Goal: Contribute content: Contribute content

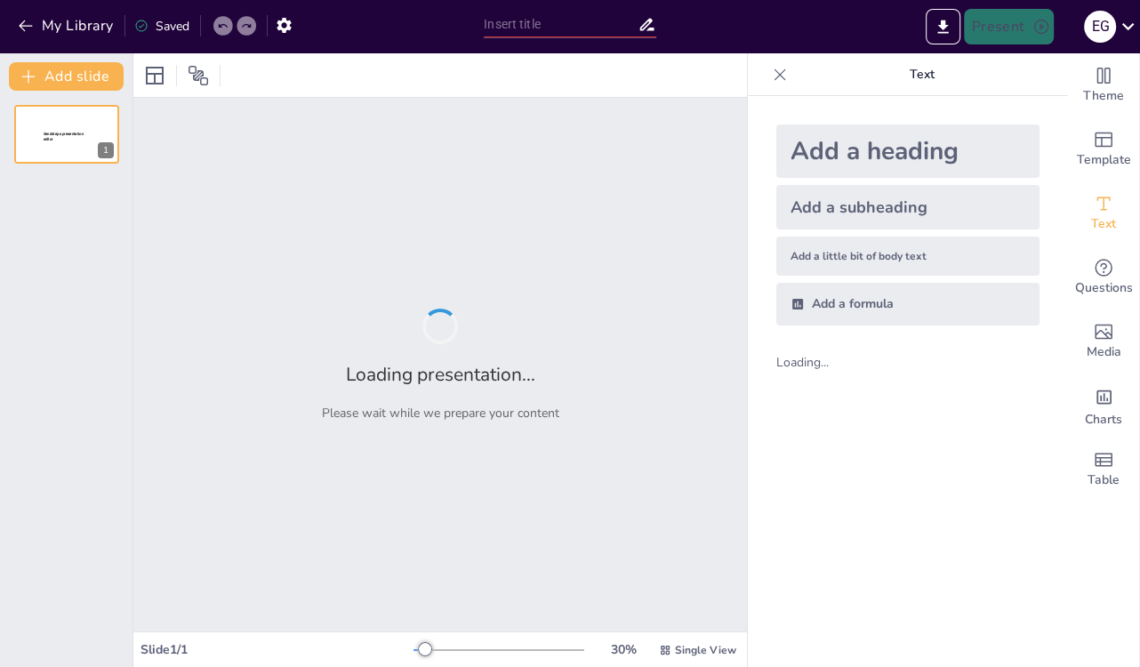
type input "The Future of Edge Computing: Trends, Threats, and Protective Measures"
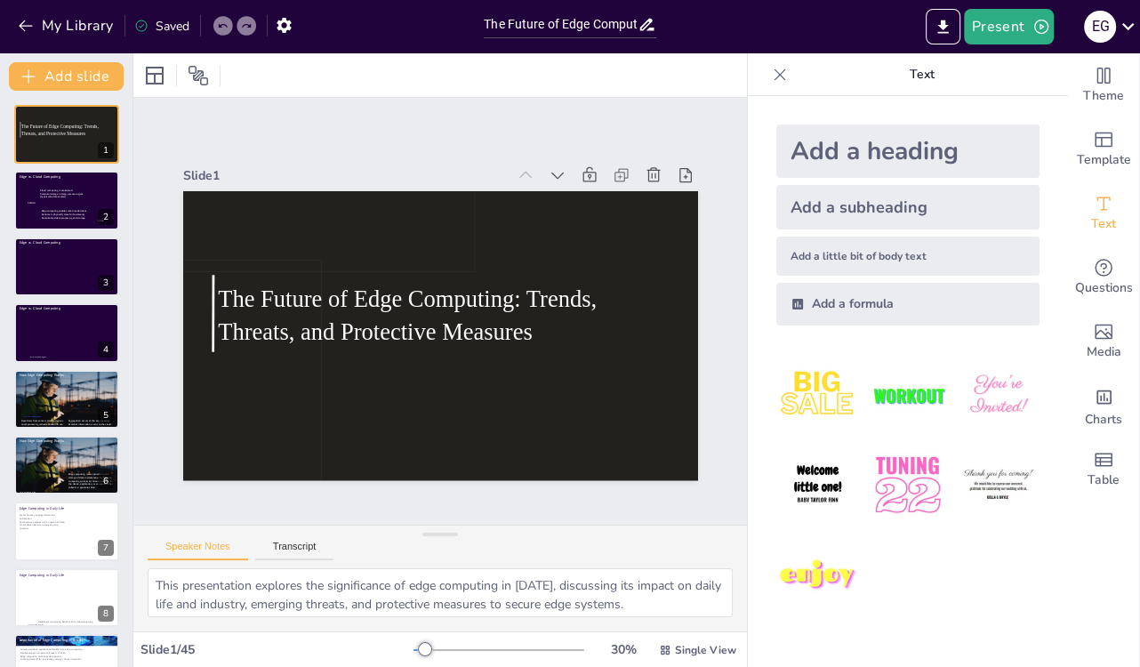
checkbox input "true"
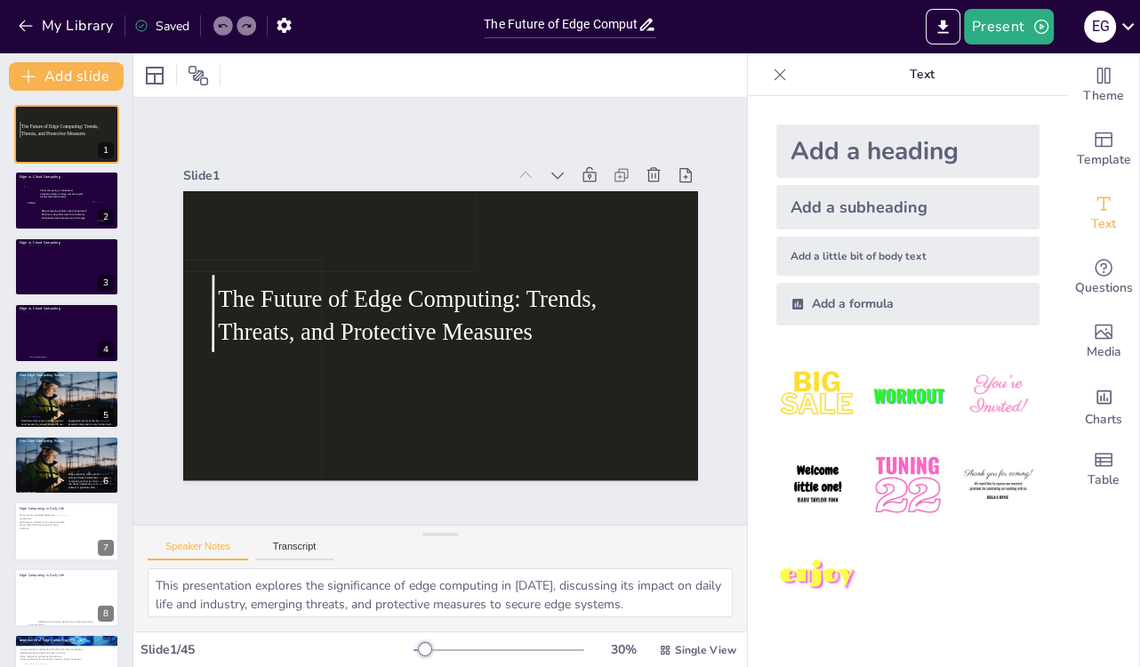
checkbox input "true"
click at [52, 600] on div at bounding box center [69, 597] width 71 height 41
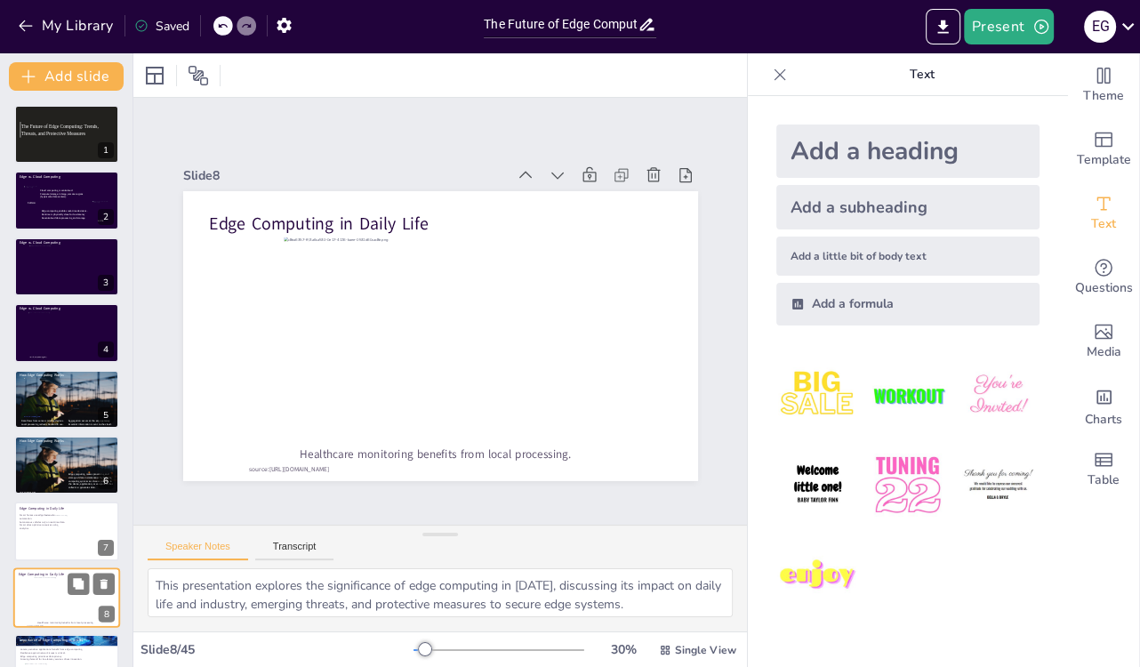
type textarea "Edge devices in smart homes facilitate automation by processing data from senso…"
checkbox input "true"
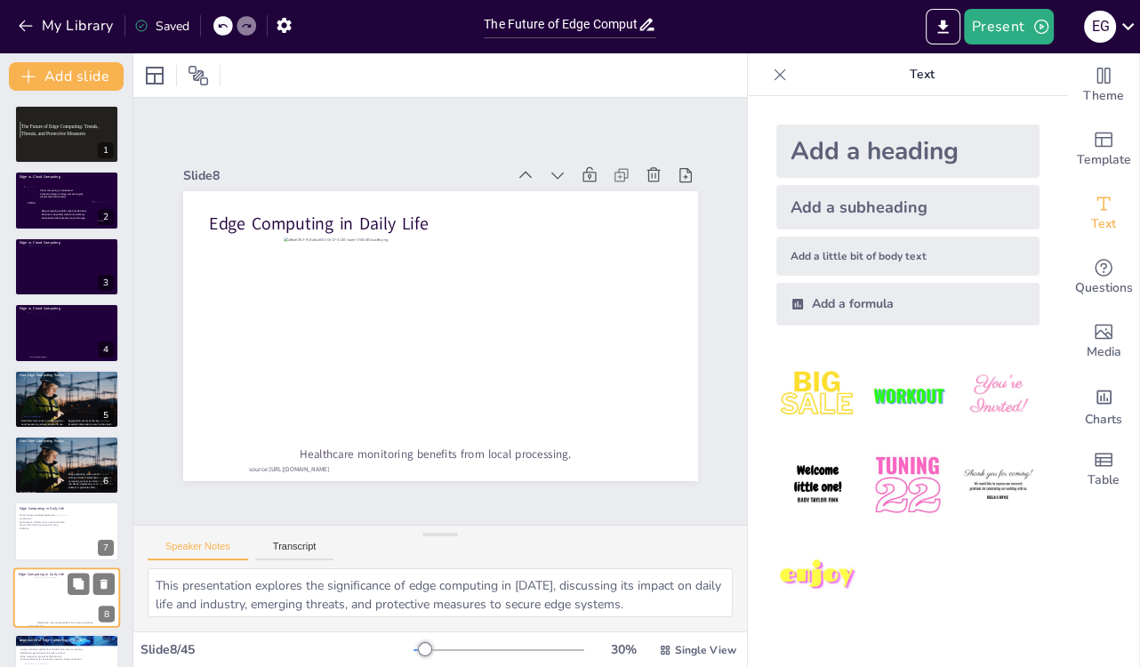
checkbox input "true"
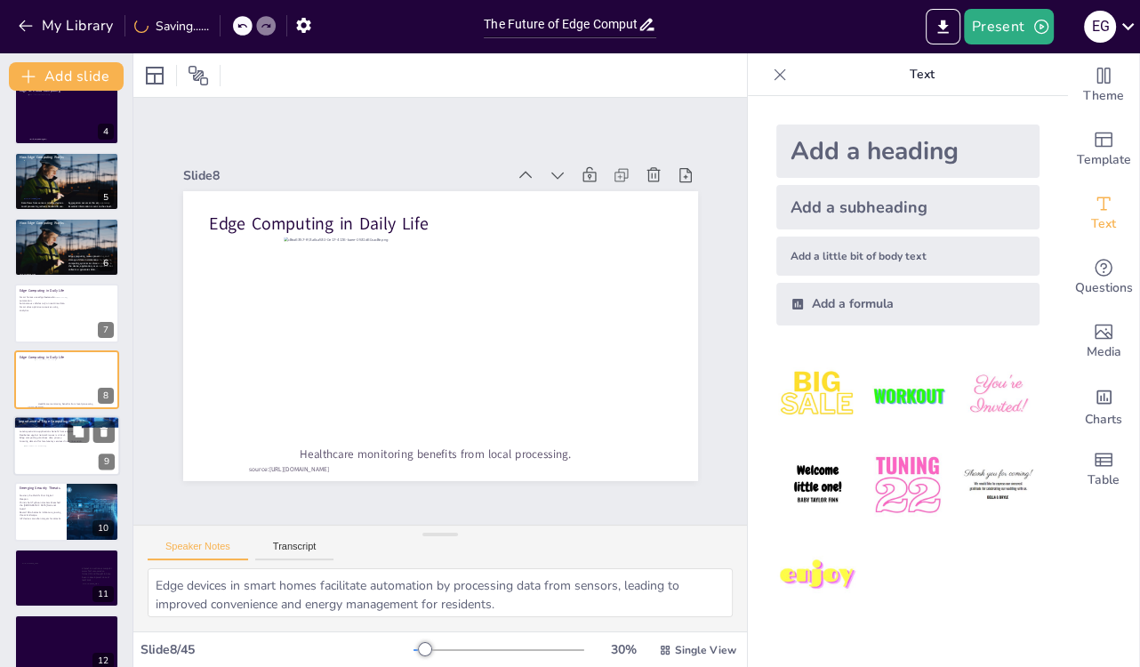
click at [41, 439] on p "Growing demand for low-latency services drives innovation." at bounding box center [68, 441] width 96 height 4
type textarea "Applications that require low latency, such as autonomous driving and real-time…"
checkbox input "true"
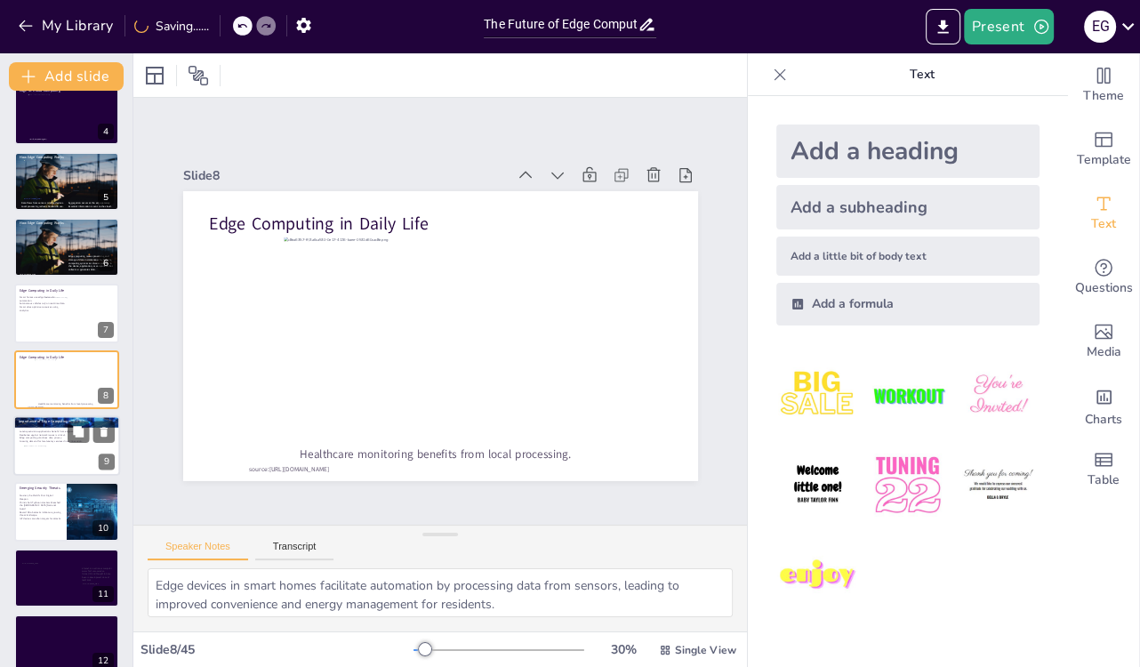
checkbox input "true"
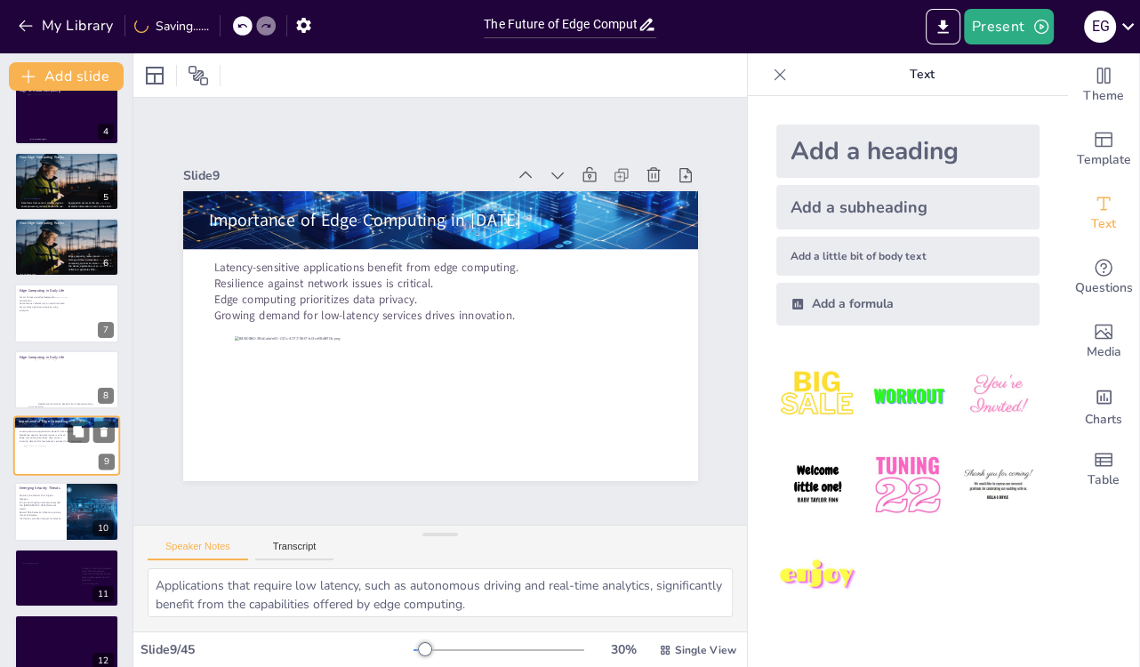
scroll to position [285, 0]
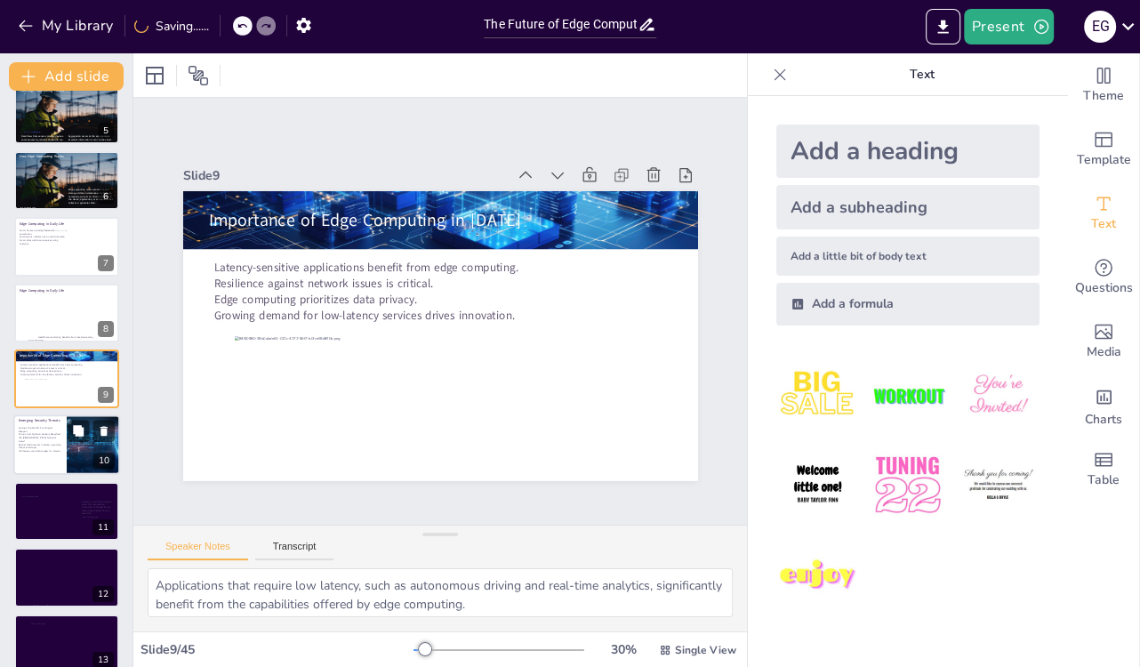
click at [39, 460] on div at bounding box center [66, 445] width 107 height 60
type textarea "The exploitation of vulnerabilities in Juniper routers illustrates the critical…"
checkbox input "true"
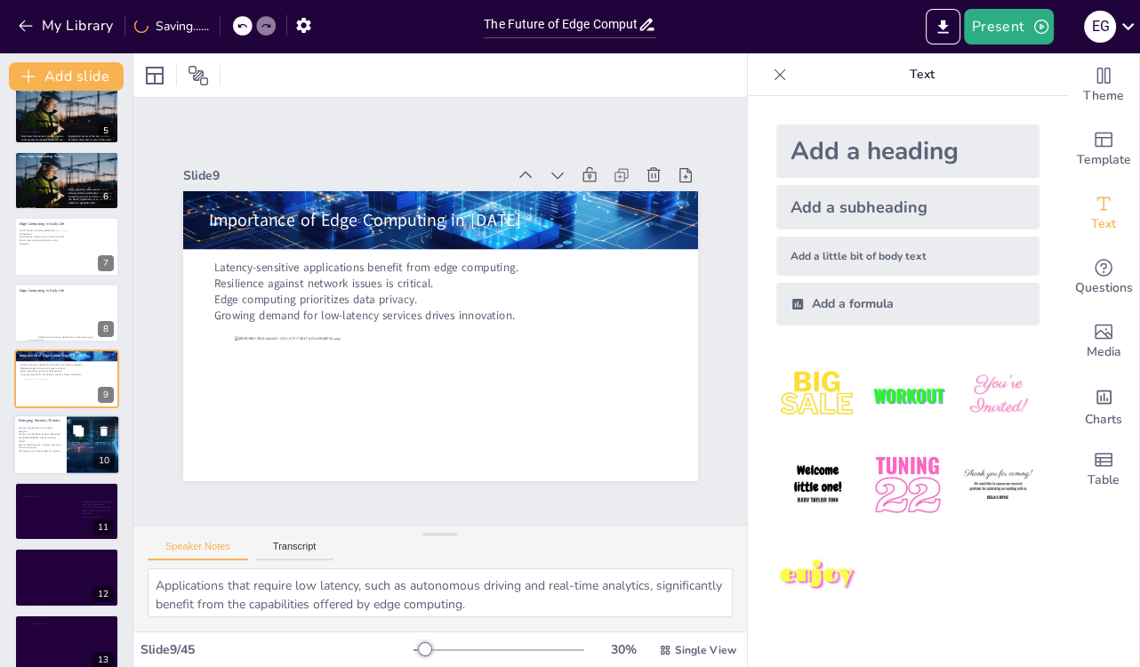
checkbox input "true"
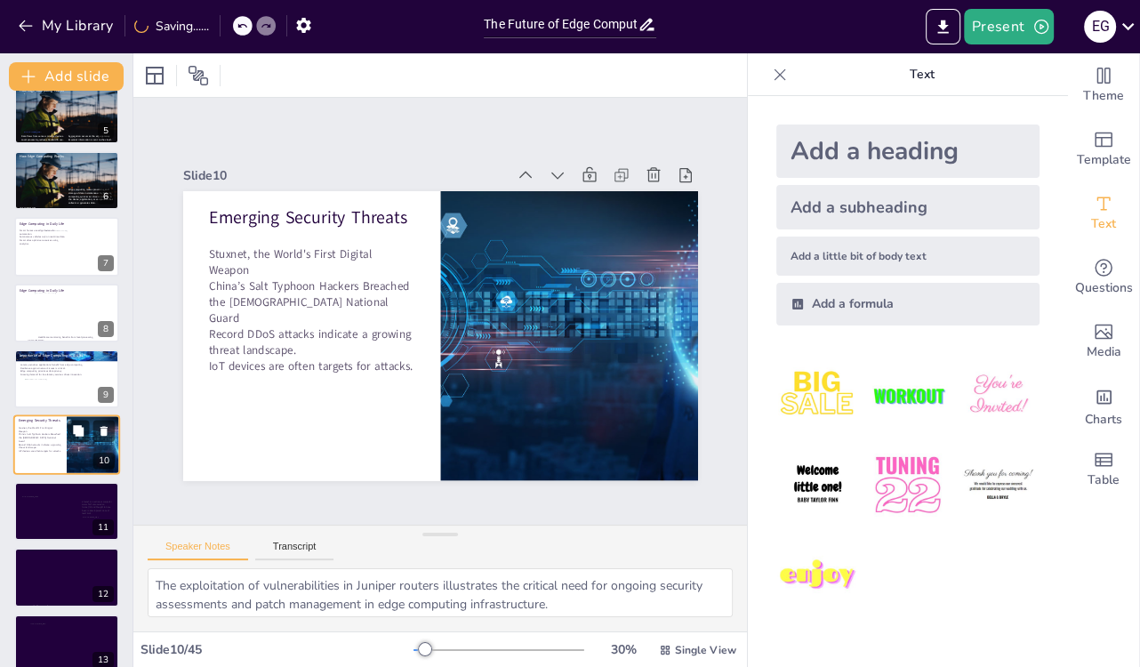
checkbox input "true"
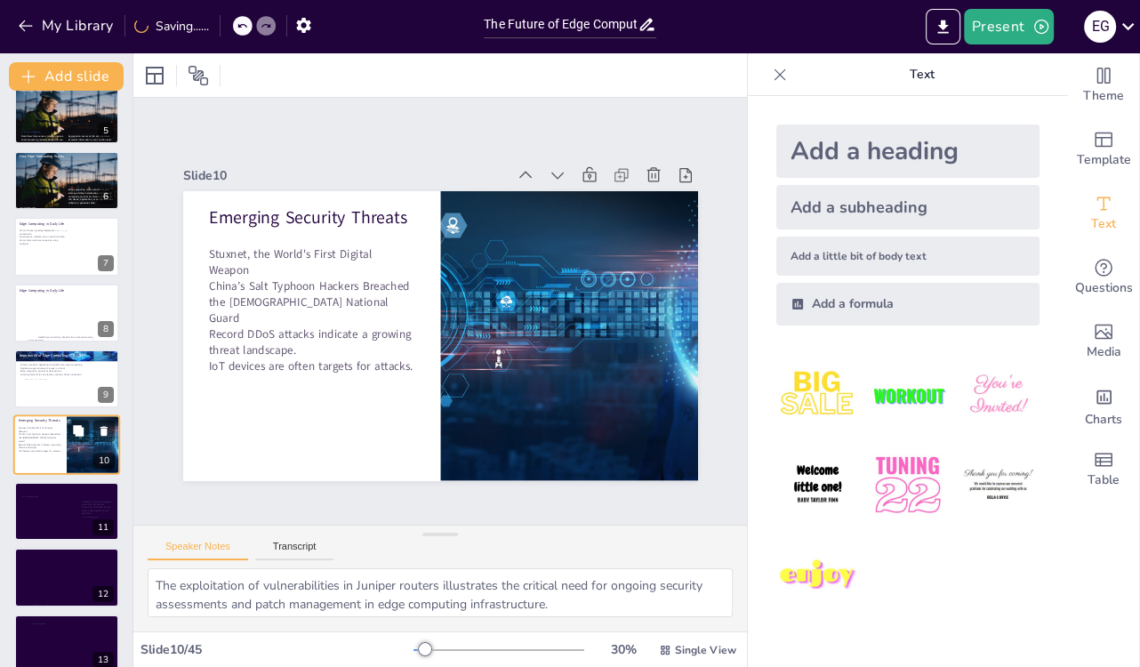
checkbox input "true"
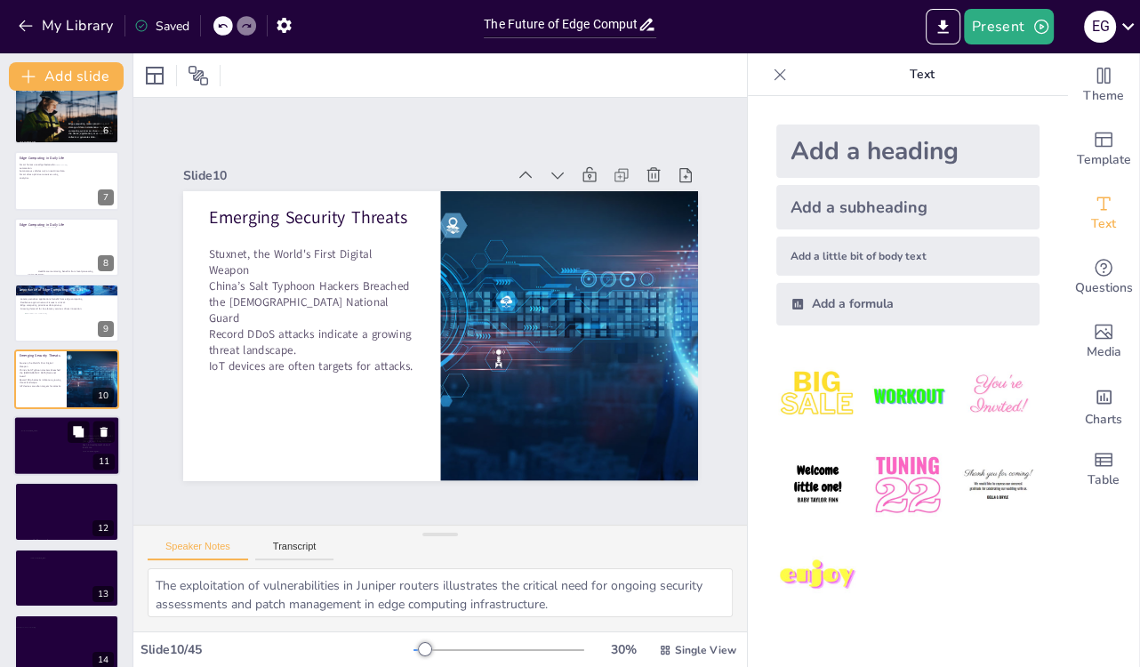
click at [39, 463] on div at bounding box center [67, 446] width 94 height 60
type textarea "Iran has been operating centrifuges to enrich uranium to levels well beyond wha…"
checkbox input "true"
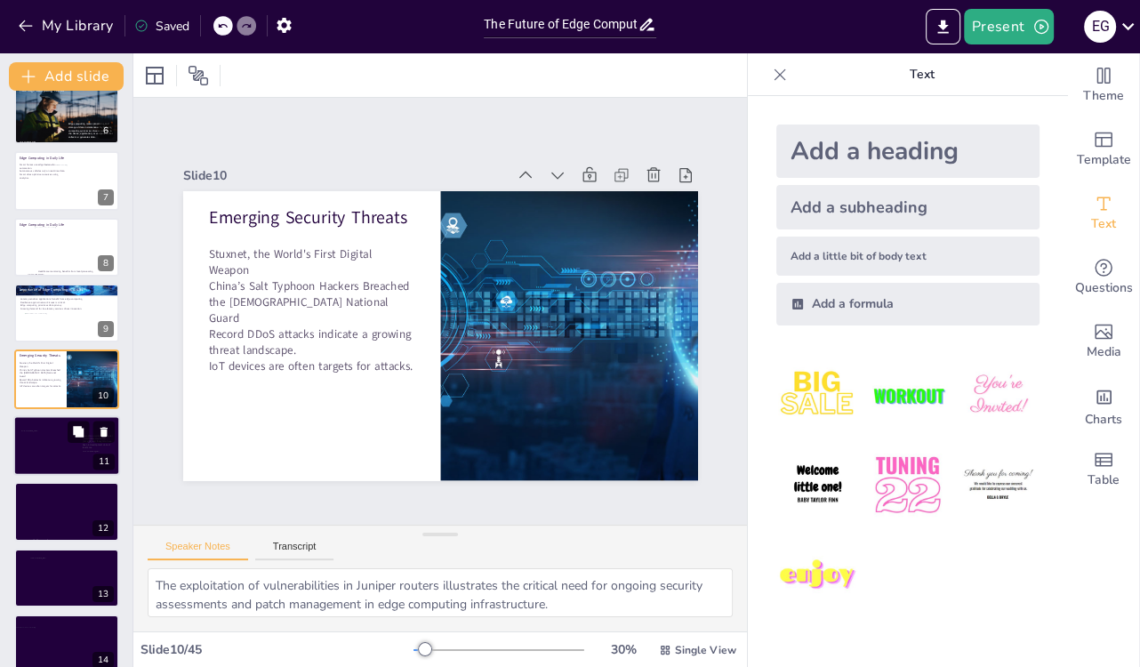
checkbox input "true"
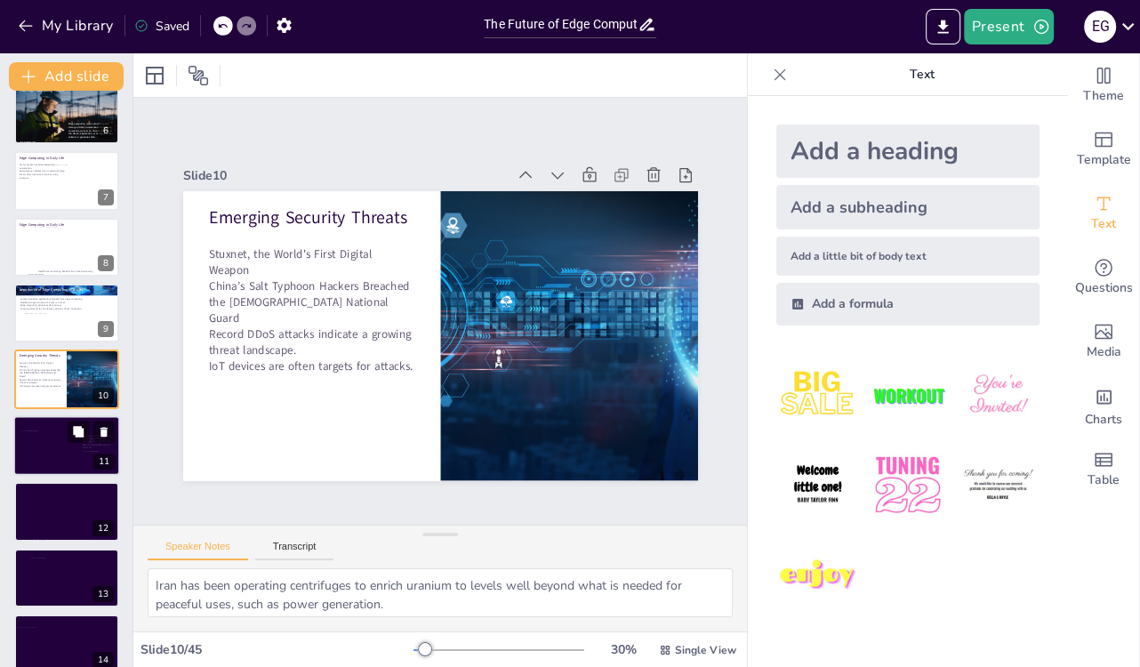
checkbox input "true"
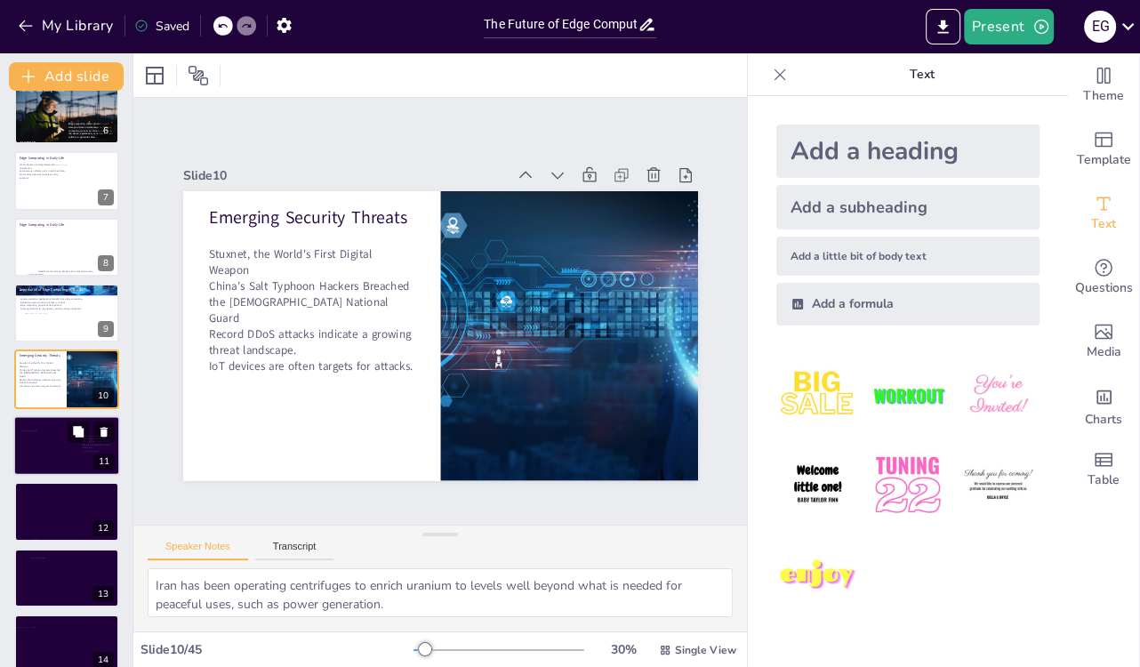
checkbox input "true"
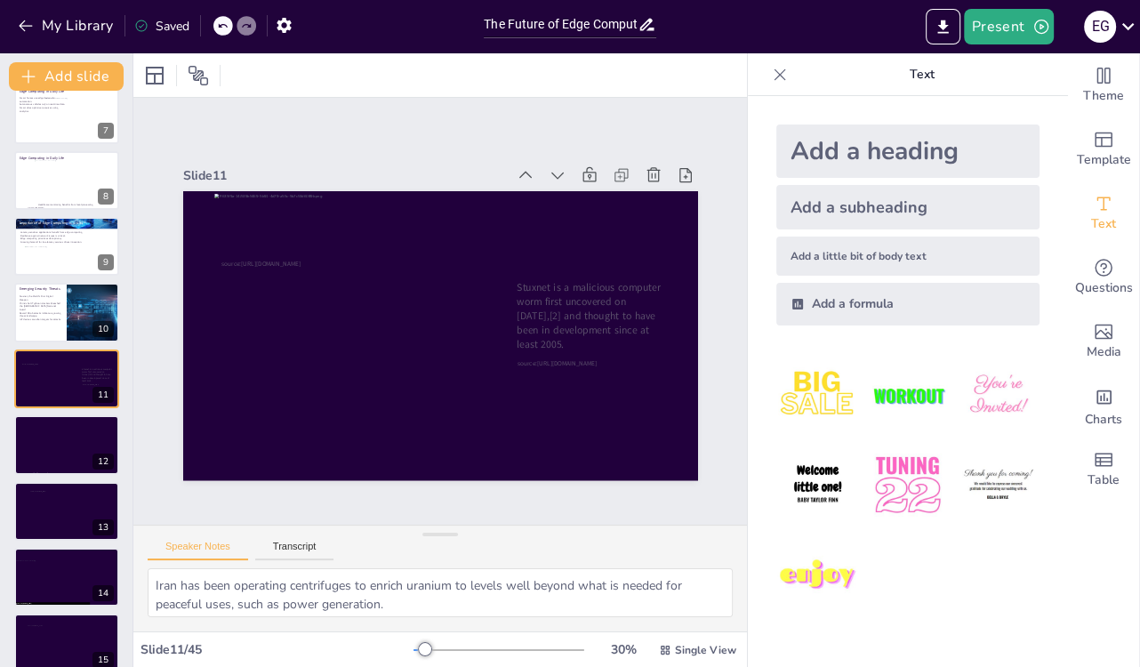
click at [785, 66] on icon at bounding box center [780, 75] width 18 height 18
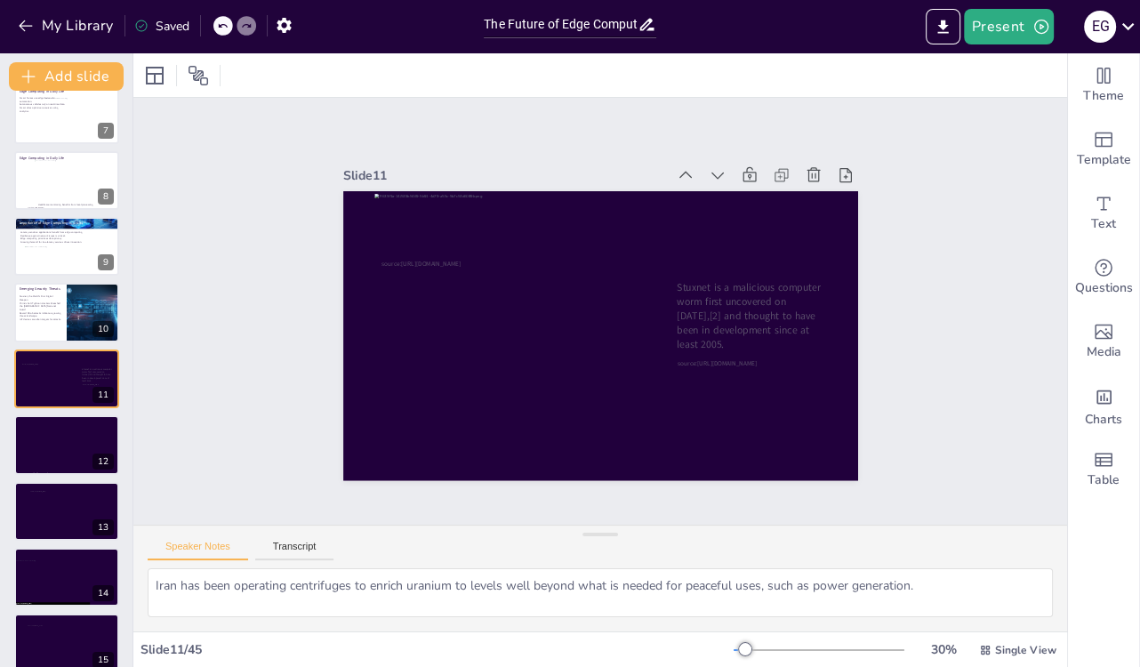
checkbox input "true"
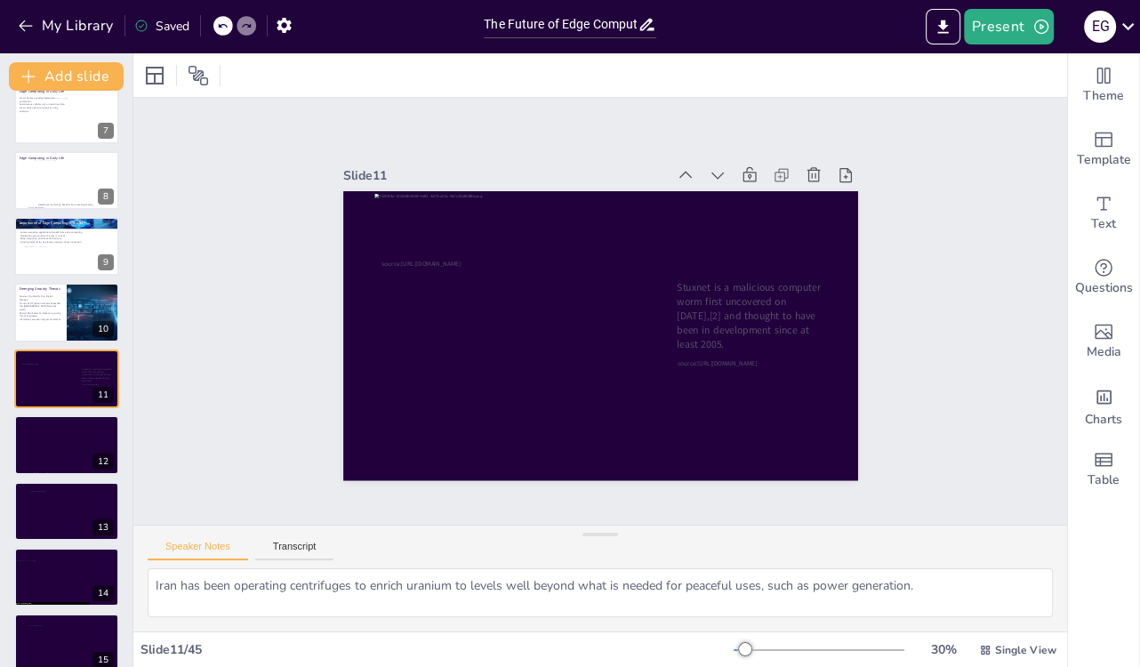
checkbox input "true"
click at [682, 333] on div "Slide 1 The Future of Edge Computing: Trends, Threats, and Protective Measures …" at bounding box center [601, 311] width 1020 height 695
checkbox input "true"
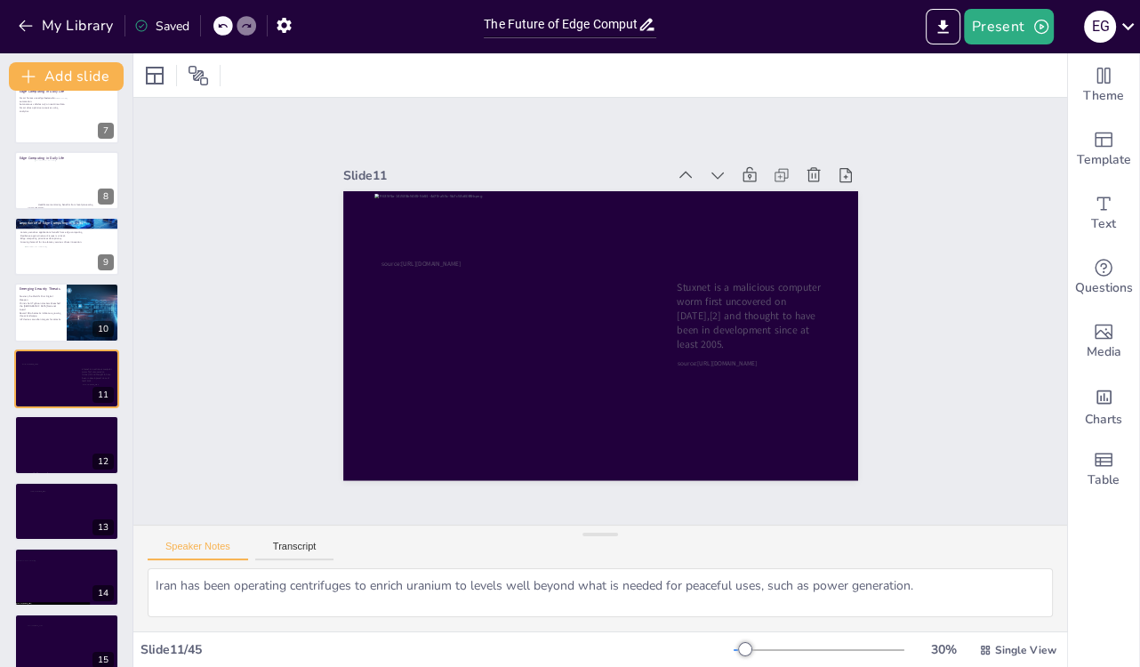
checkbox input "true"
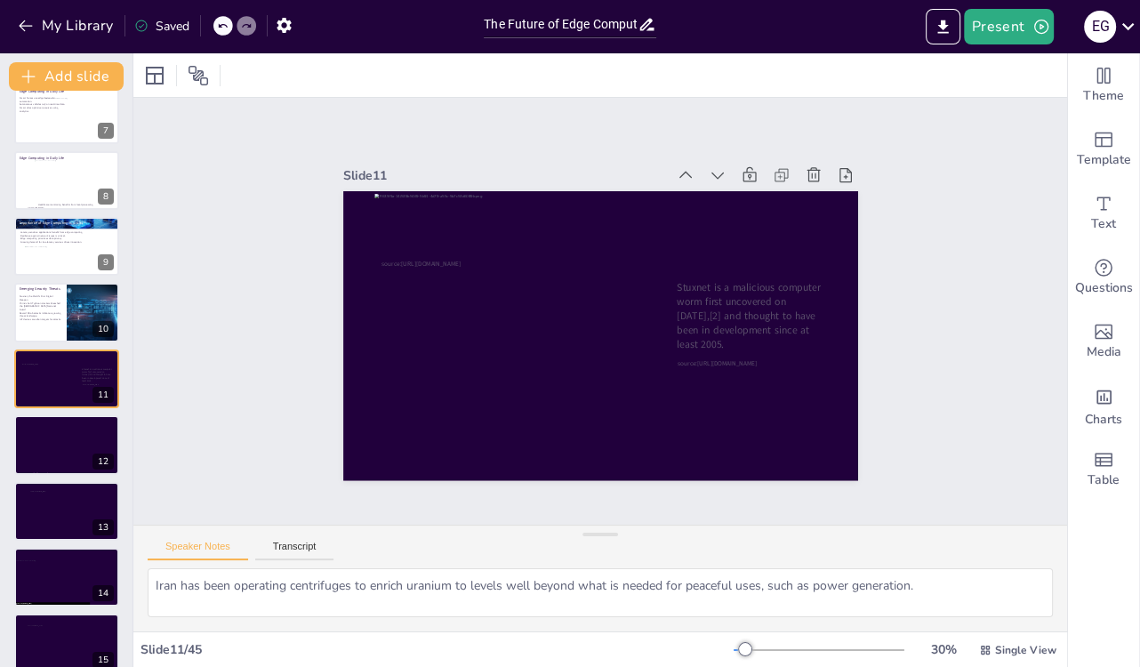
checkbox input "true"
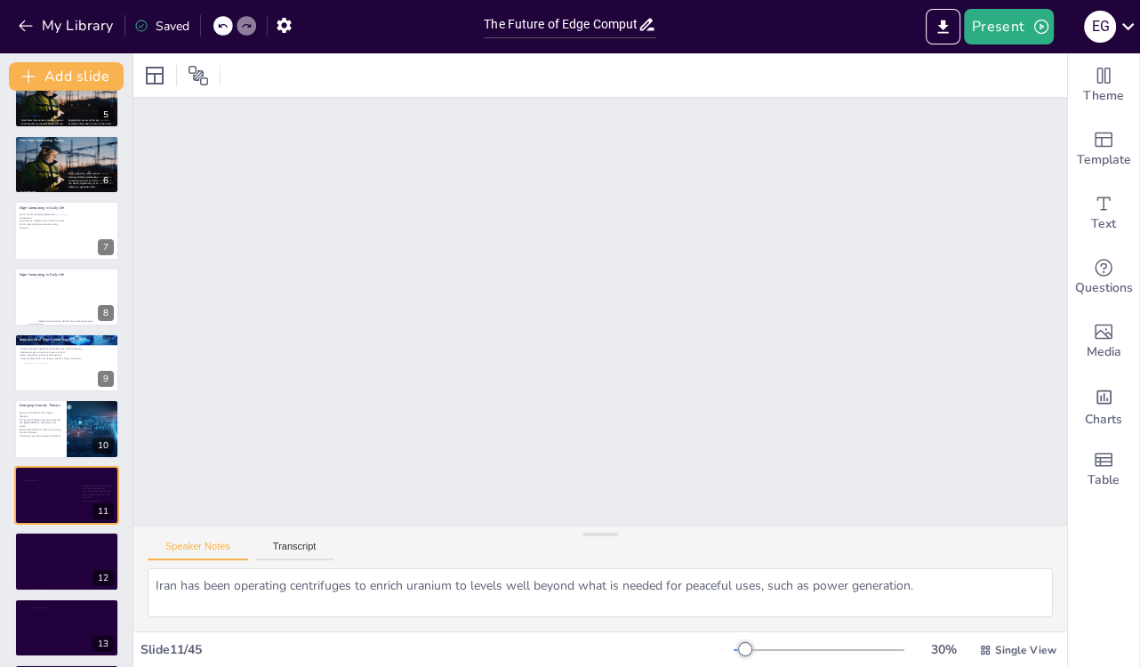
scroll to position [0, 0]
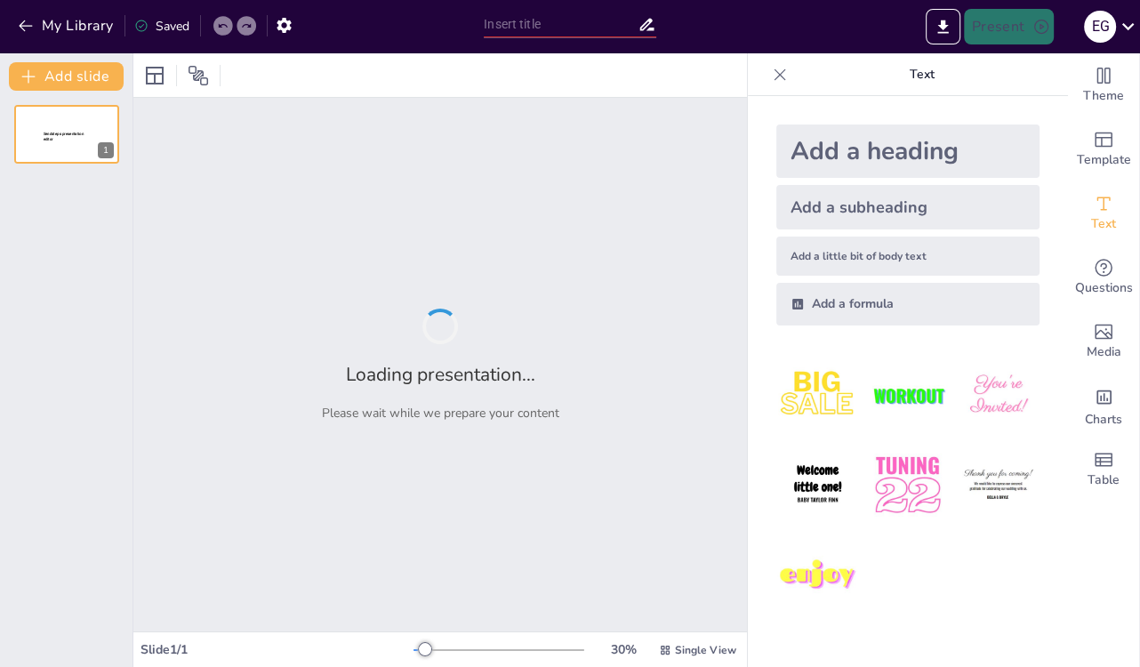
type input "The Future of Edge Computing: Trends, Threats, and Protective Measures"
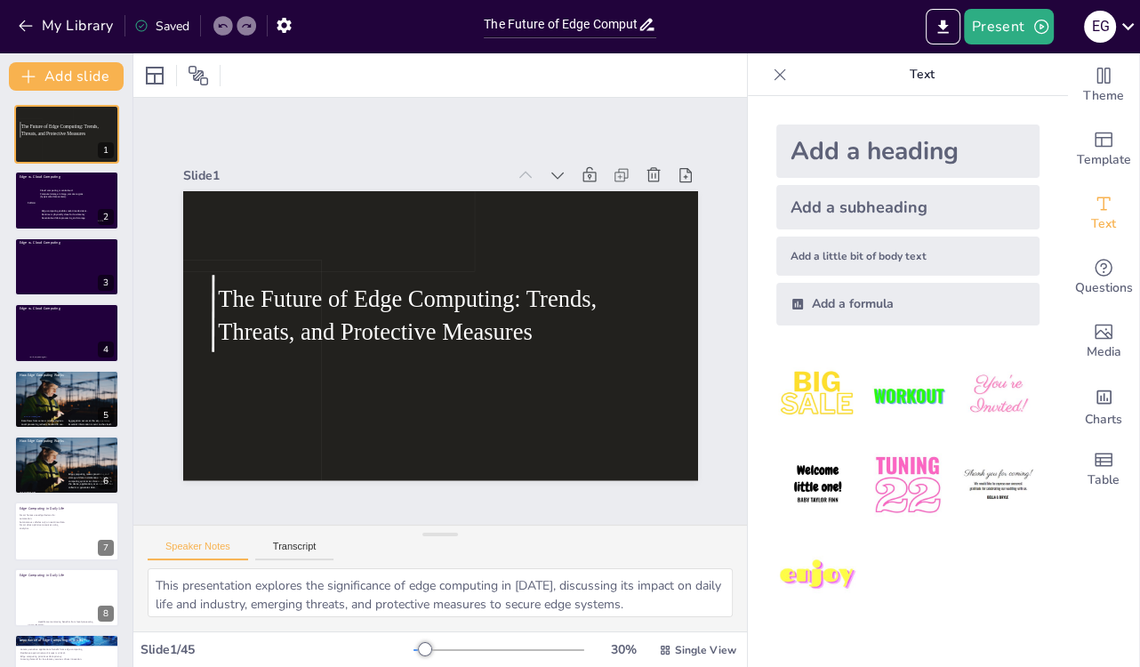
checkbox input "true"
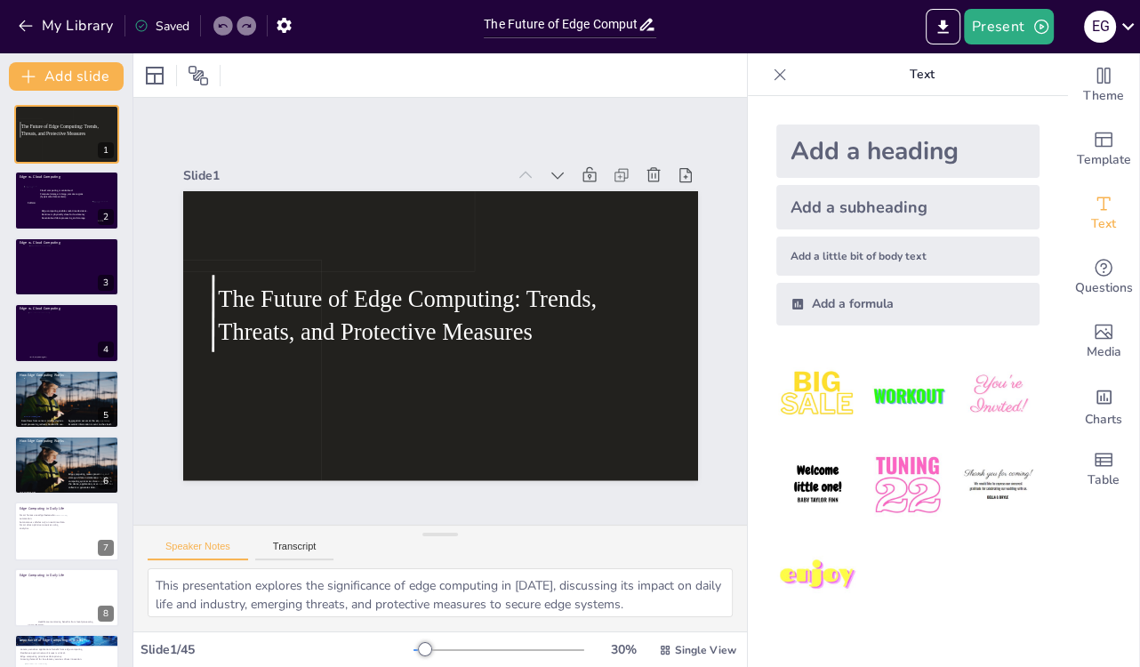
checkbox input "true"
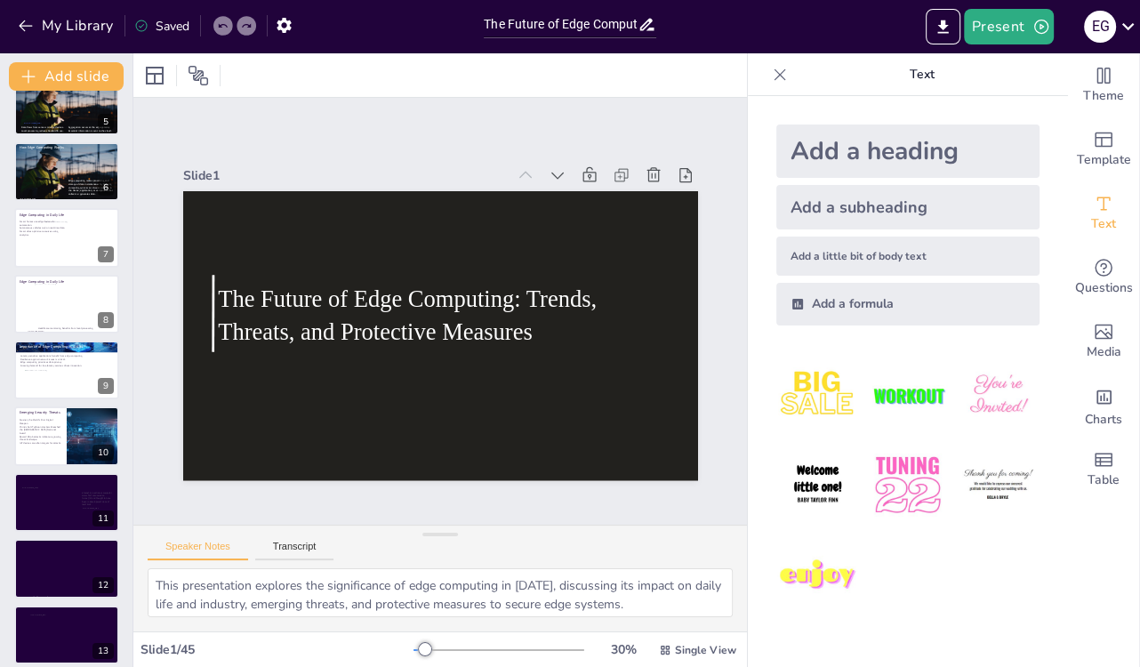
scroll to position [293, 0]
click at [43, 500] on div at bounding box center [67, 503] width 94 height 60
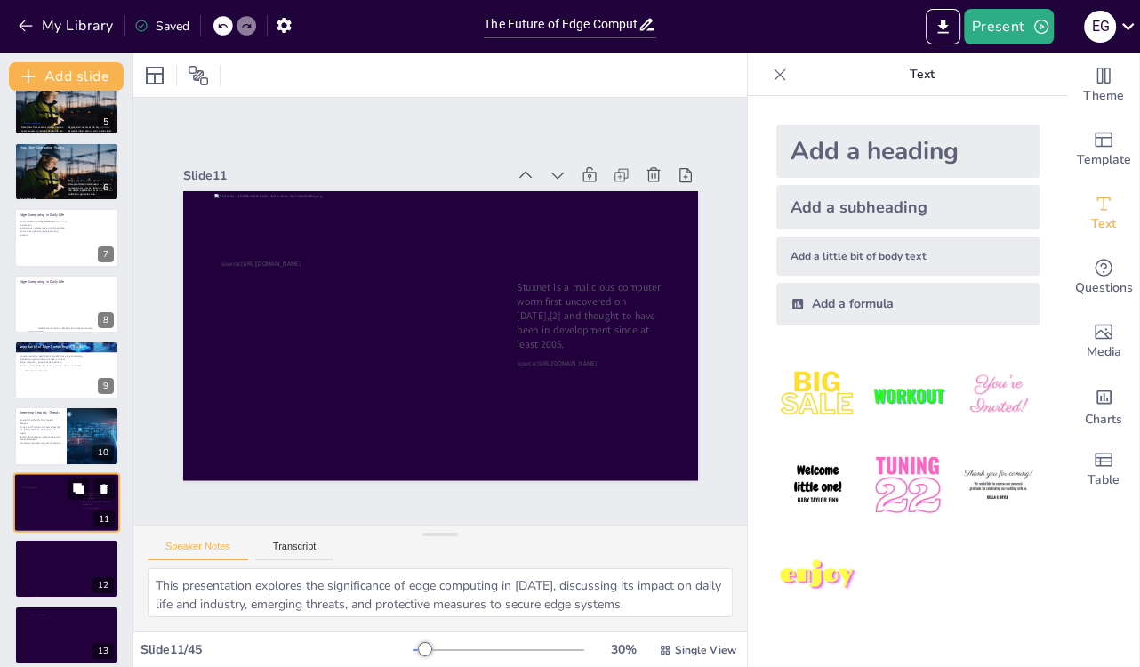
type textarea "Iran has been operating centrifuges to enrich uranium to levels well beyond wha…"
checkbox input "true"
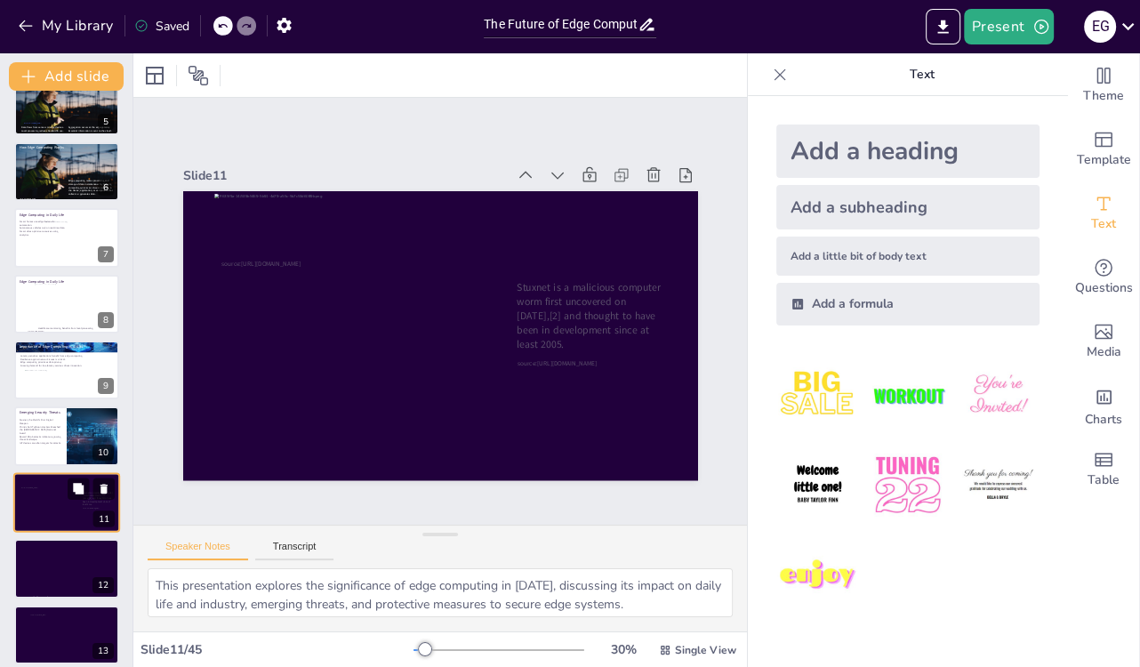
checkbox input "true"
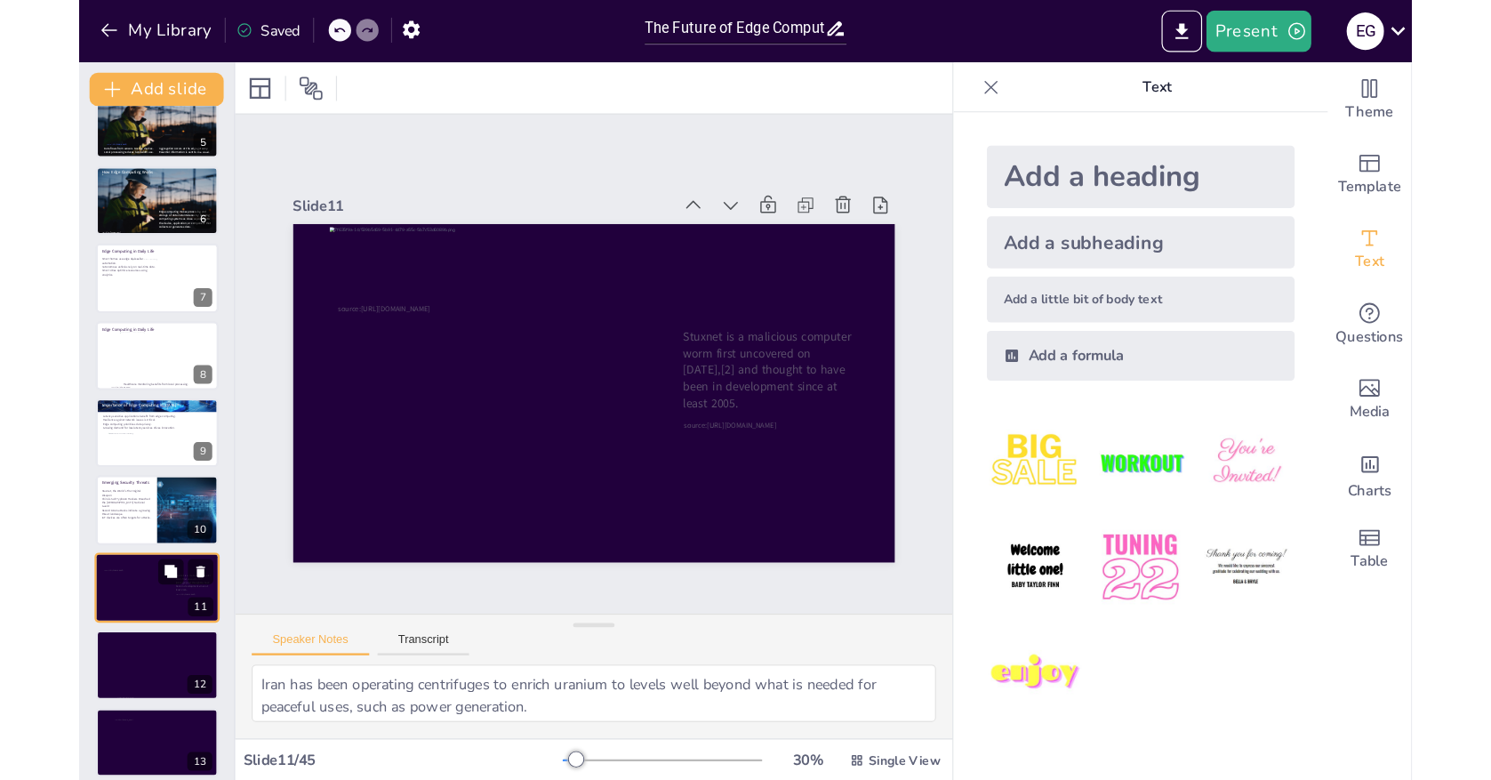
scroll to position [417, 0]
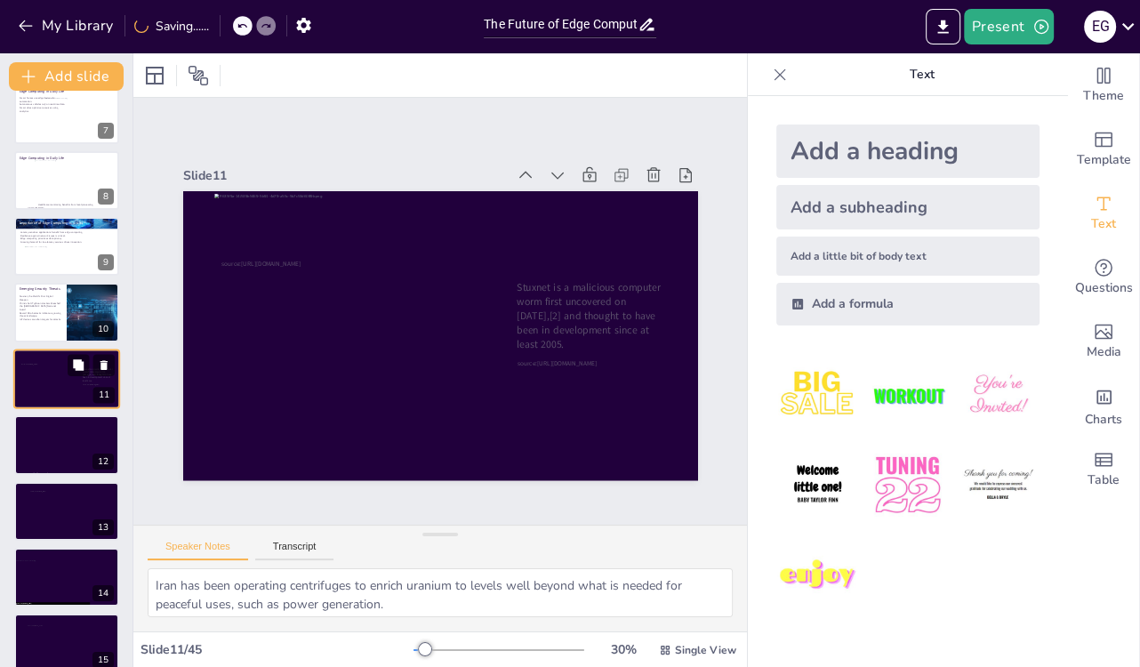
checkbox input "true"
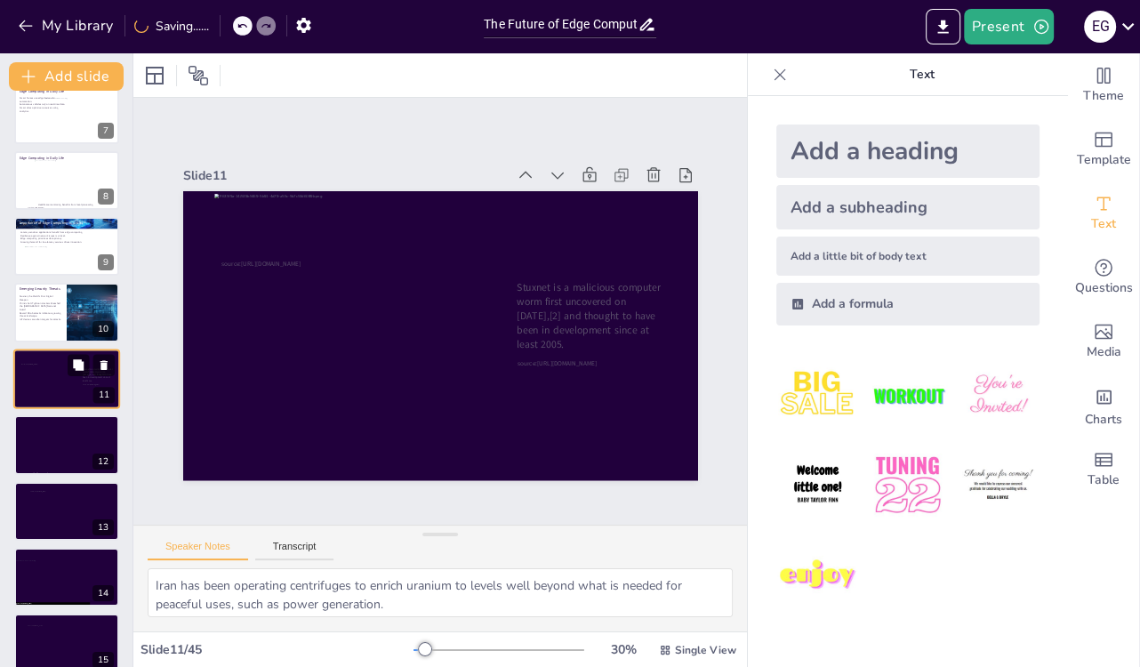
checkbox input "true"
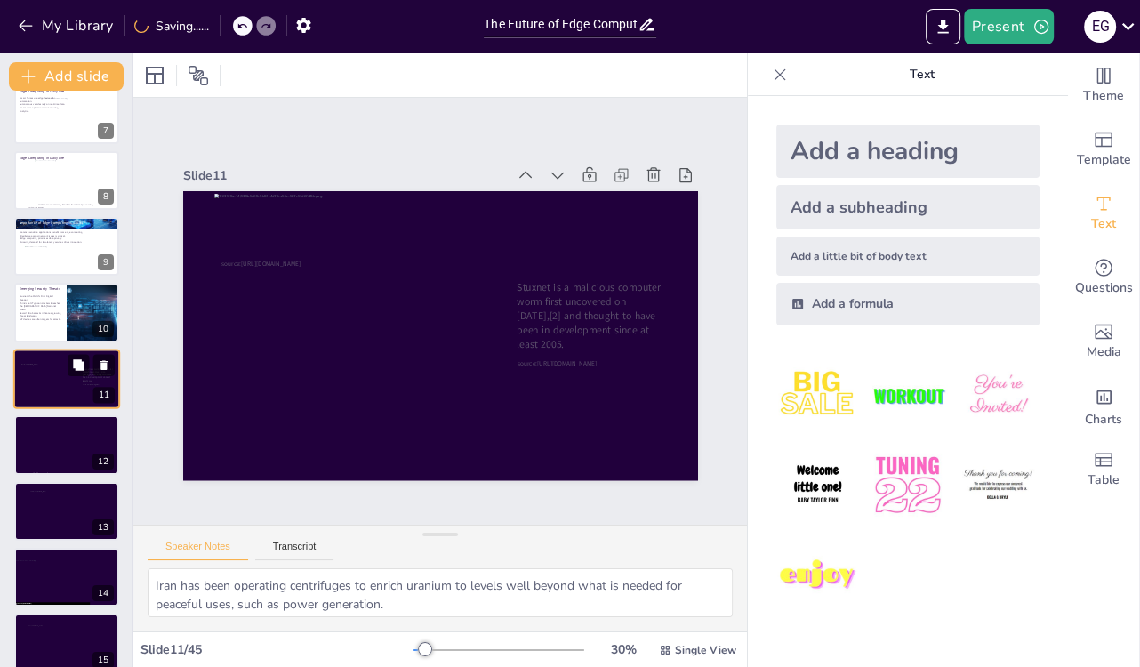
checkbox input "true"
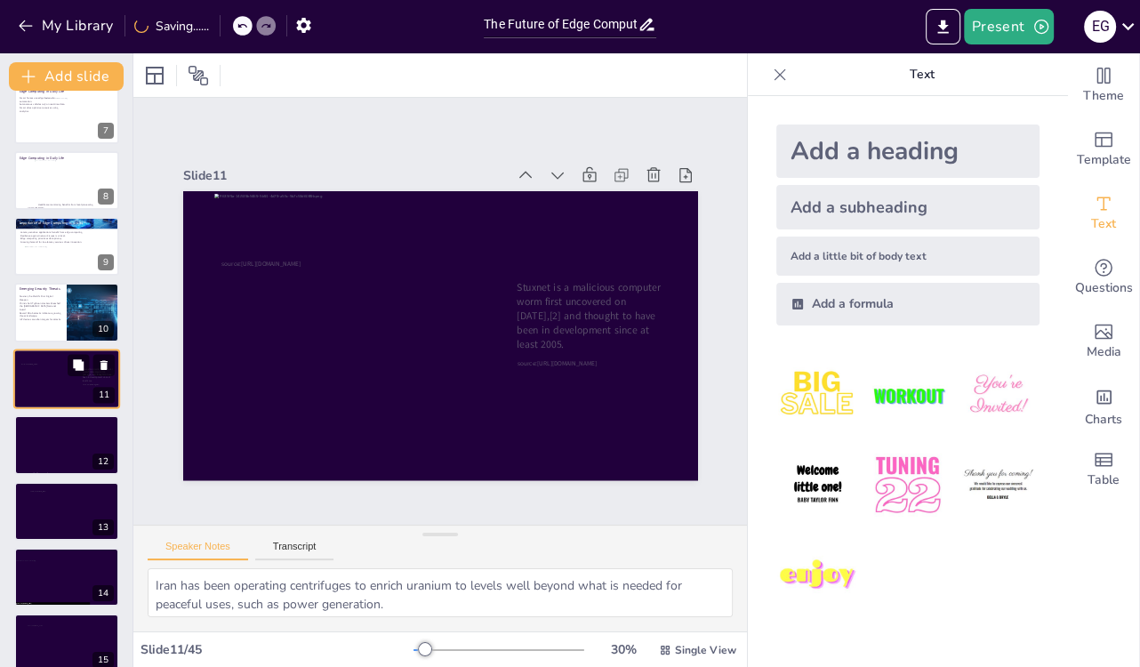
checkbox input "true"
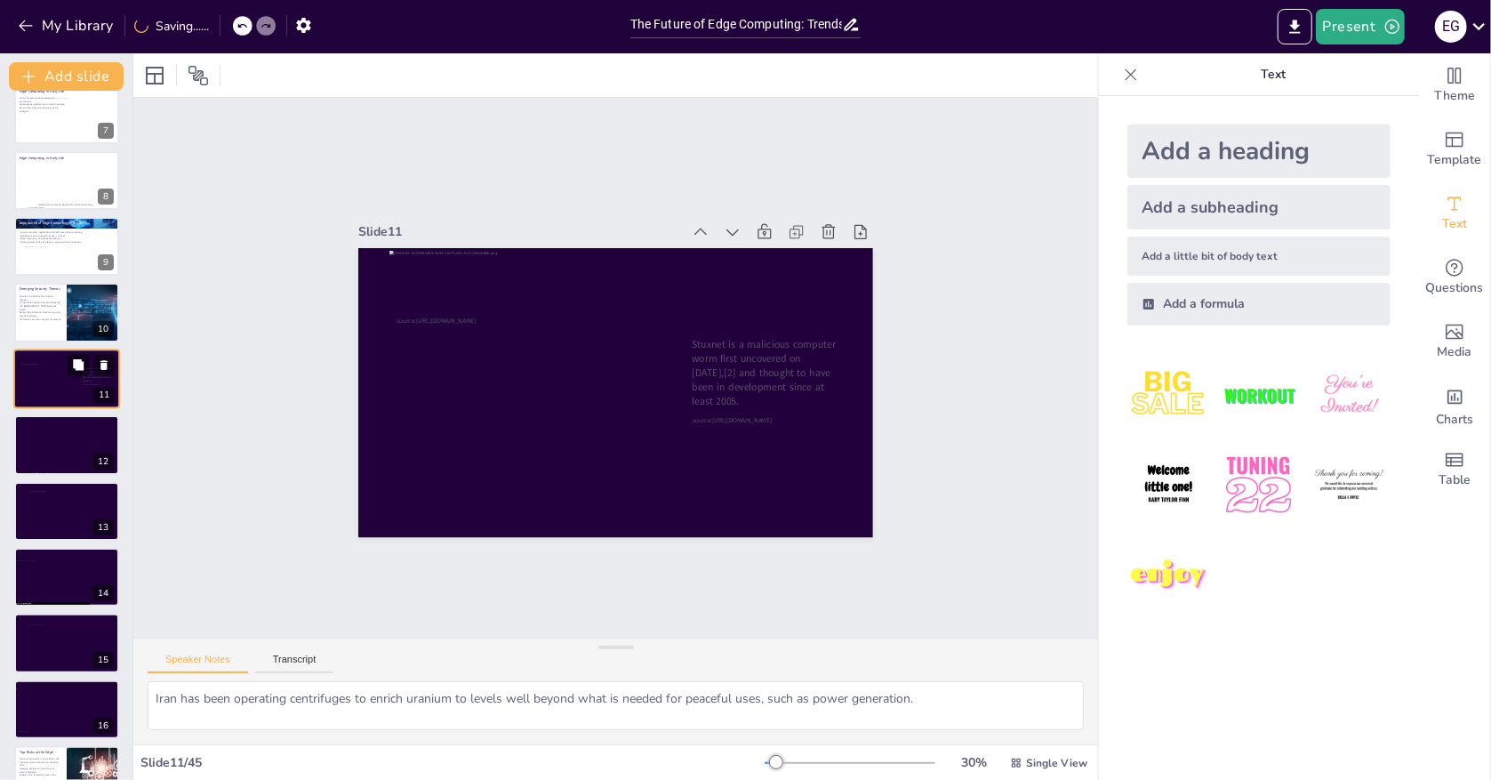
checkbox input "true"
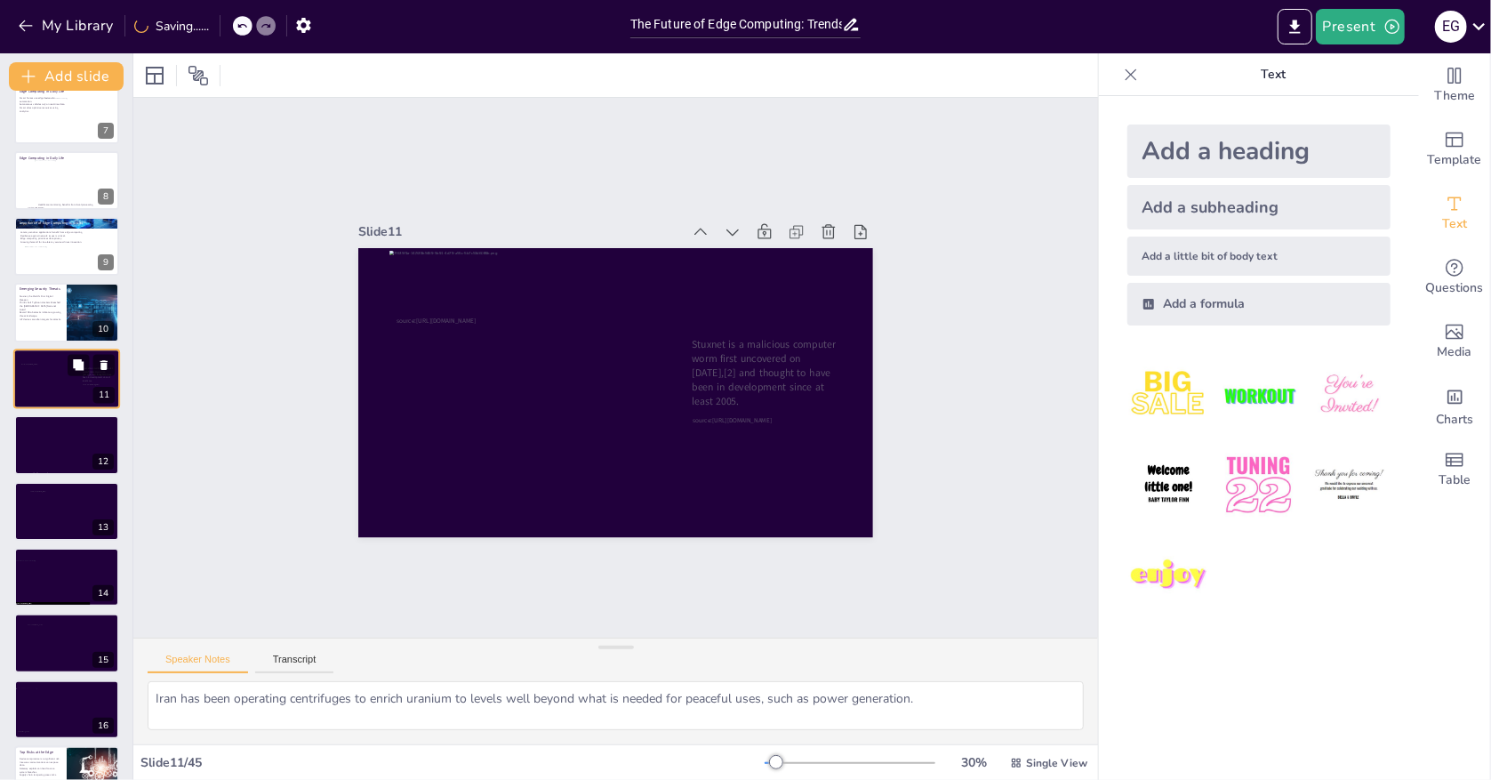
checkbox input "true"
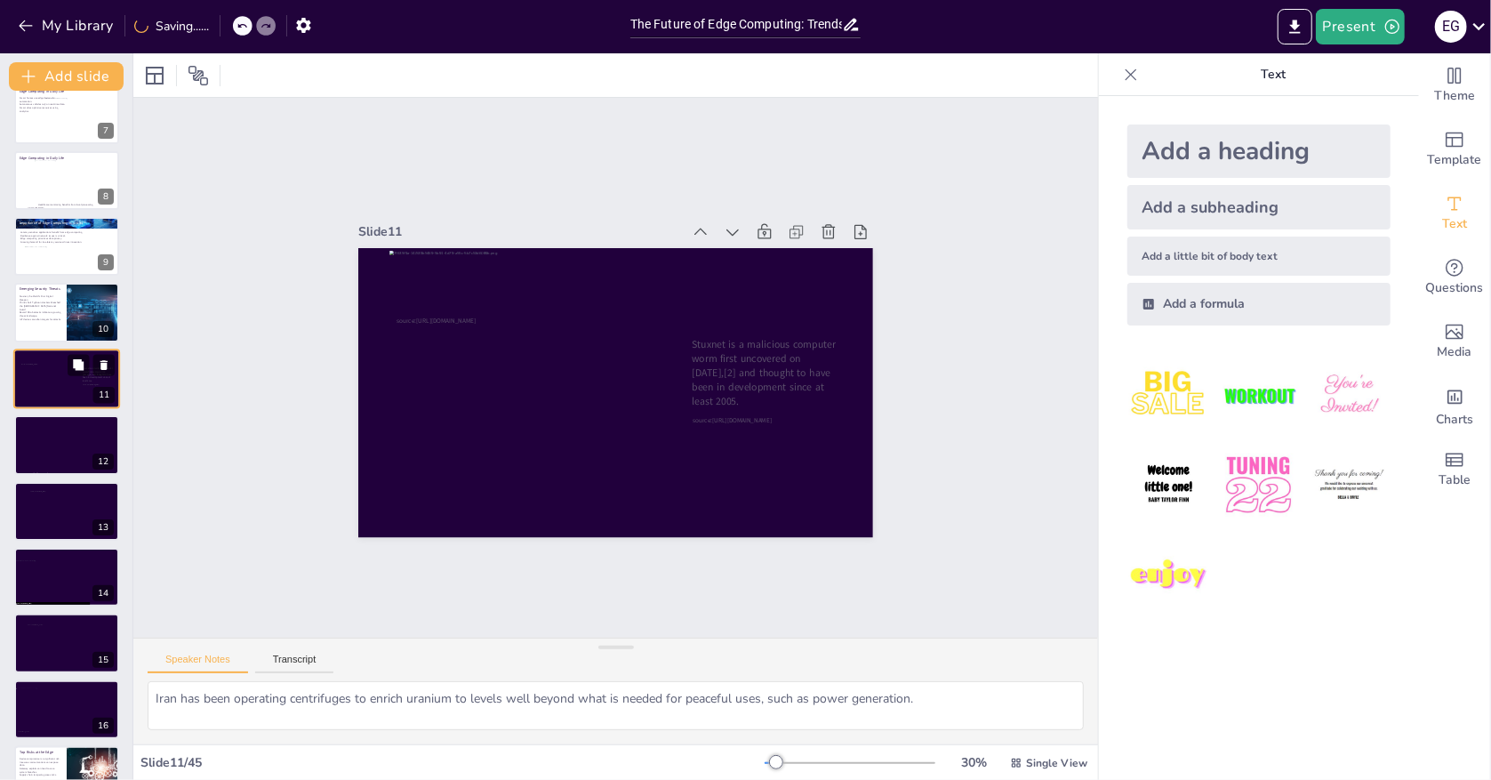
checkbox input "true"
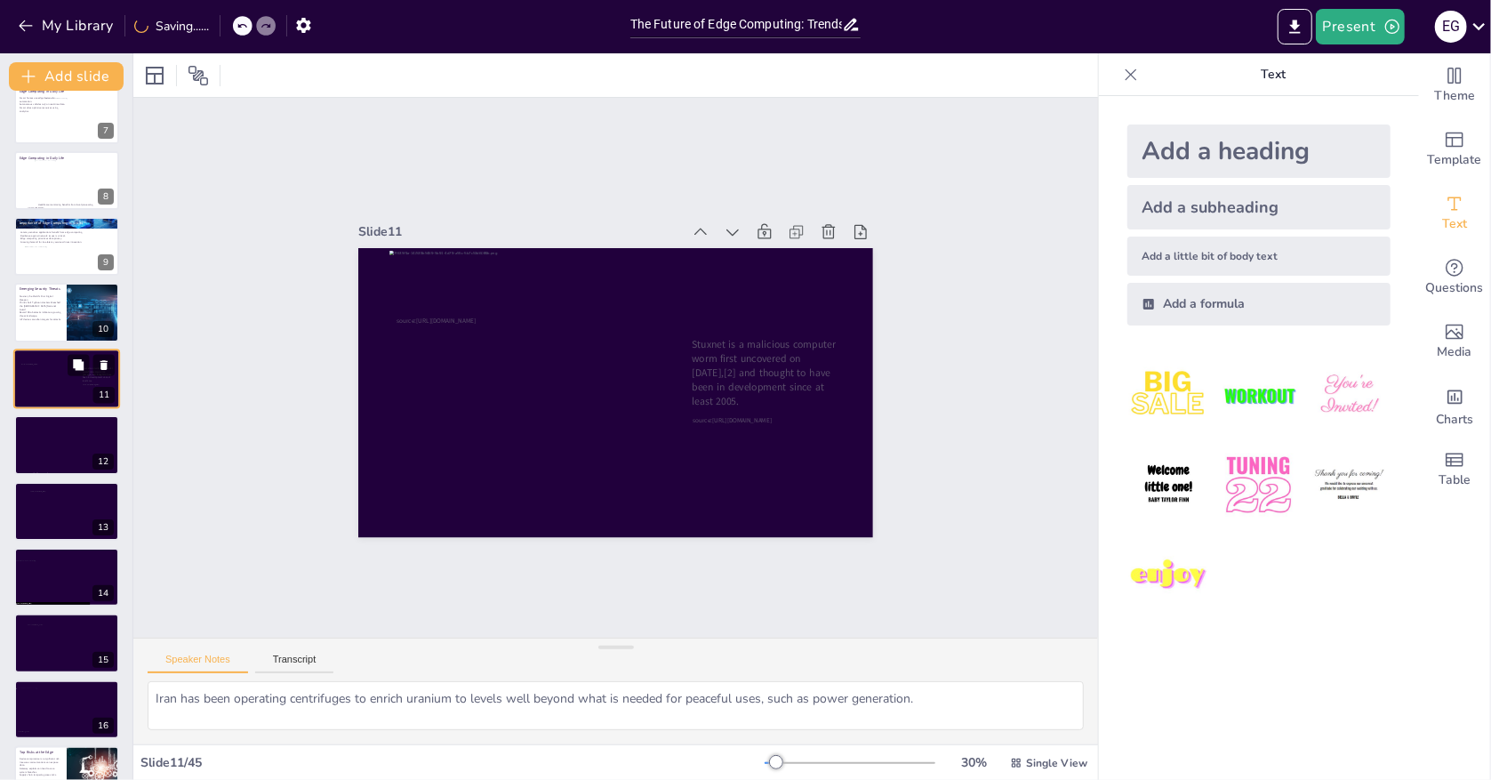
checkbox input "true"
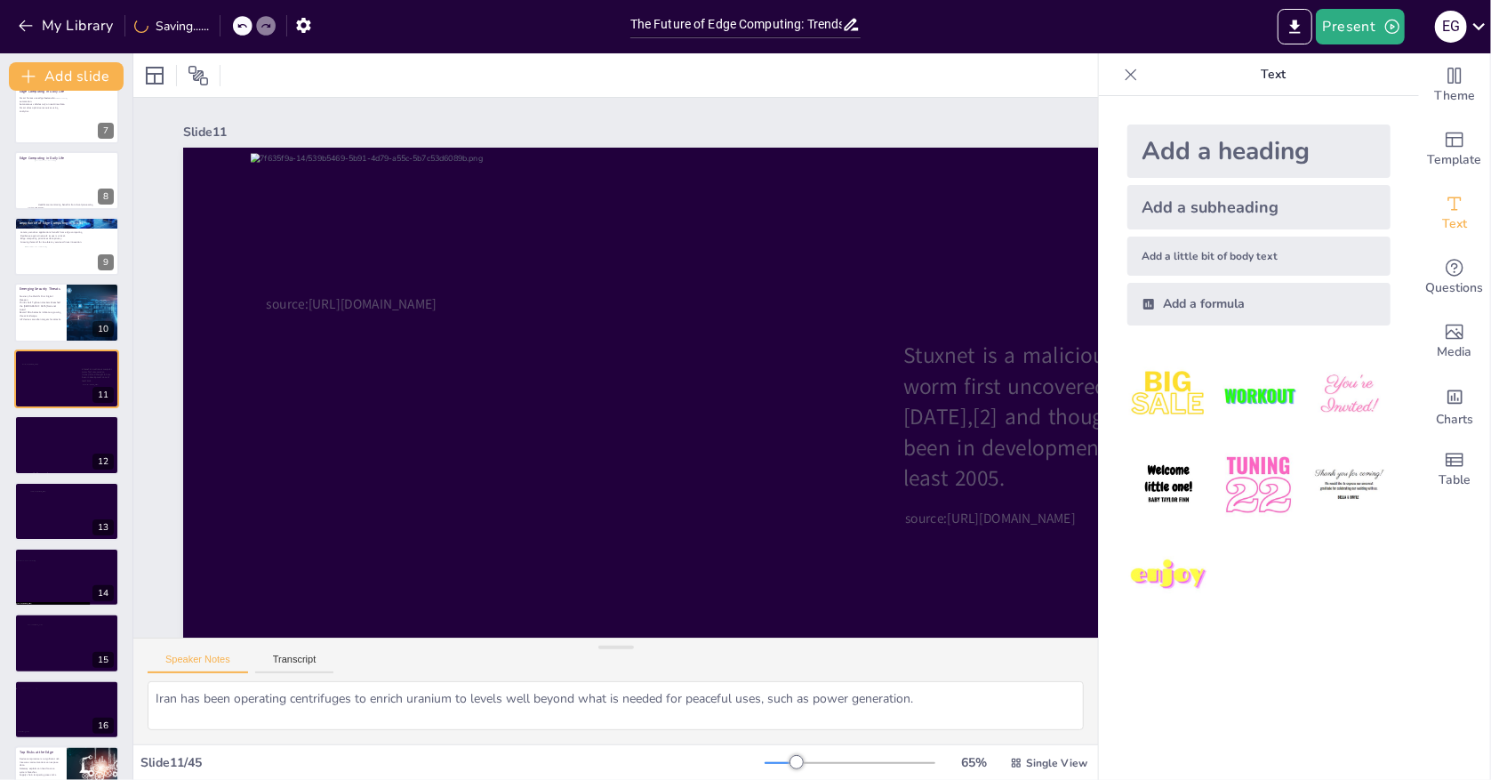
checkbox input "true"
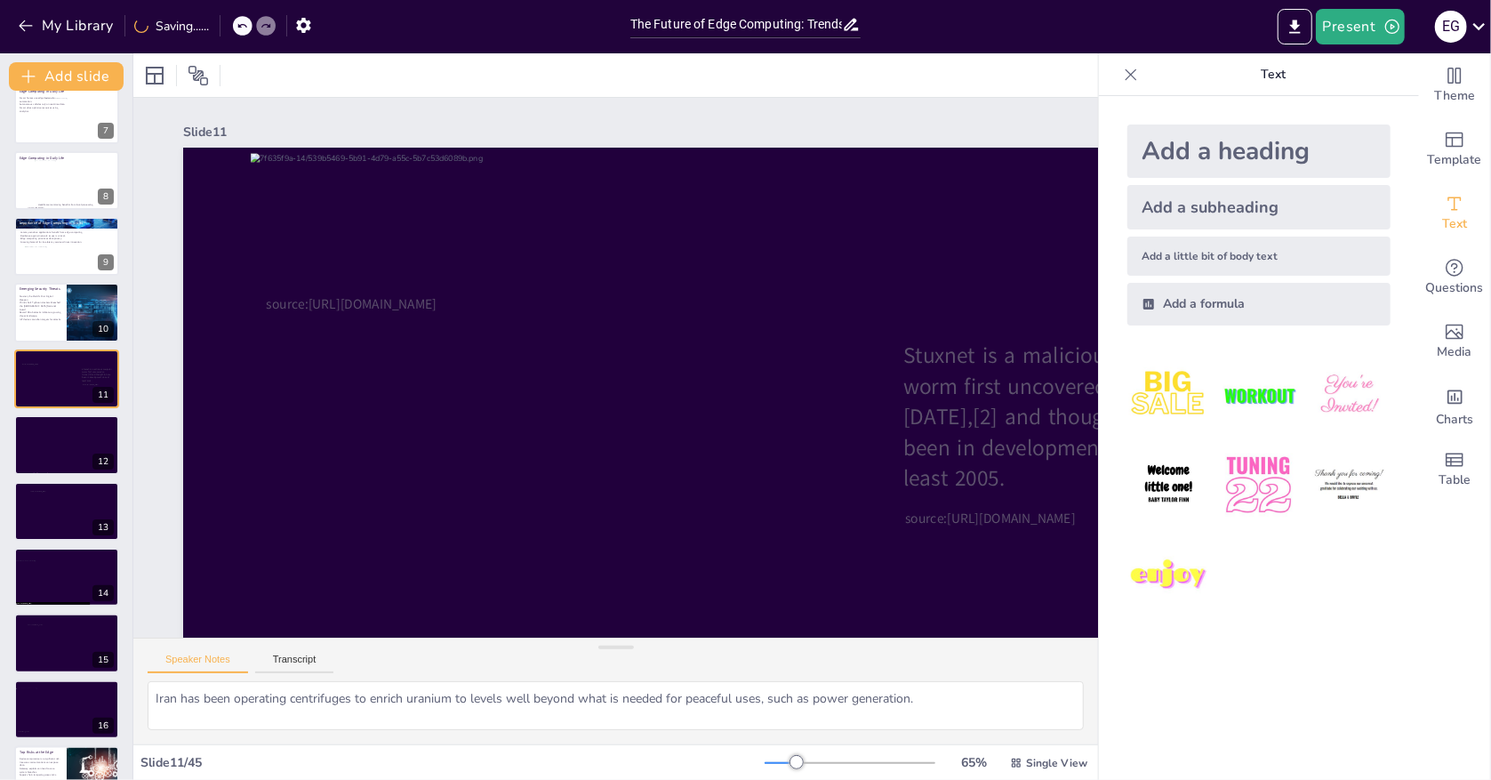
checkbox input "true"
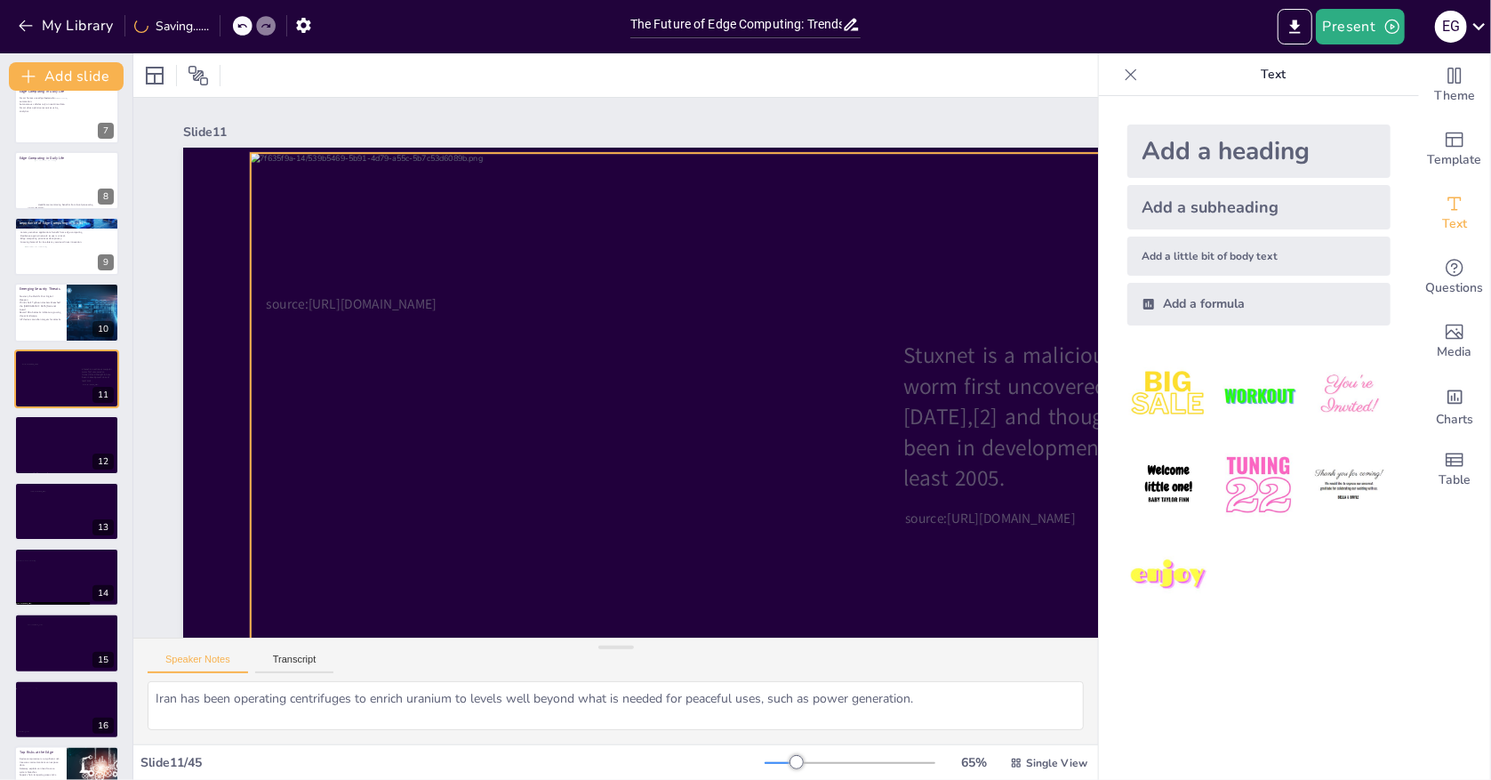
checkbox input "true"
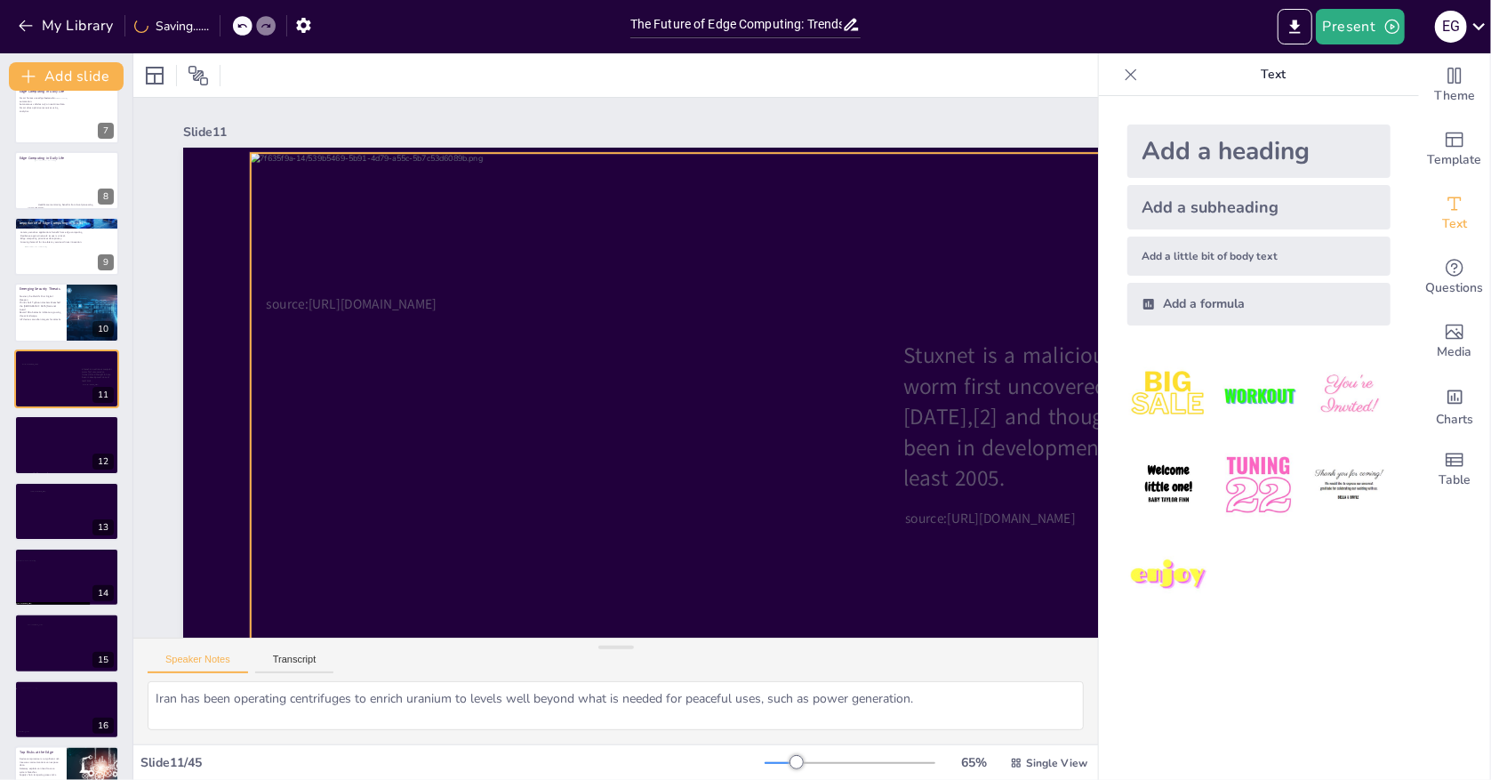
checkbox input "true"
click at [518, 375] on div at bounding box center [716, 486] width 1084 height 809
checkbox input "true"
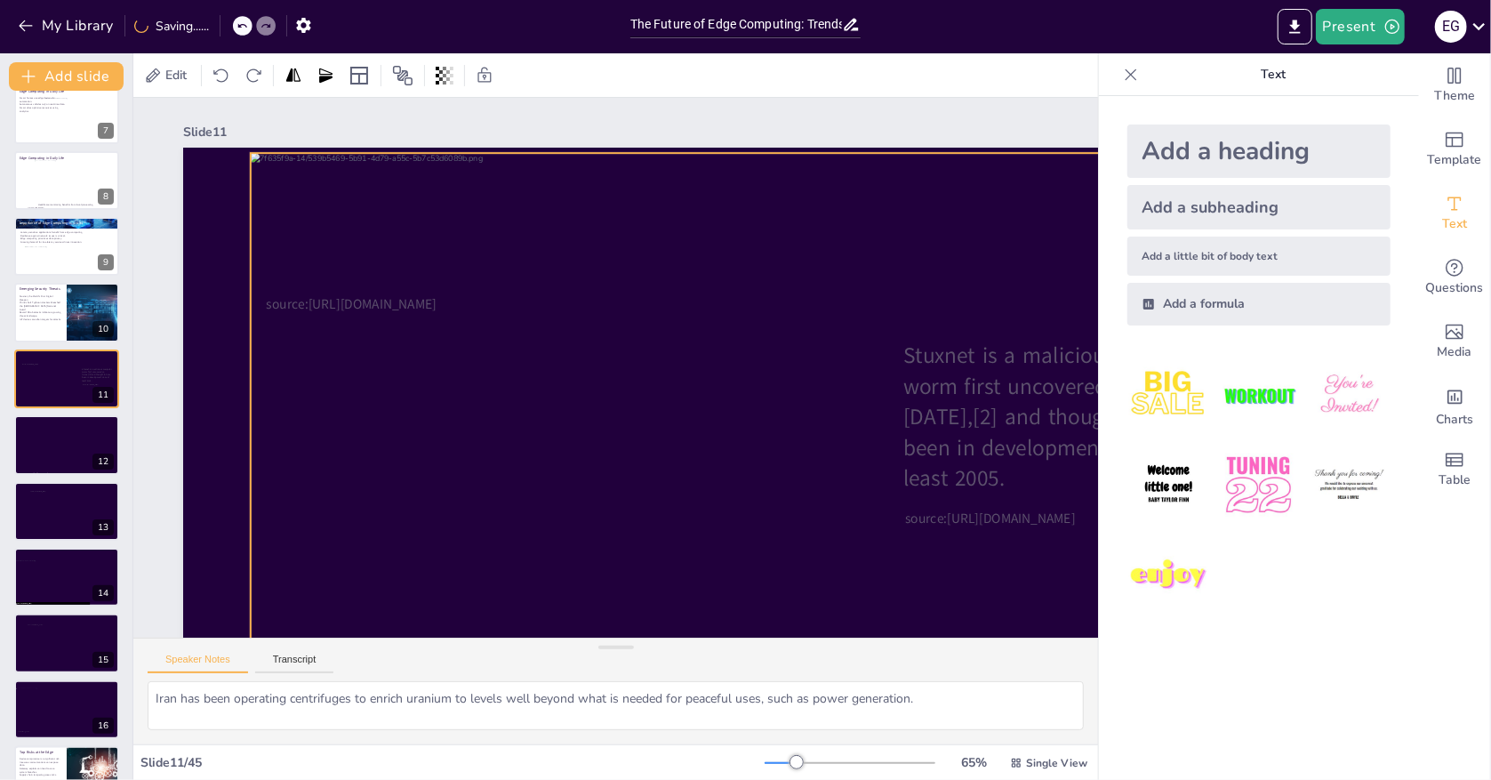
checkbox input "true"
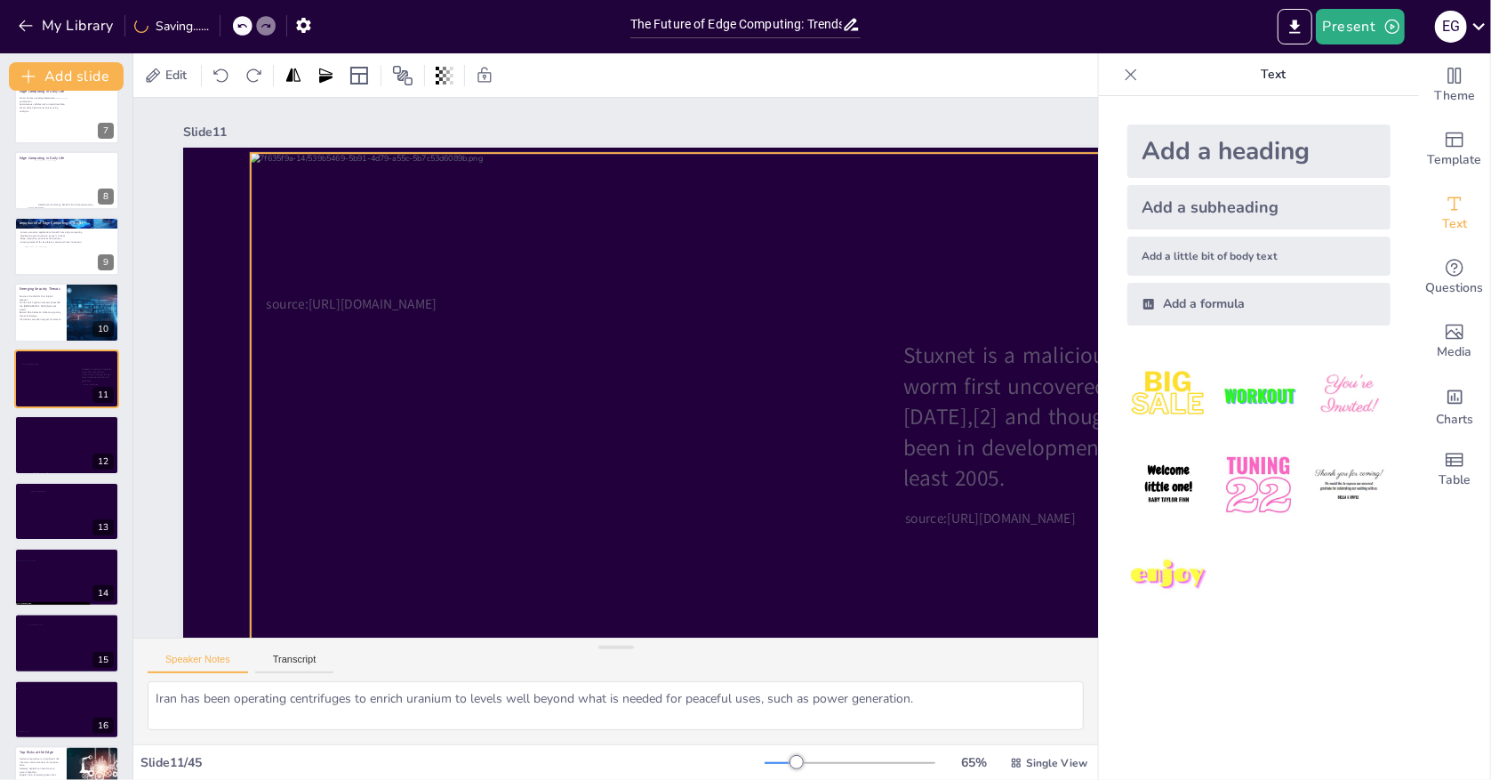
checkbox input "true"
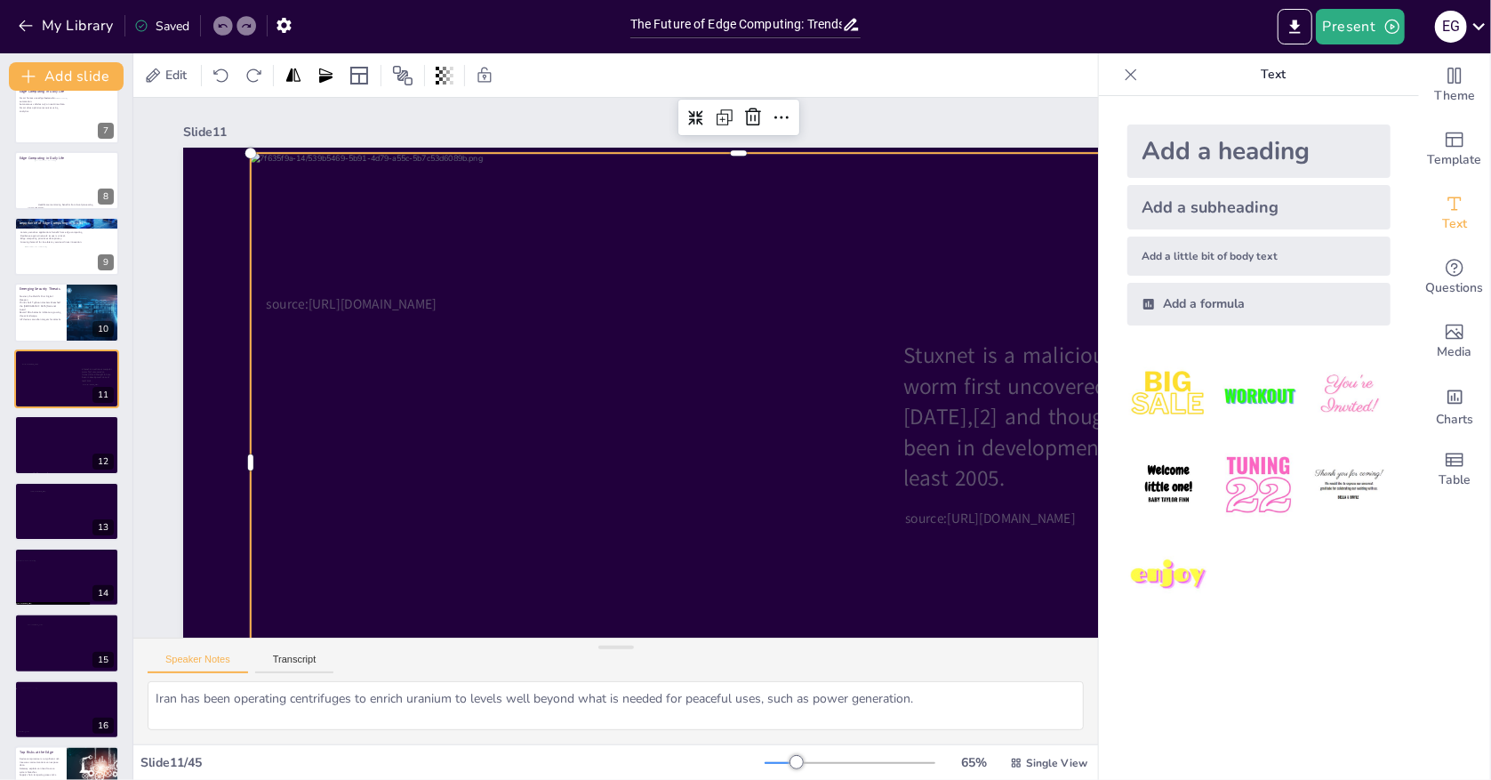
checkbox input "true"
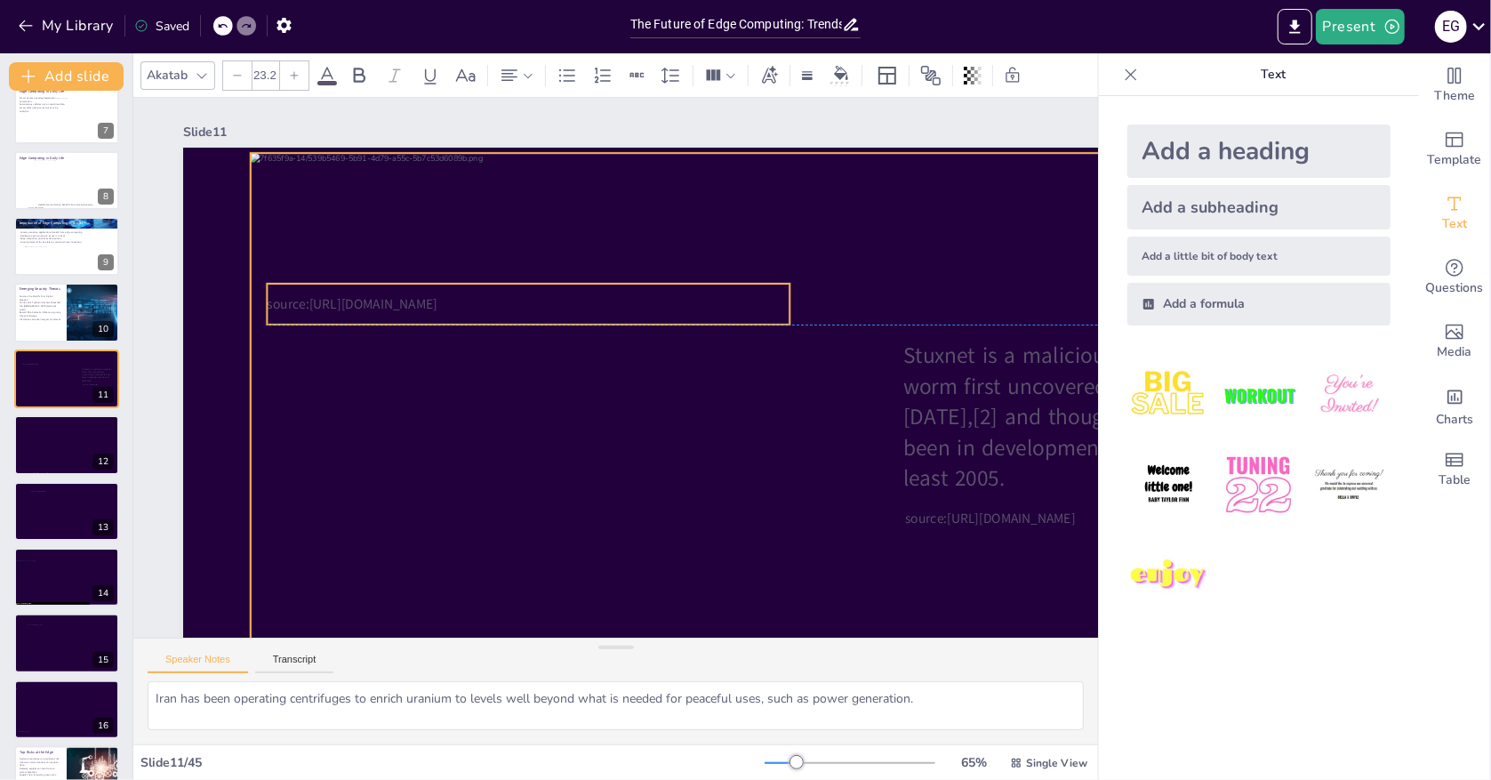
checkbox input "true"
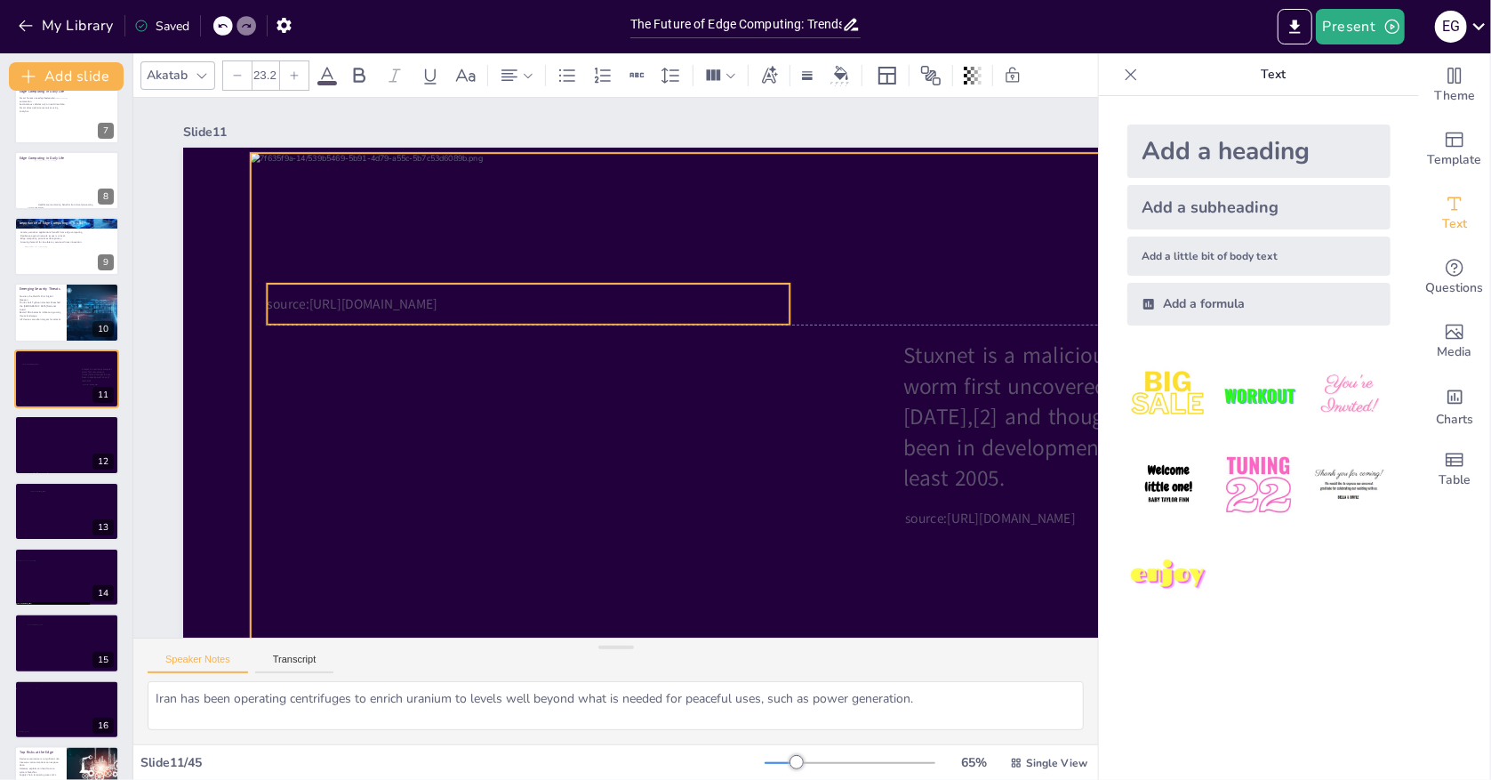
checkbox input "true"
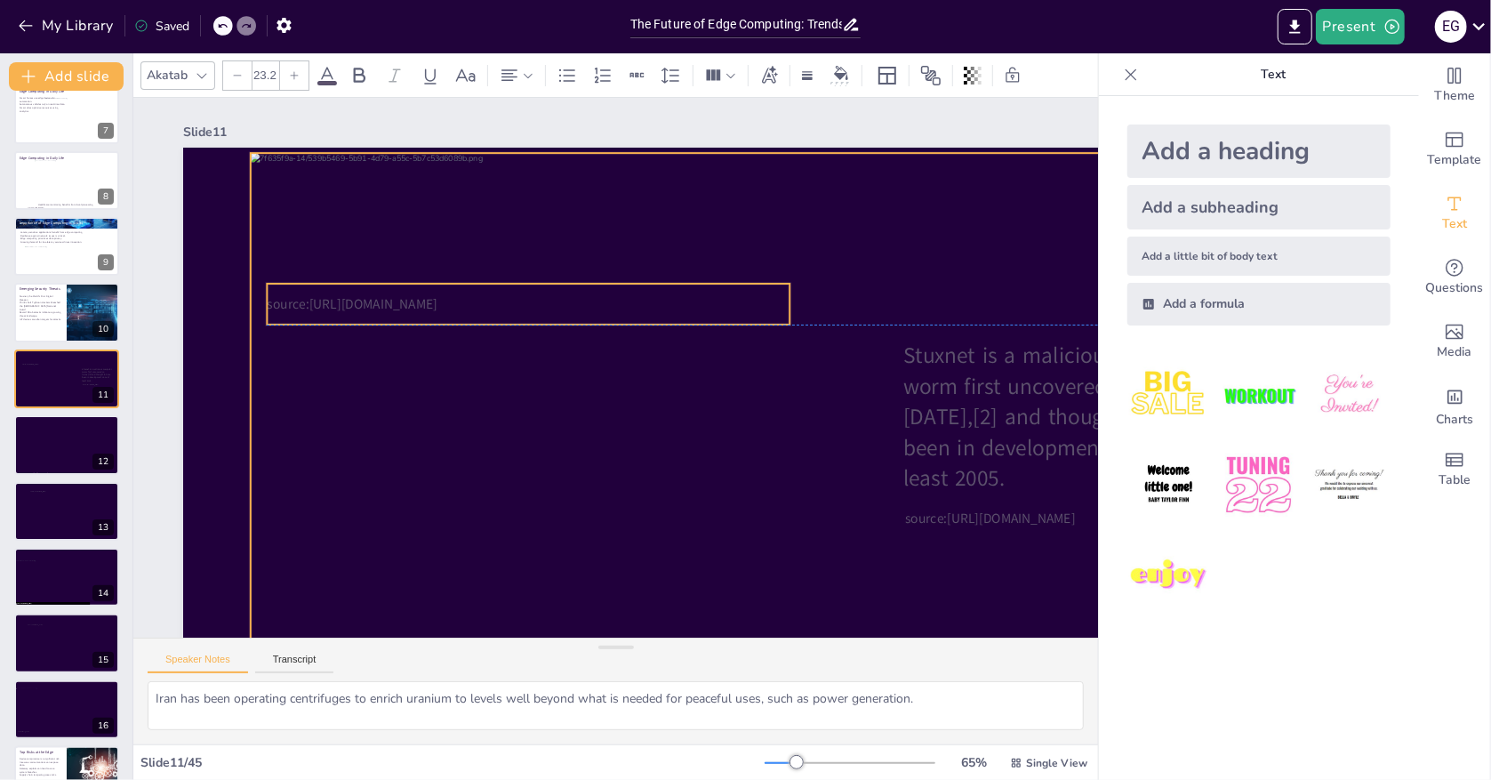
checkbox input "true"
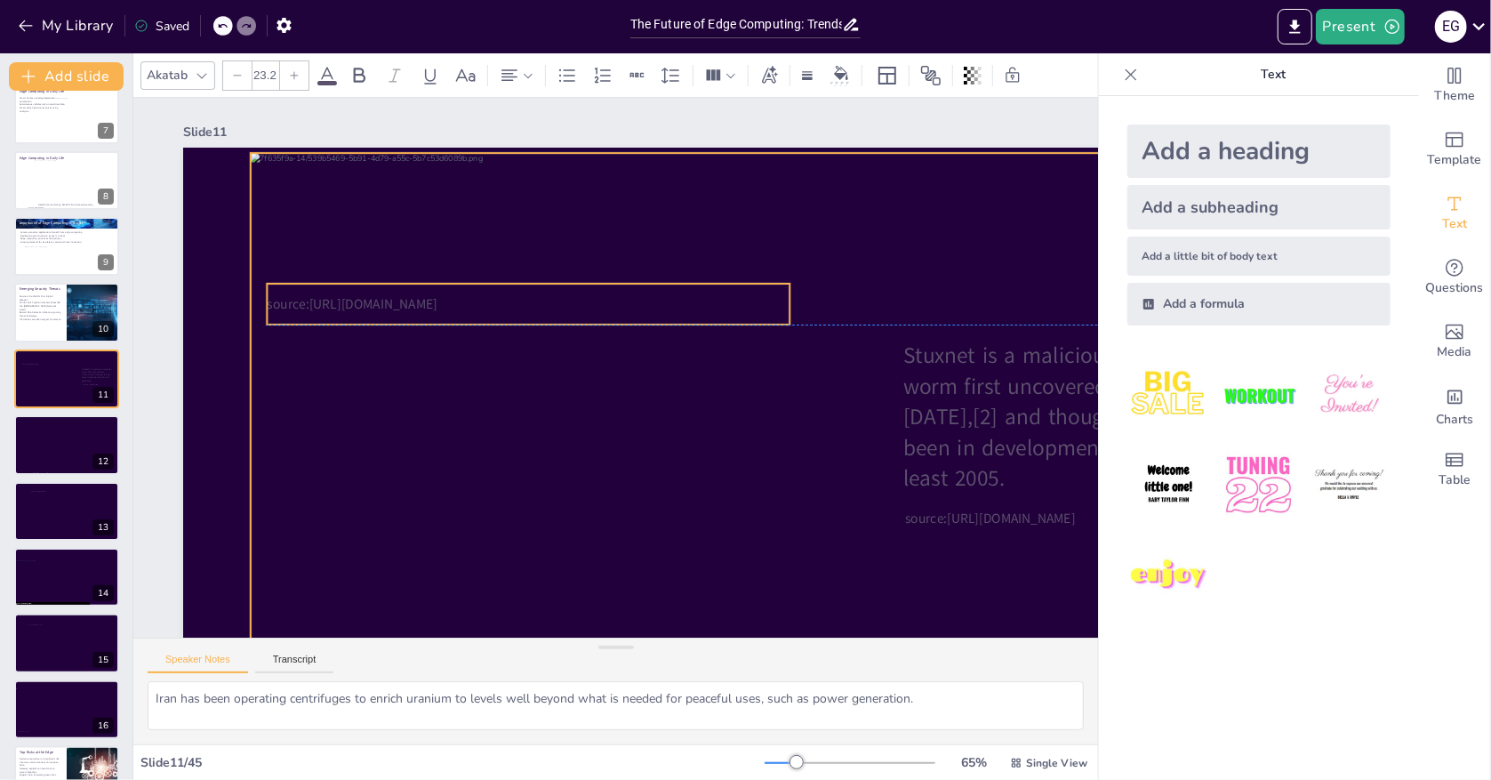
checkbox input "true"
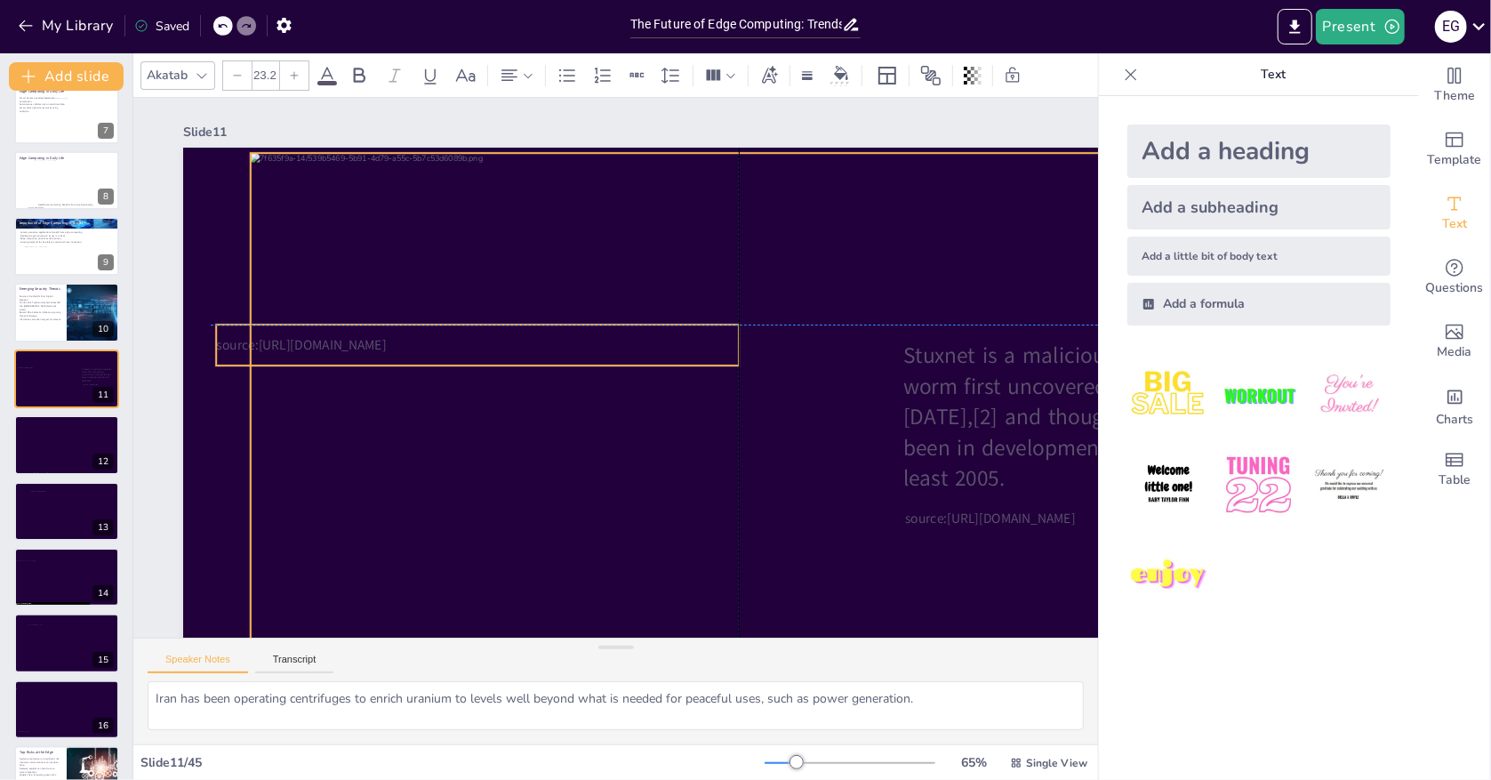
checkbox input "true"
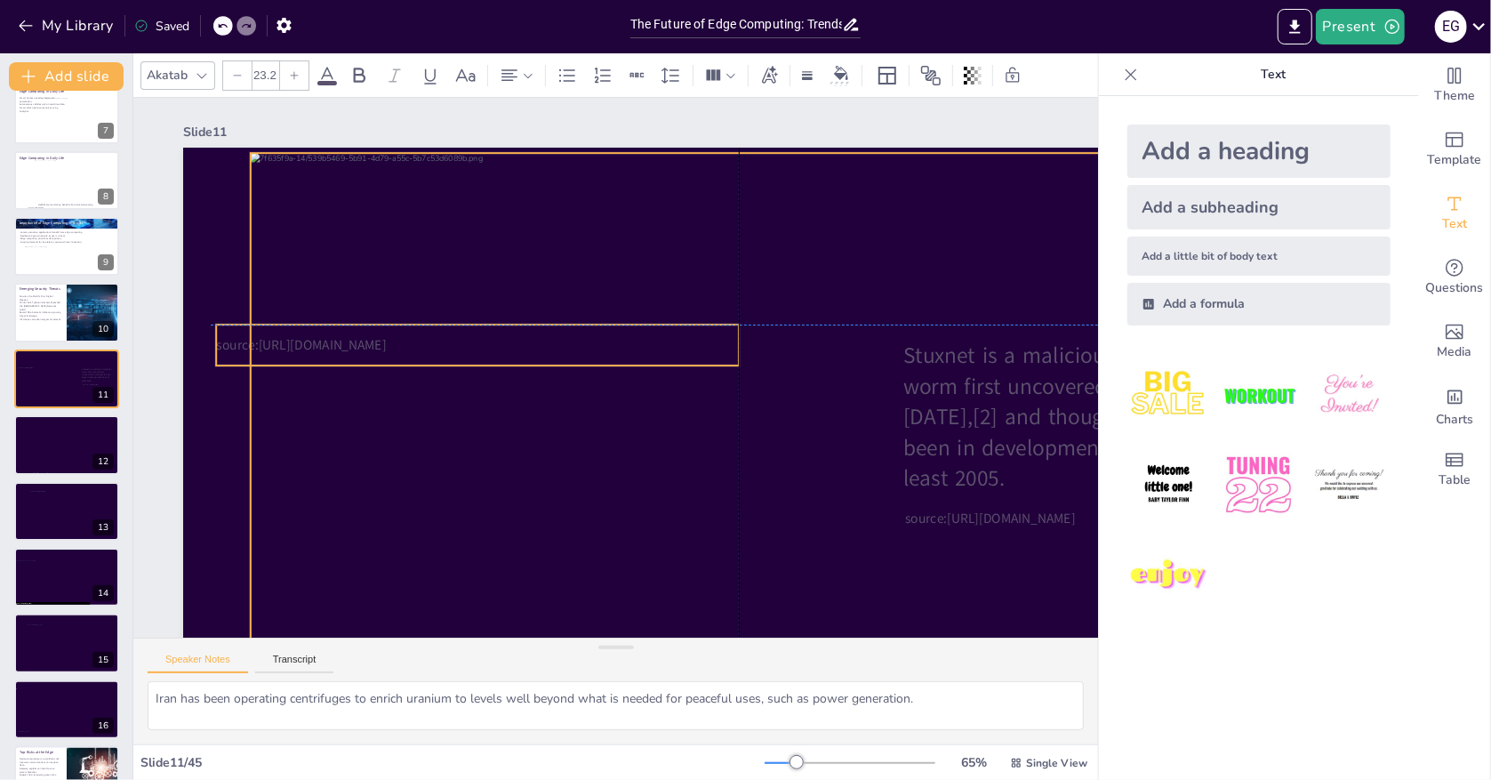
checkbox input "true"
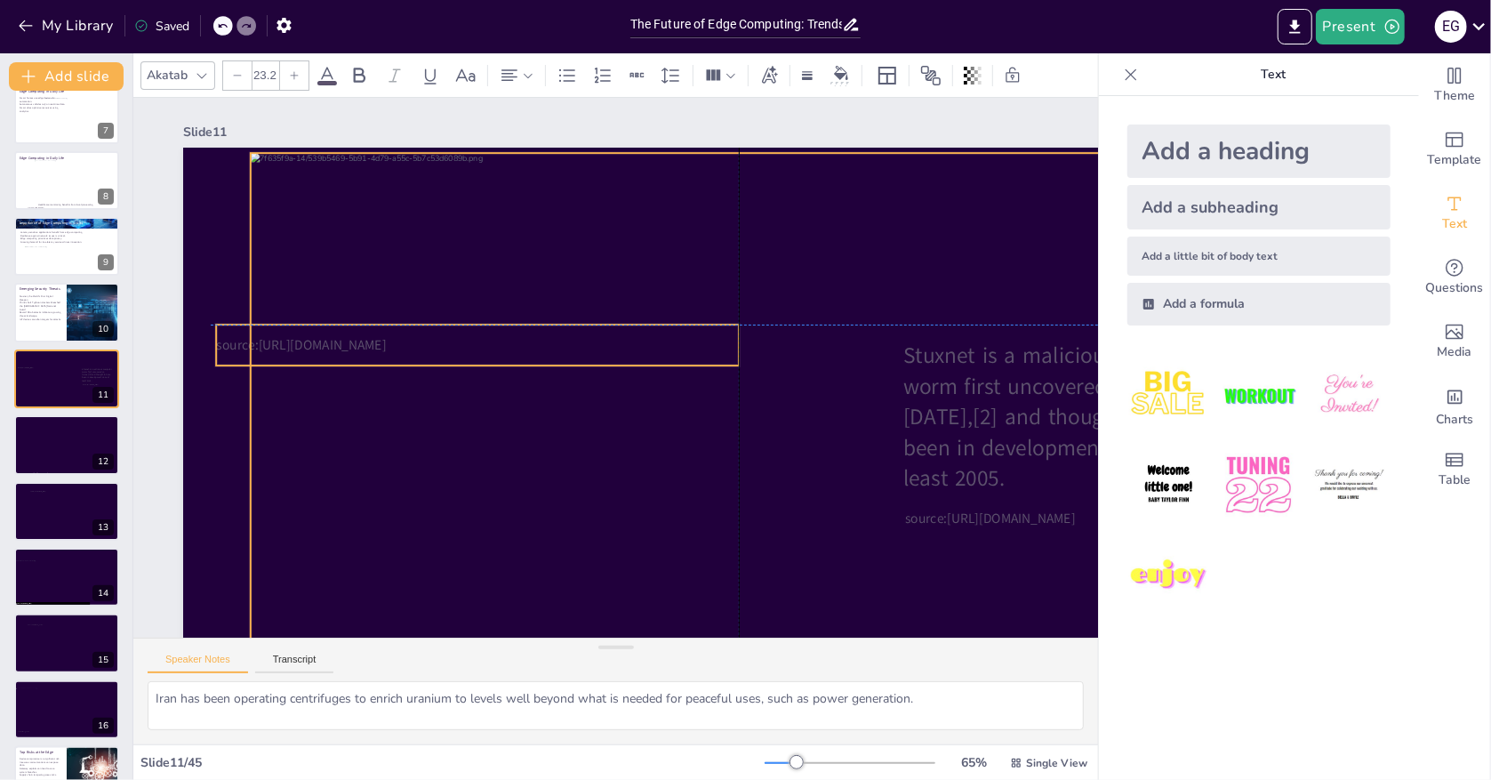
checkbox input "true"
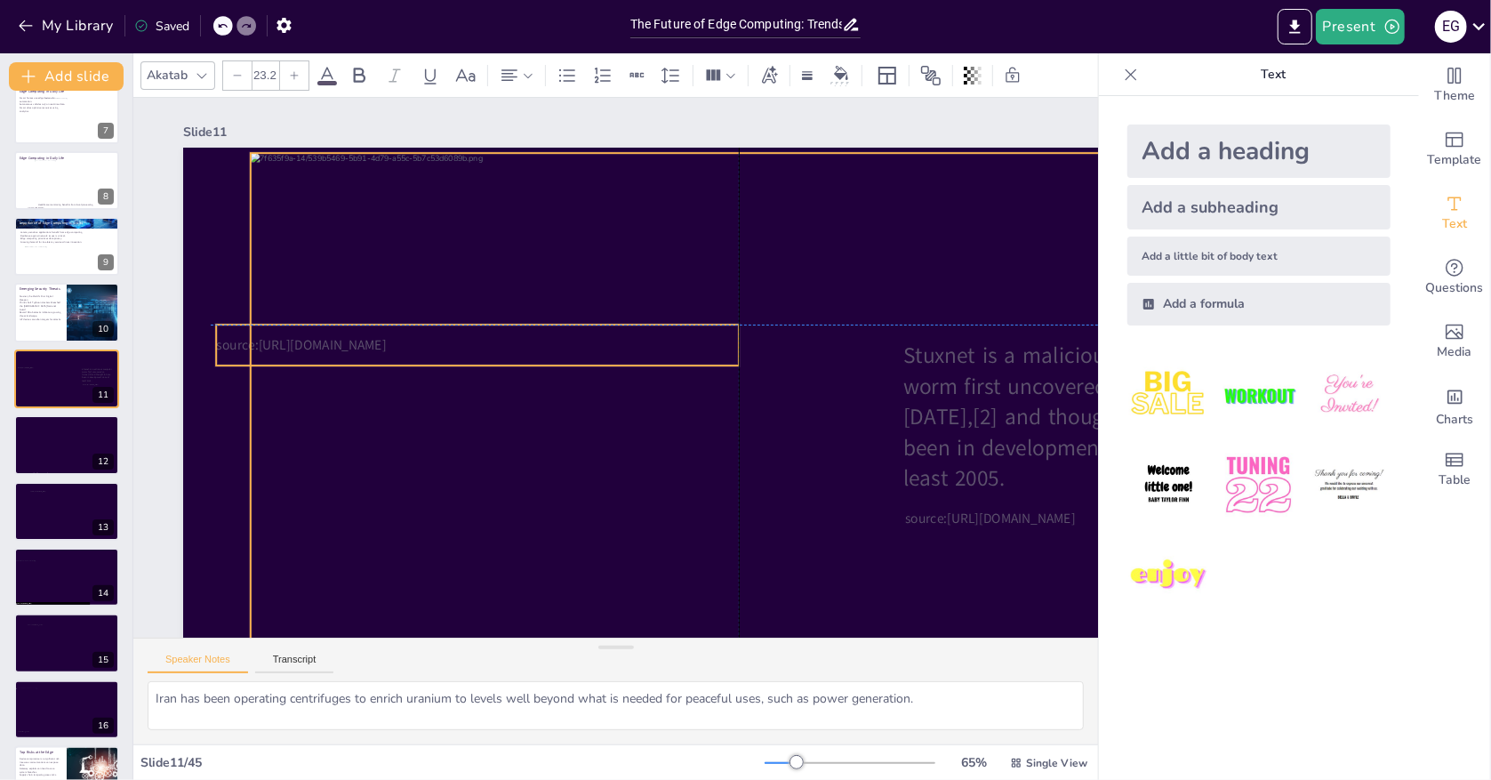
checkbox input "true"
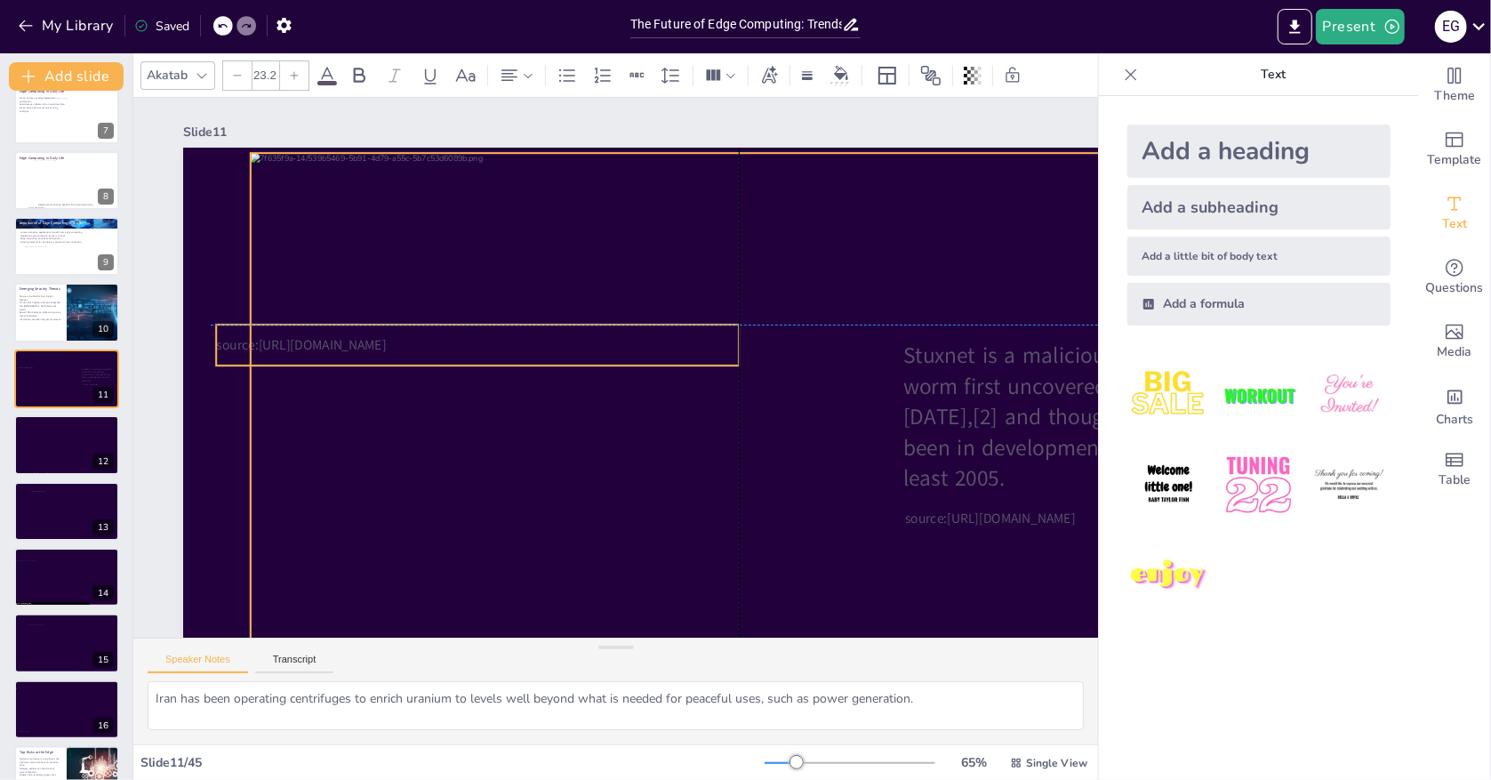
checkbox input "true"
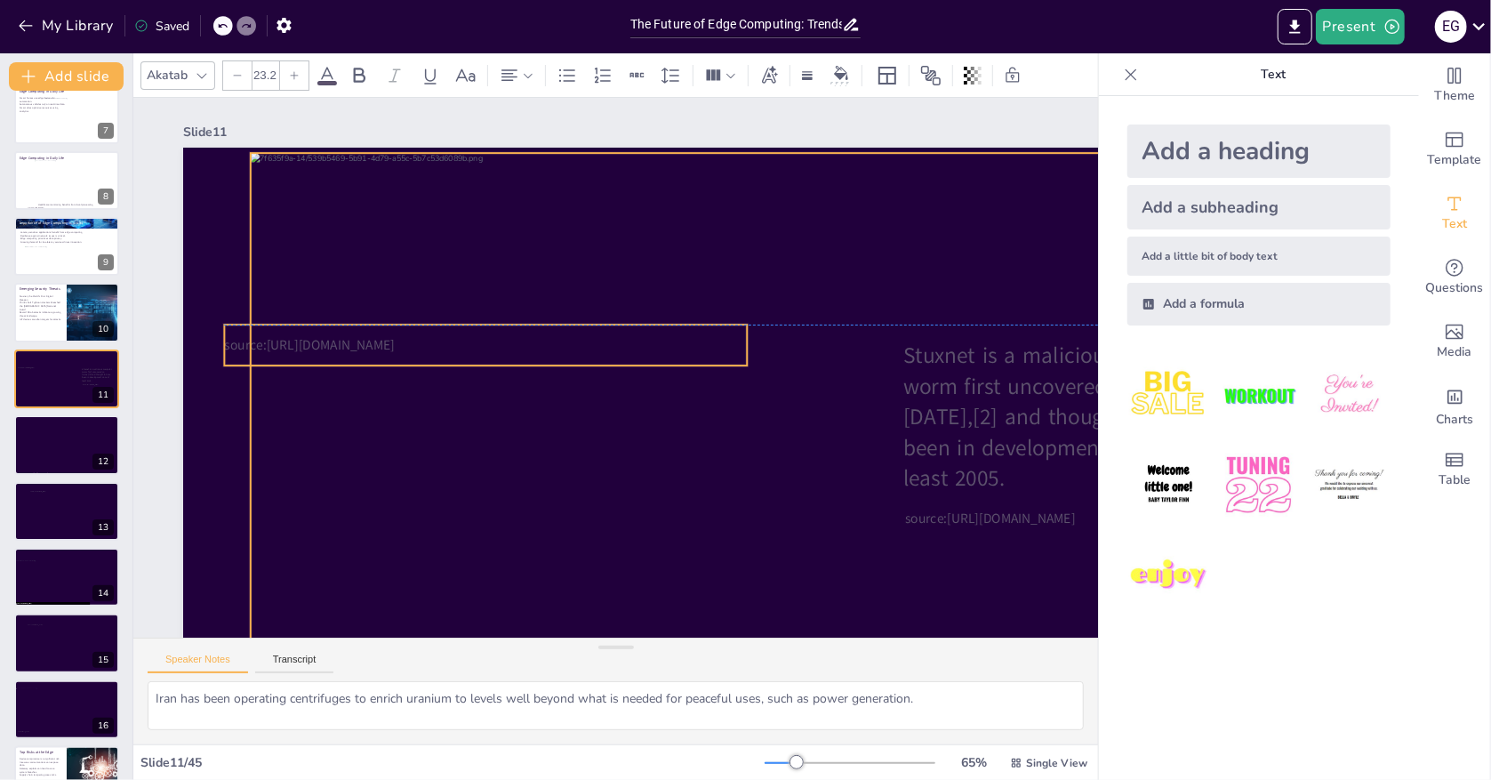
checkbox input "true"
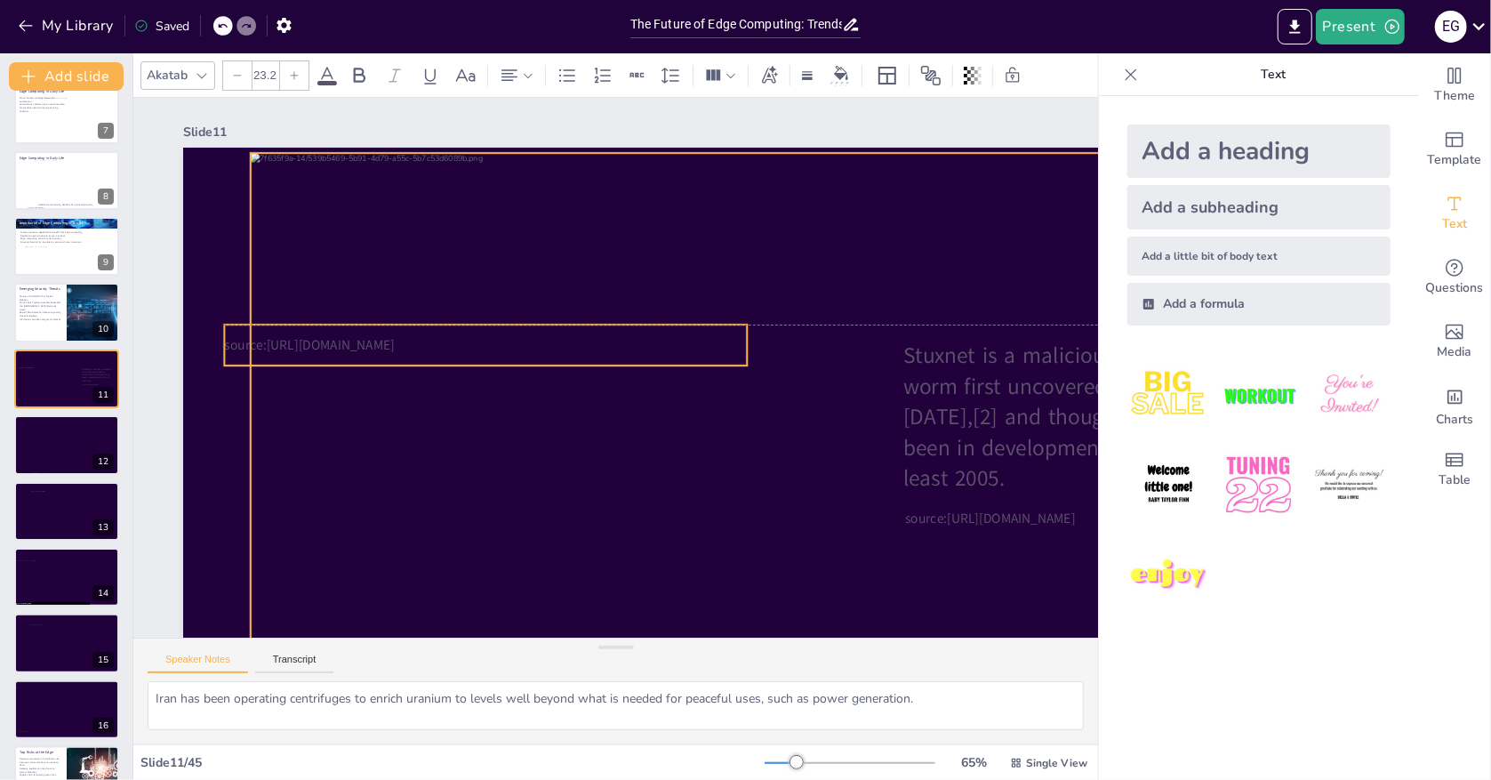
checkbox input "true"
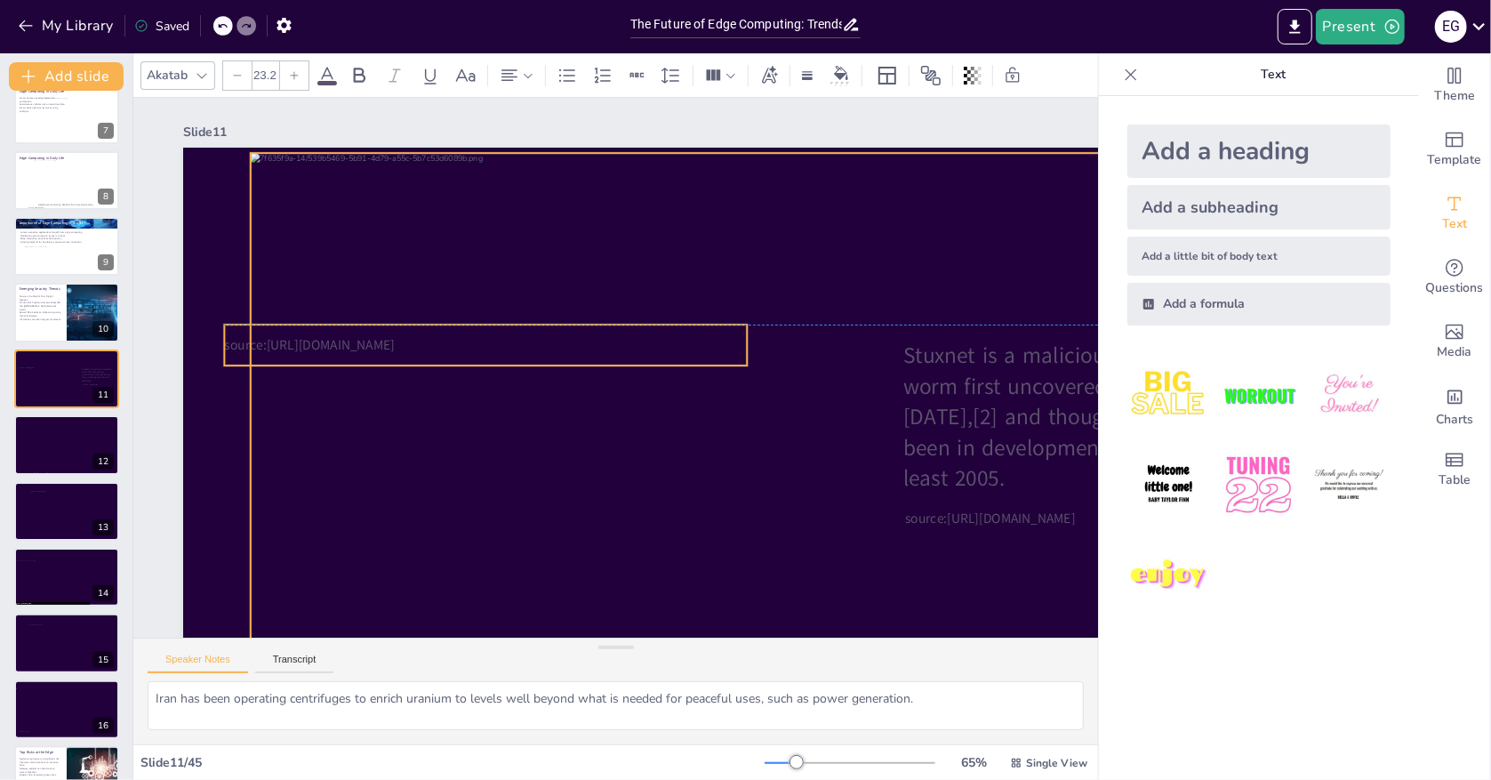
checkbox input "true"
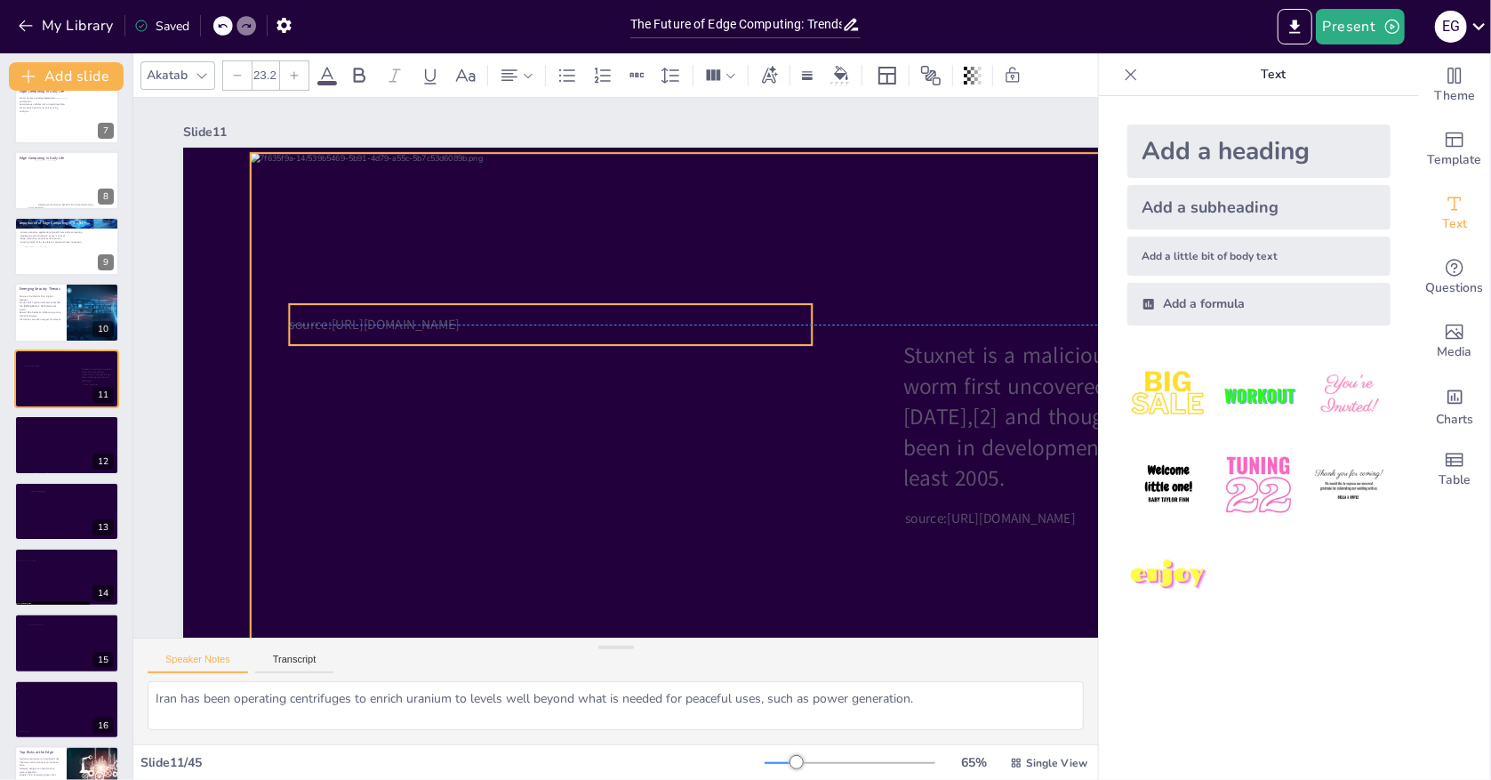
checkbox input "true"
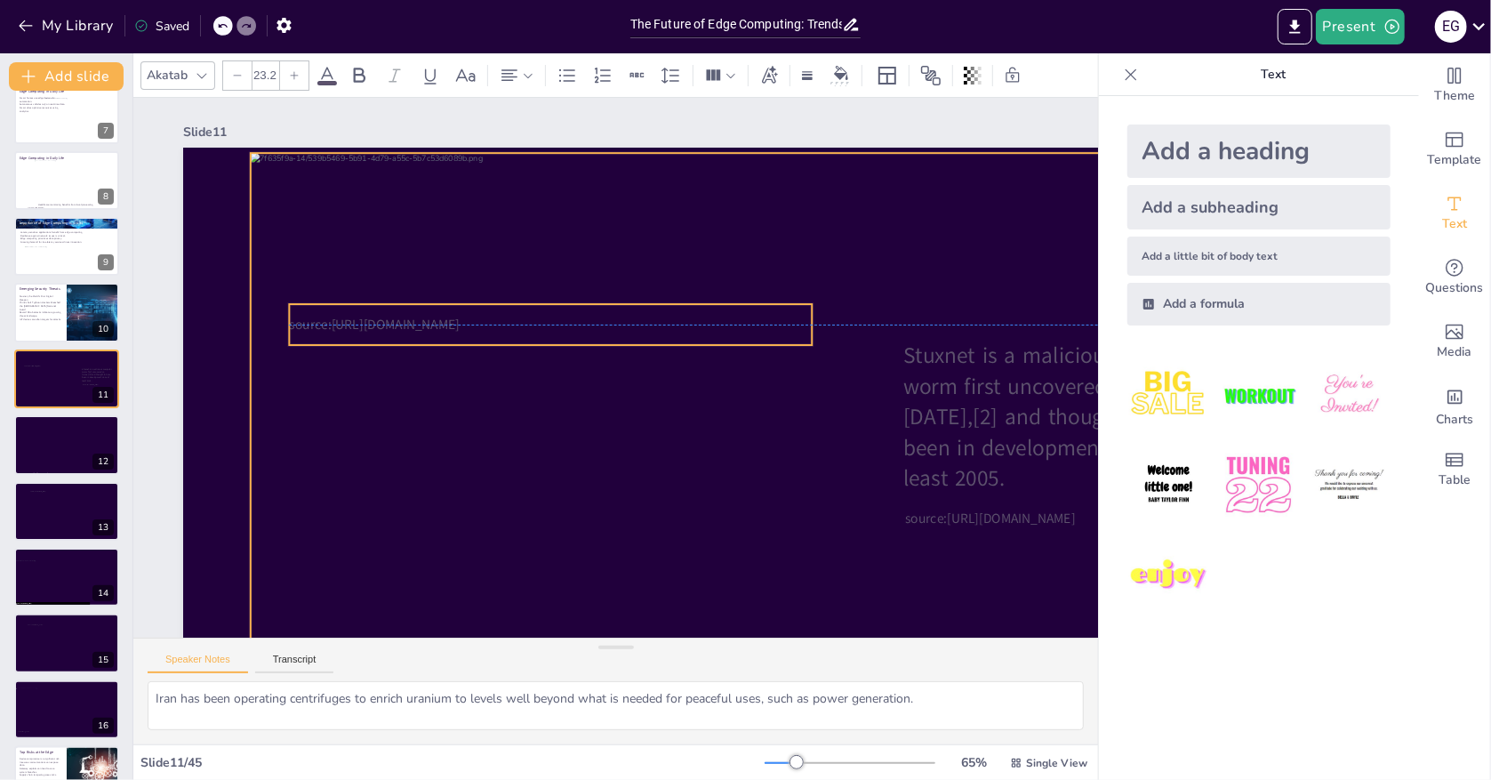
checkbox input "true"
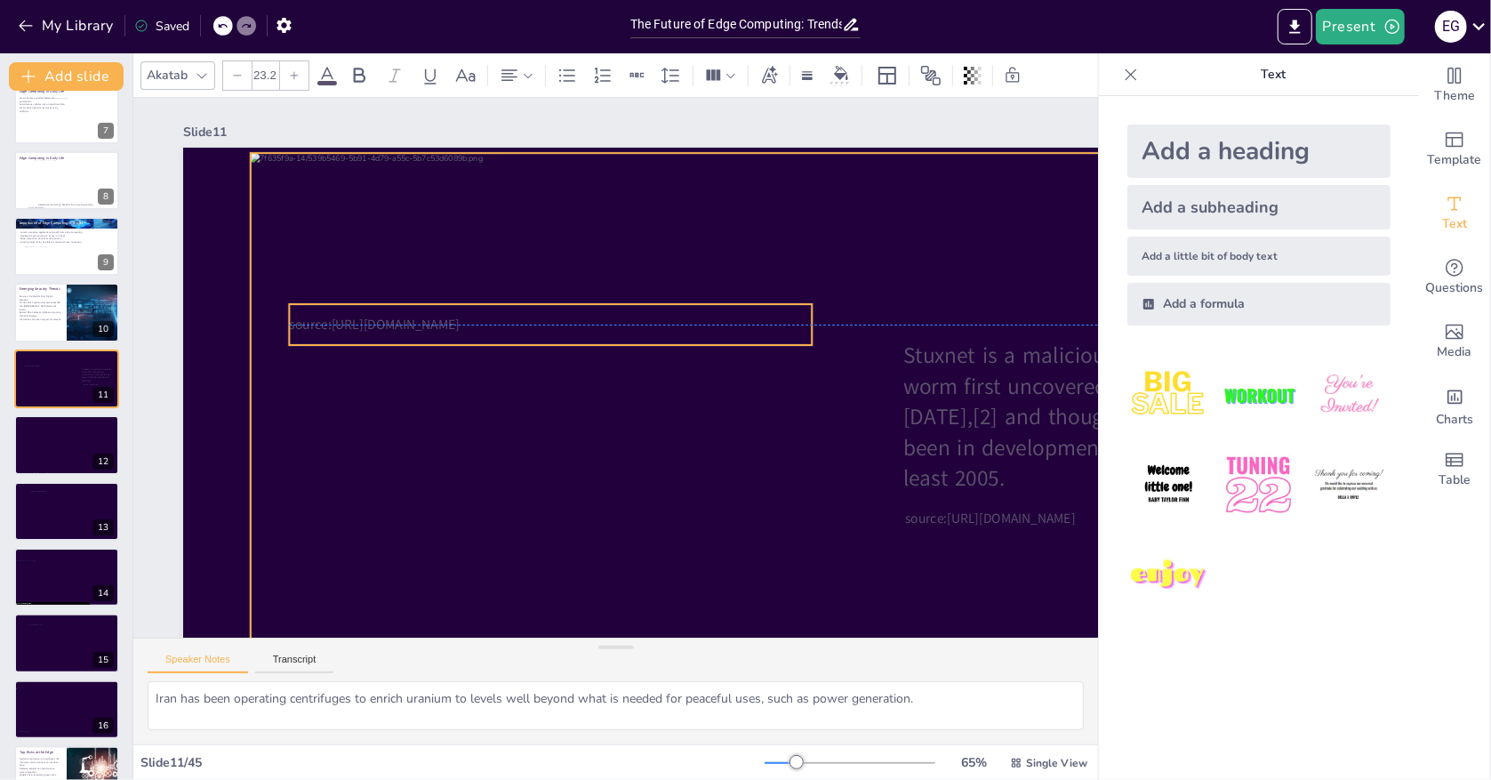
checkbox input "true"
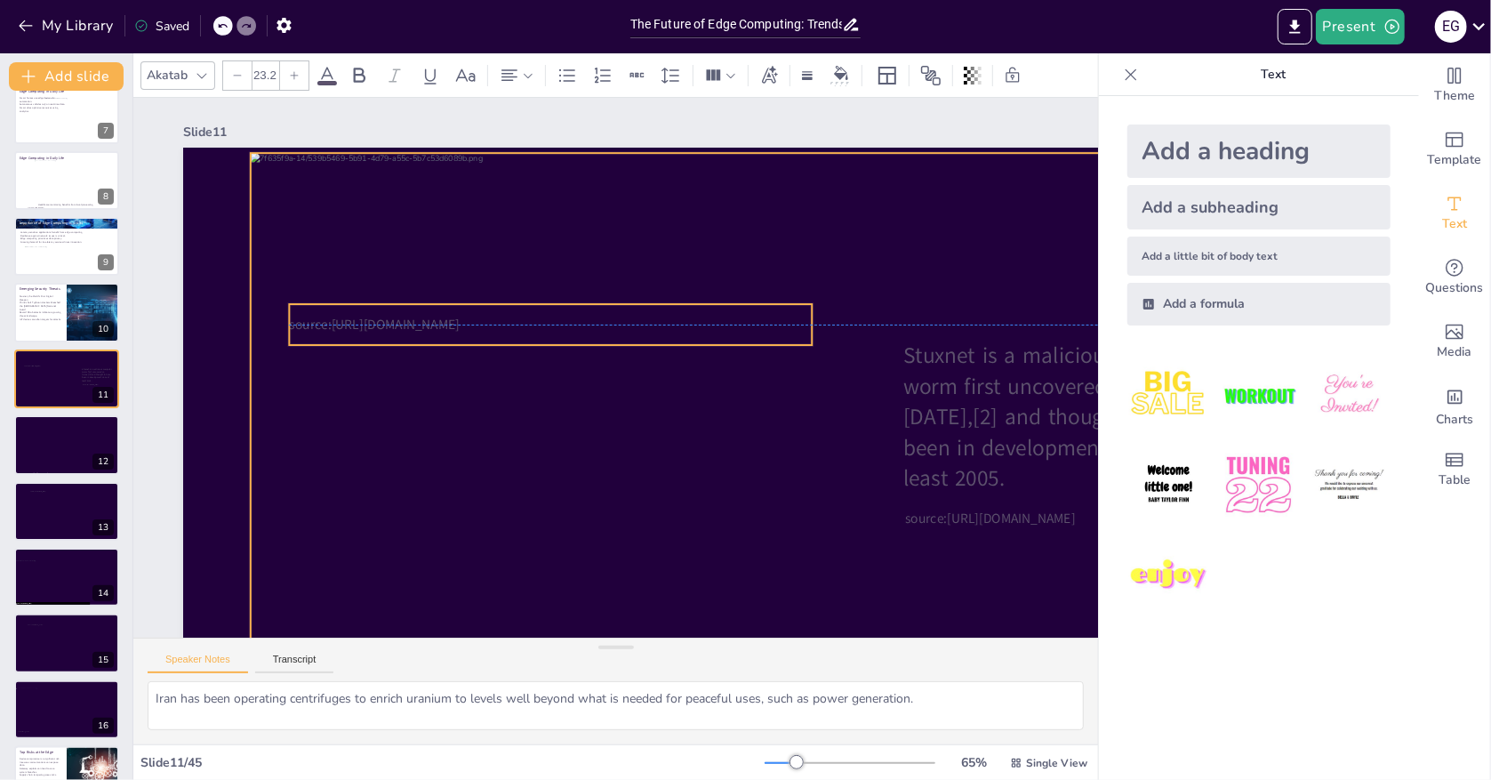
checkbox input "true"
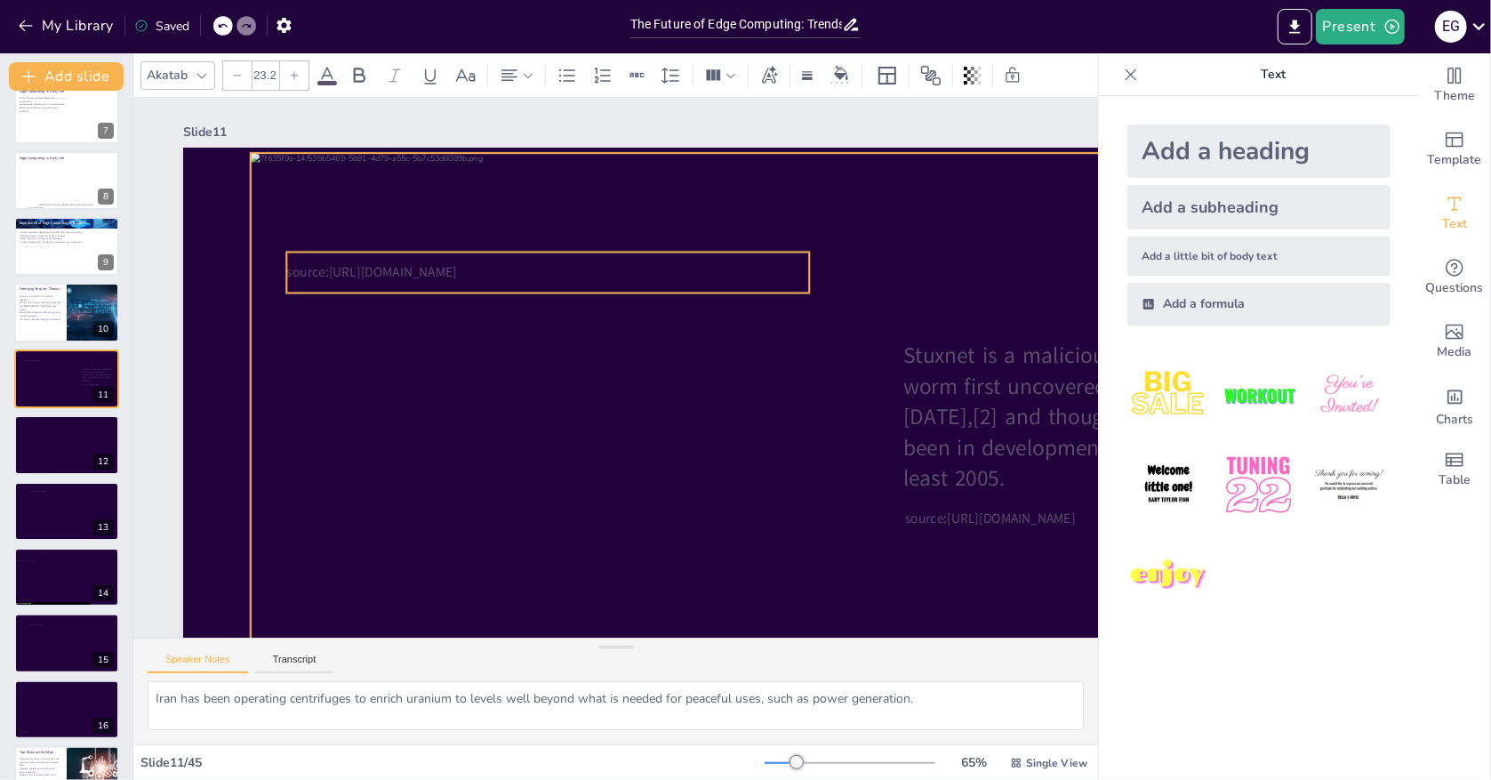
checkbox input "true"
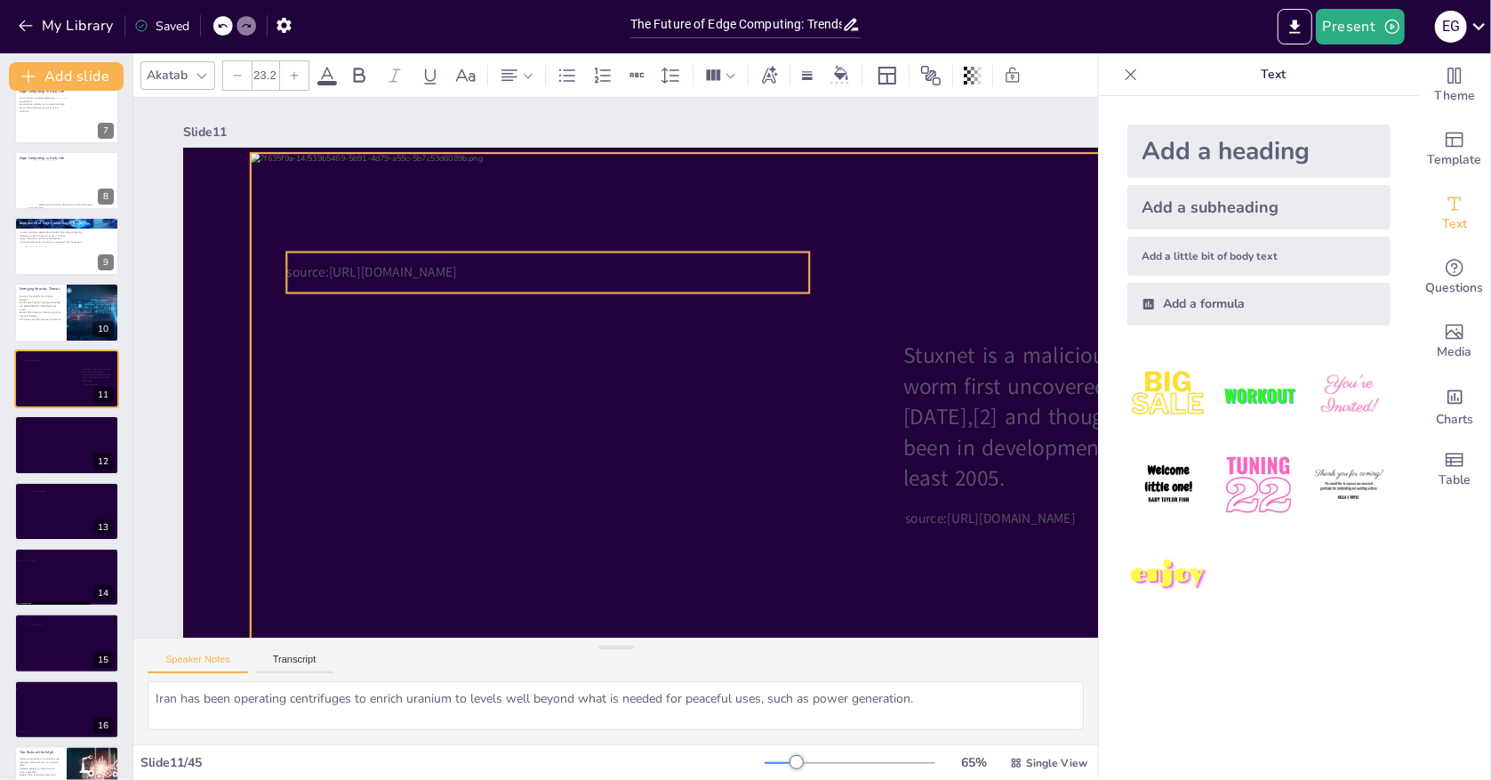
checkbox input "true"
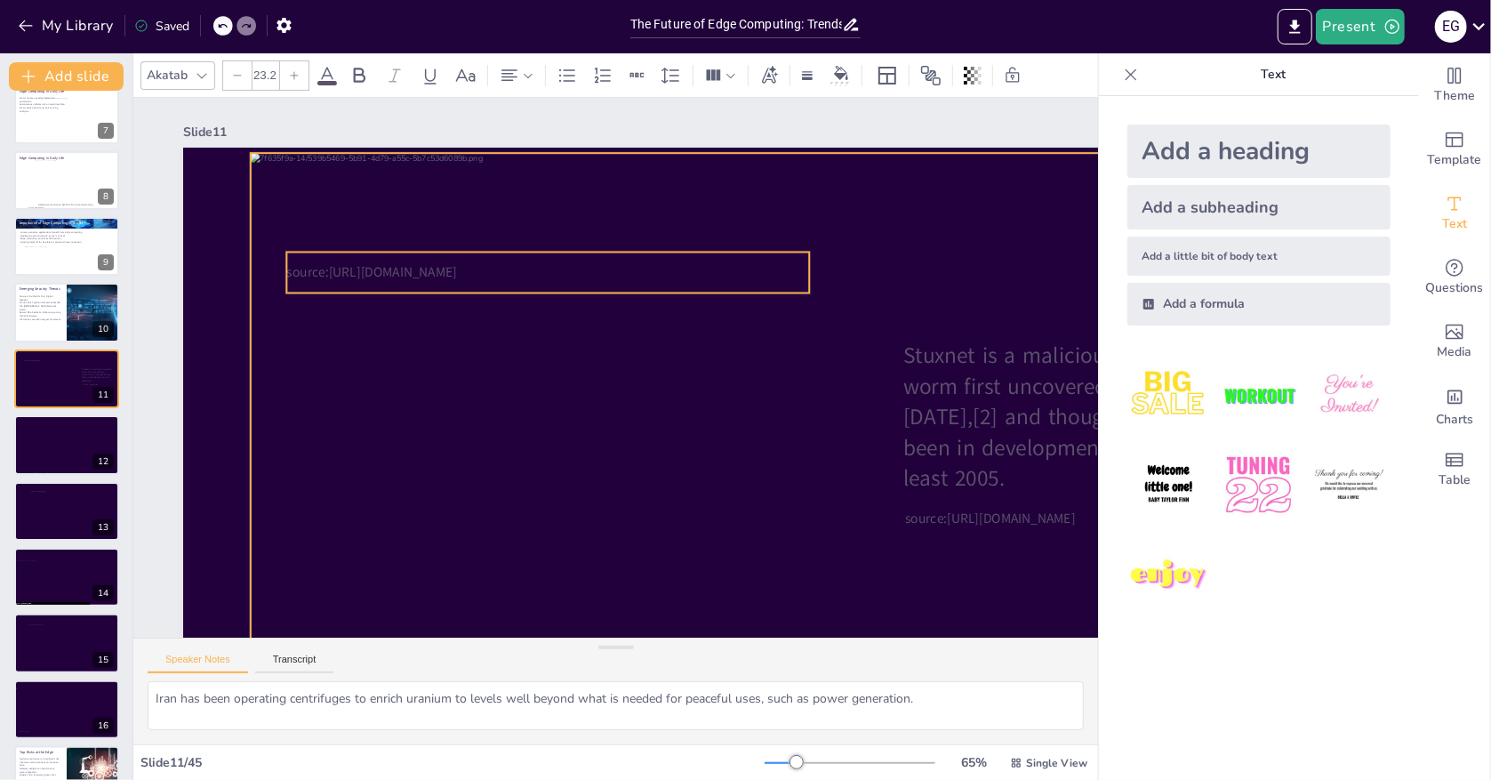
checkbox input "true"
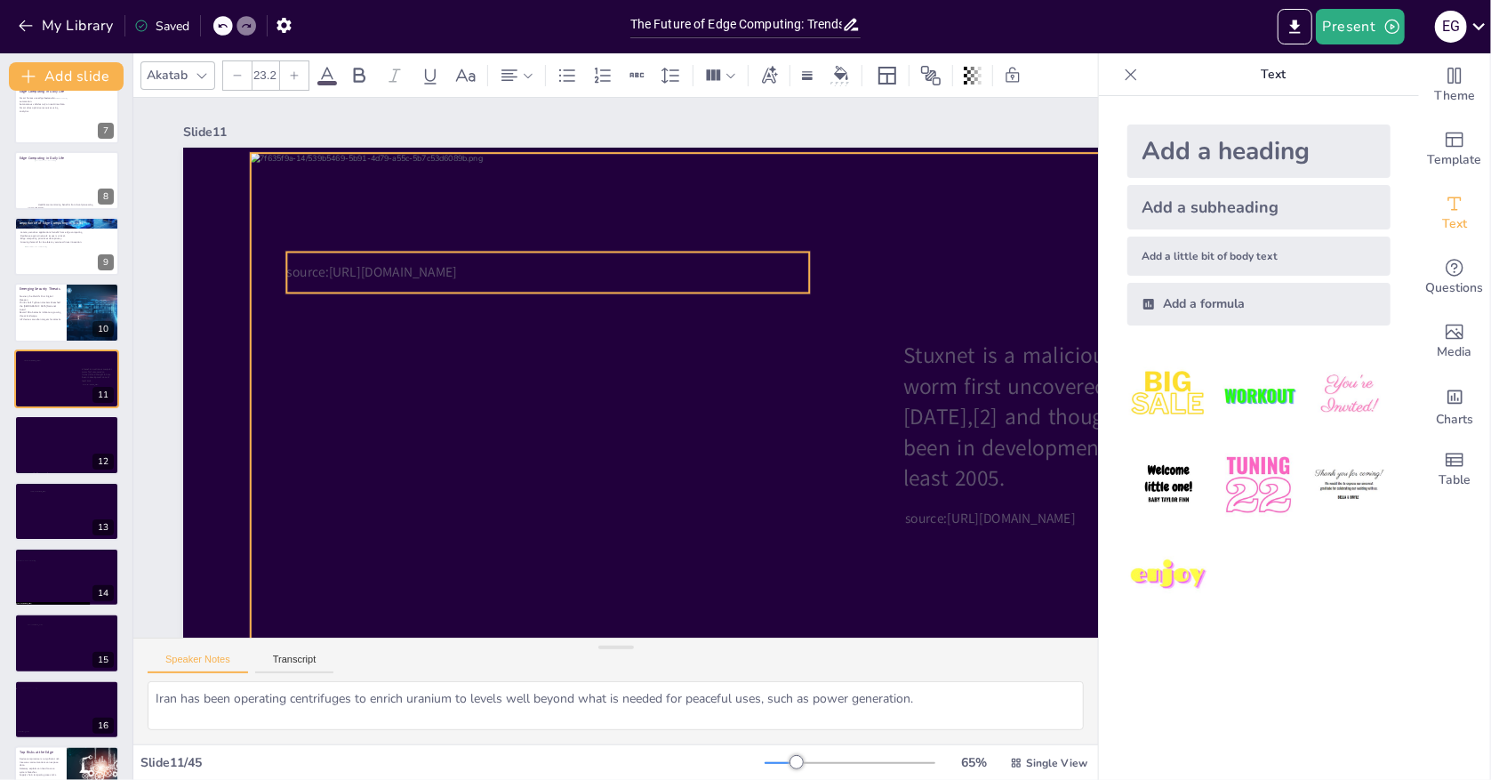
checkbox input "true"
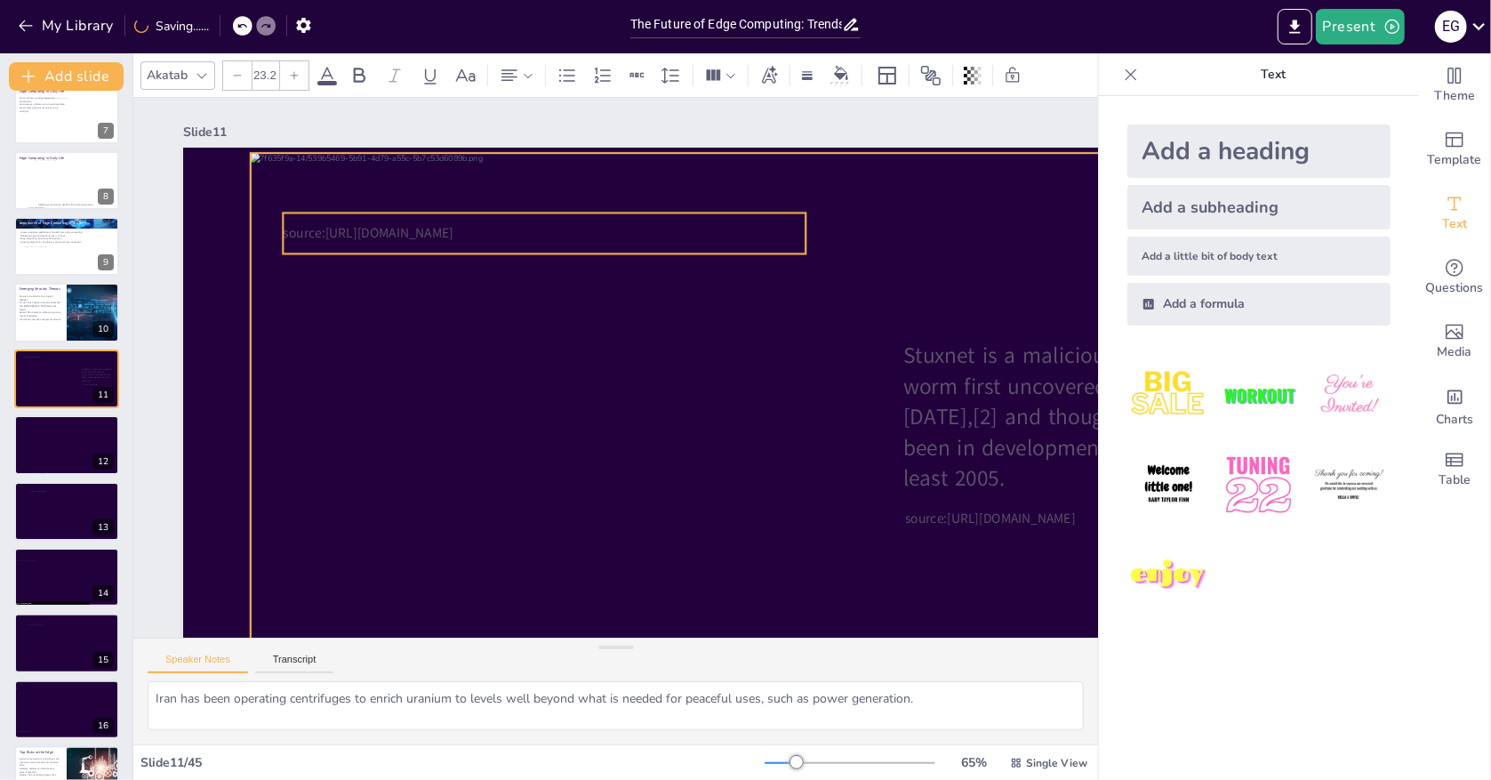
checkbox input "true"
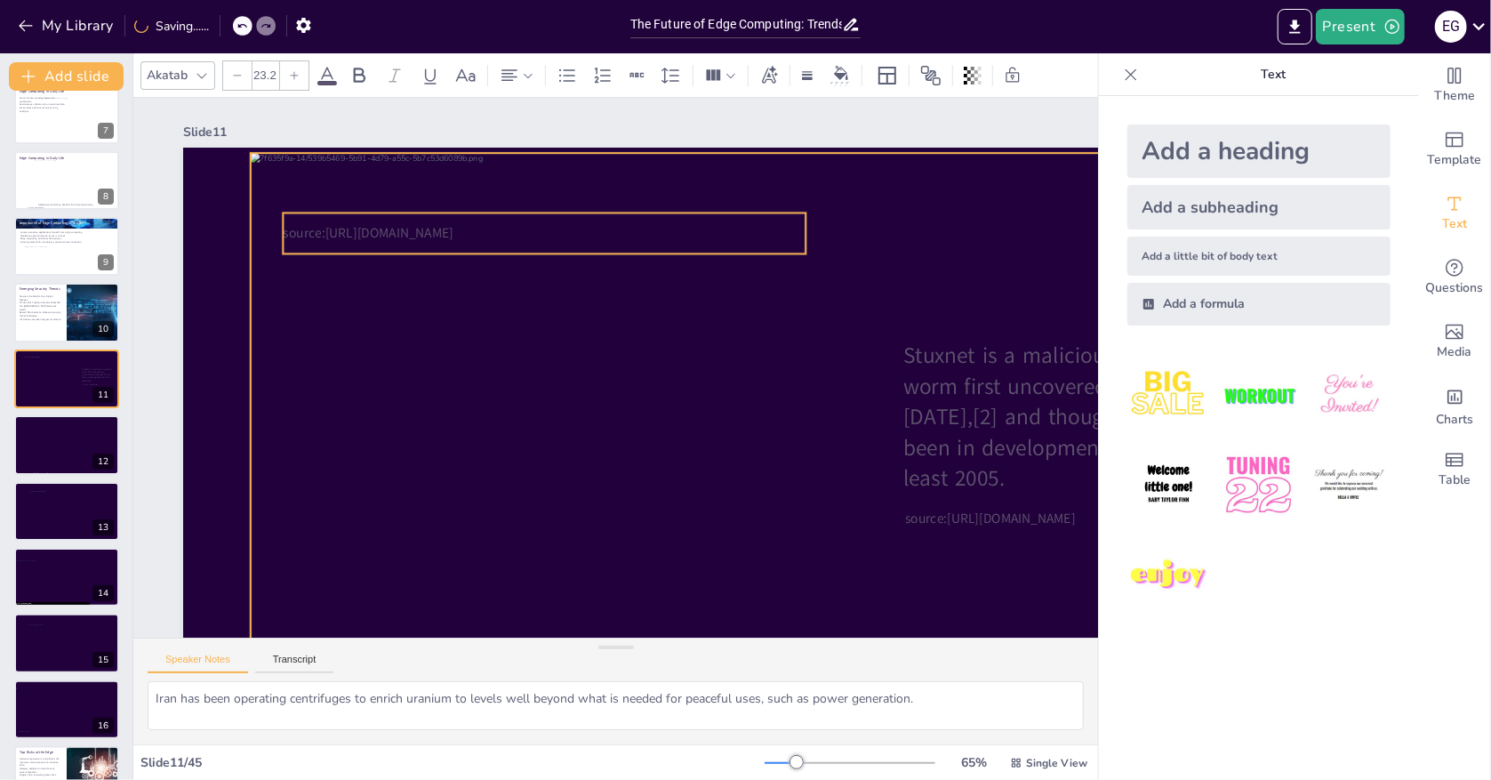
checkbox input "true"
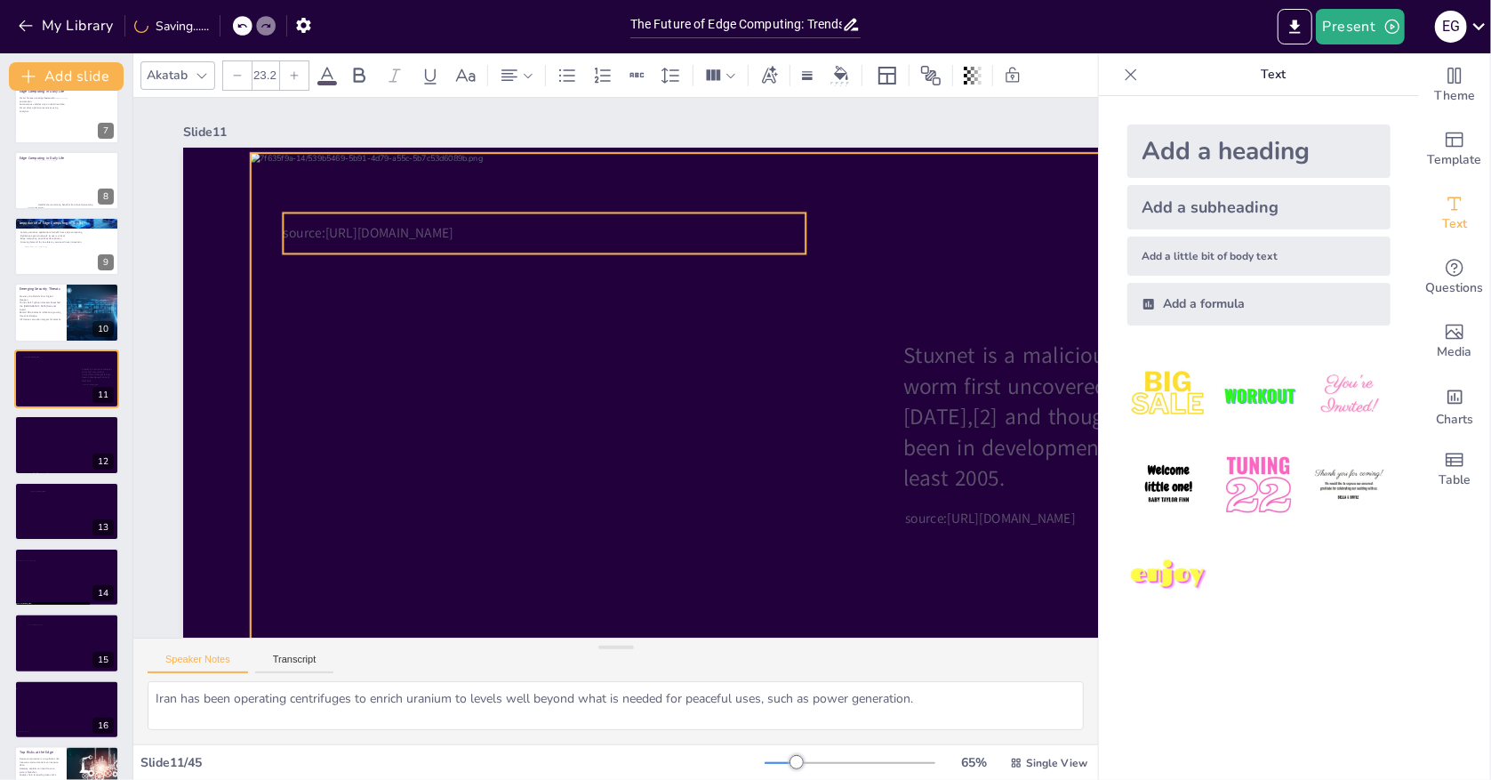
checkbox input "true"
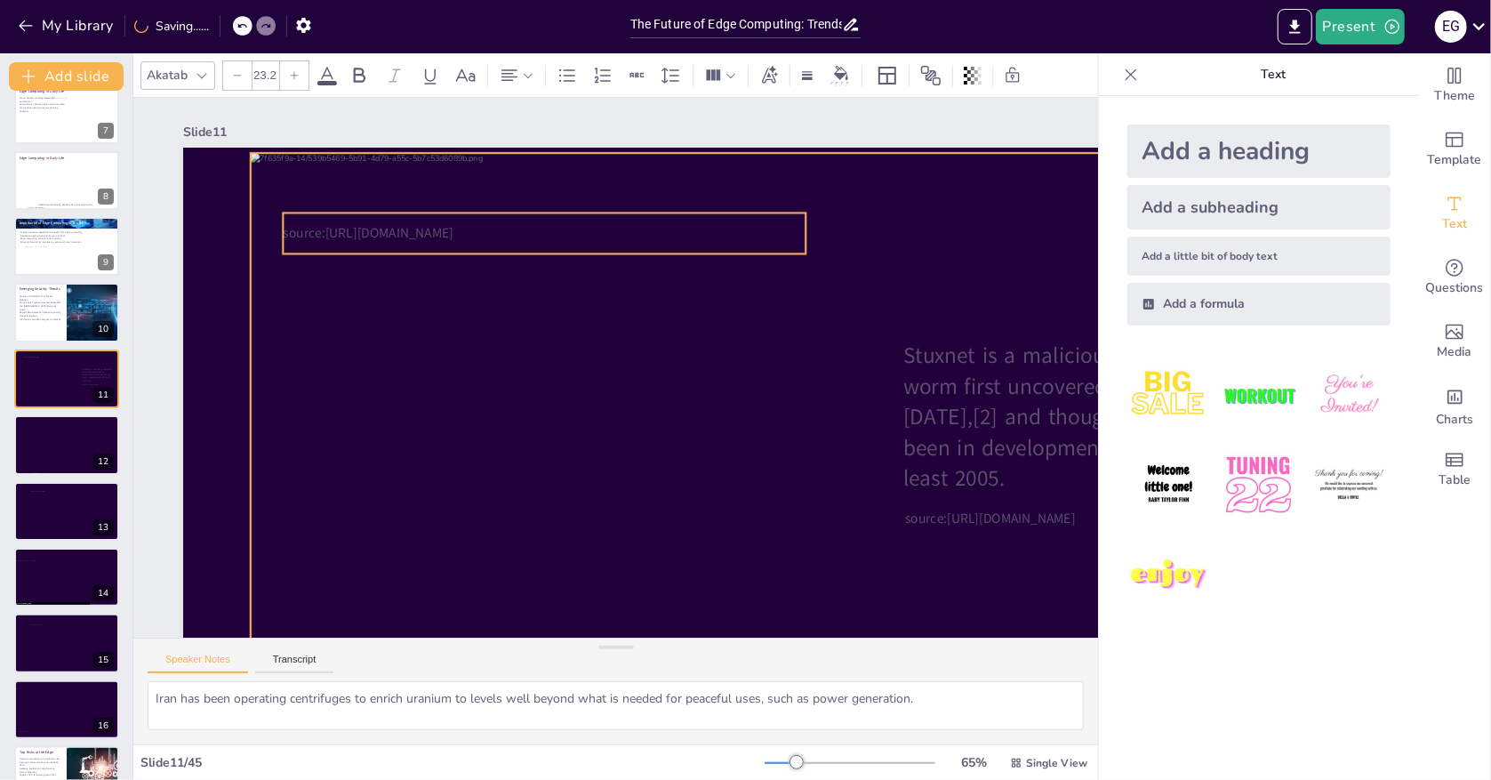
checkbox input "true"
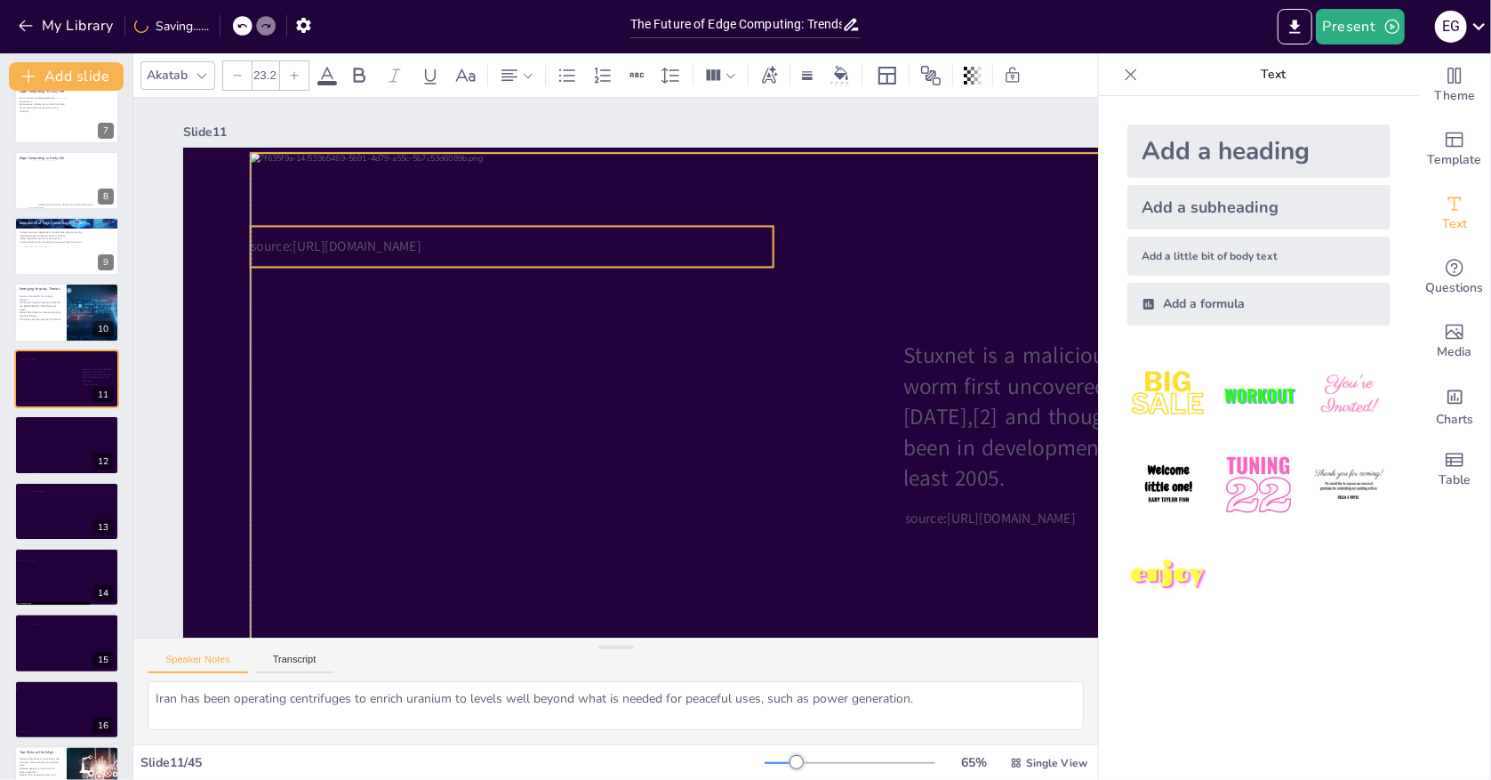
checkbox input "true"
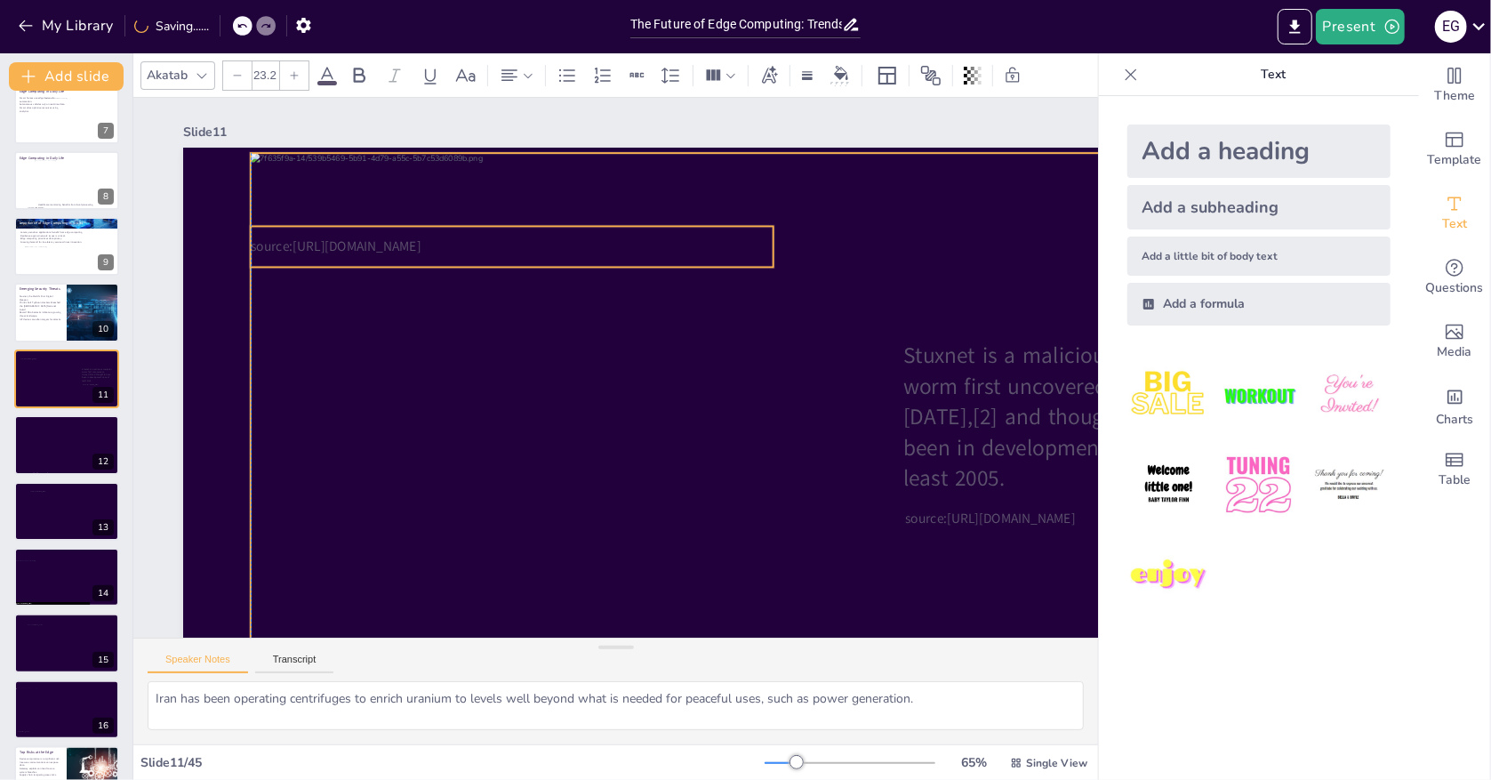
checkbox input "true"
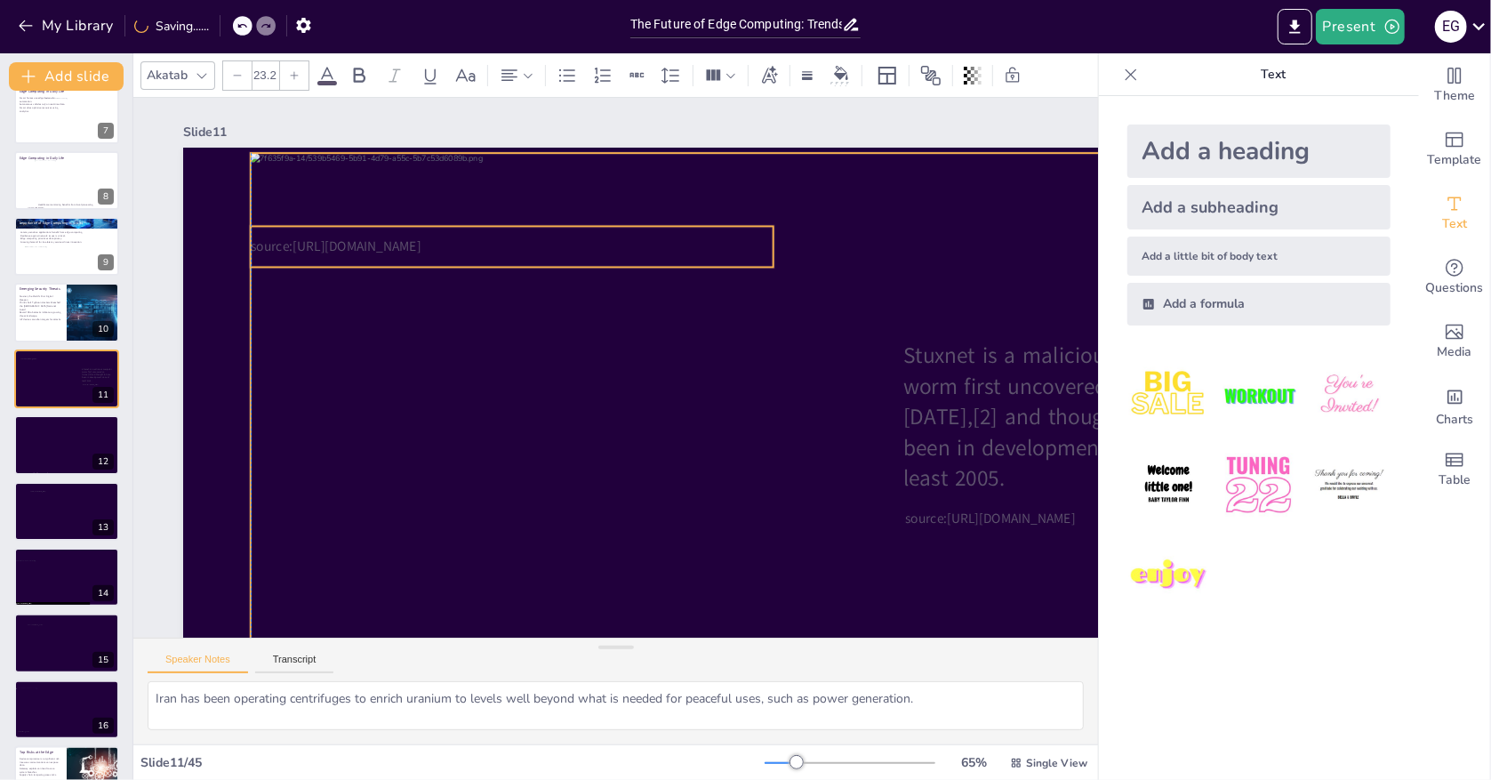
checkbox input "true"
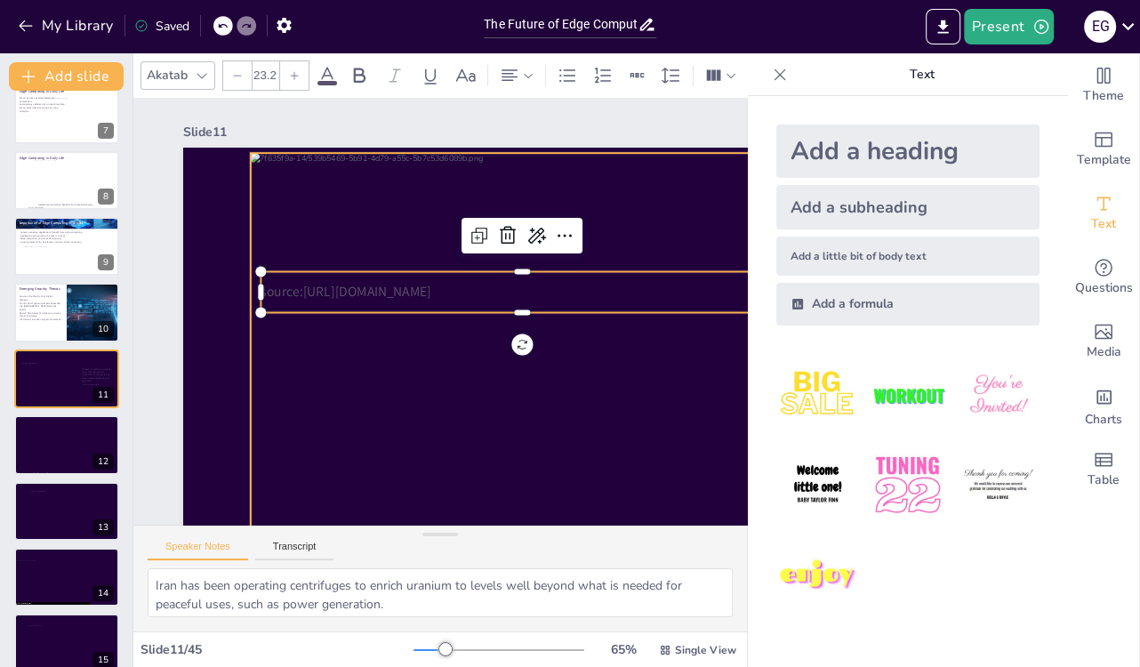
click at [453, 403] on div at bounding box center [622, 591] width 1155 height 1024
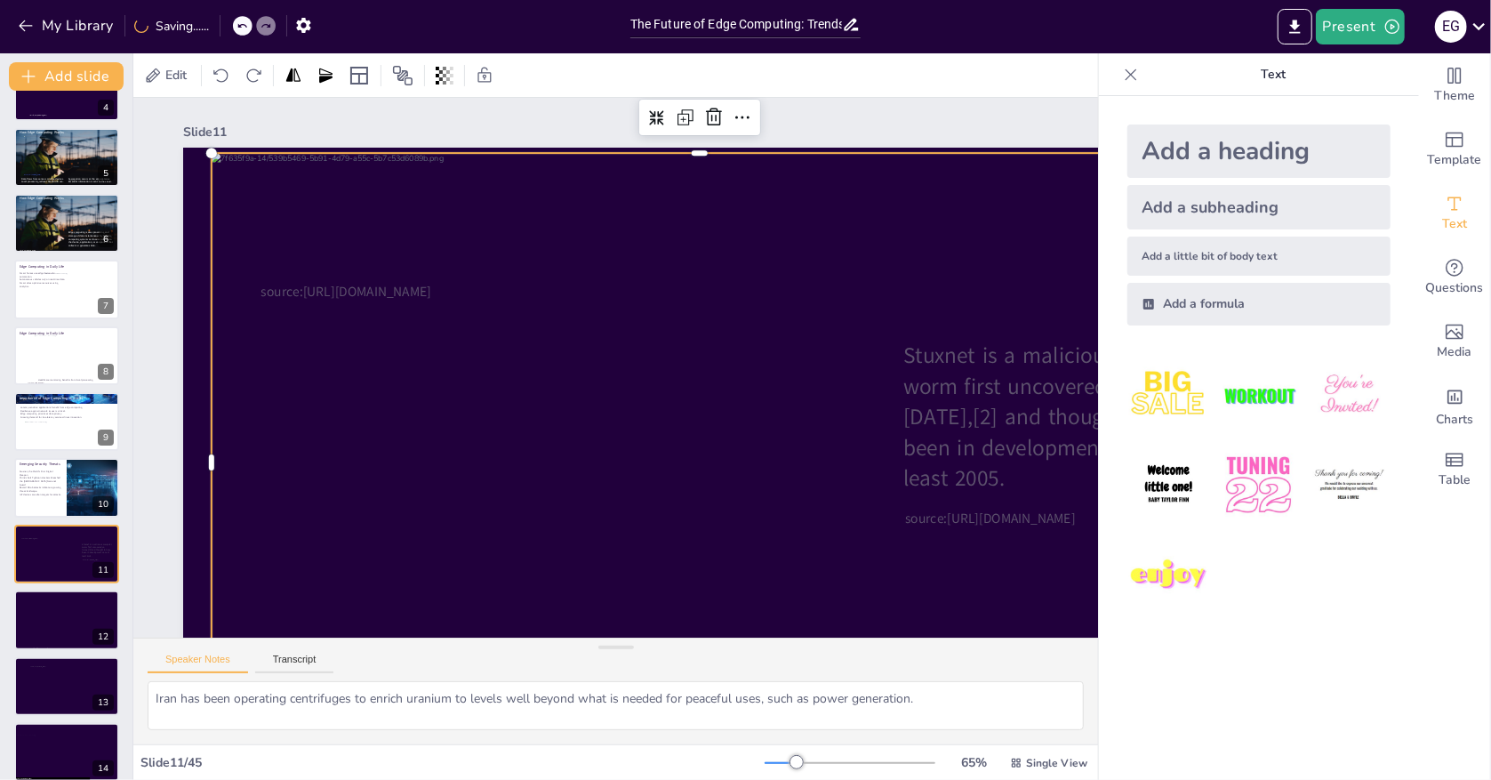
scroll to position [0, 0]
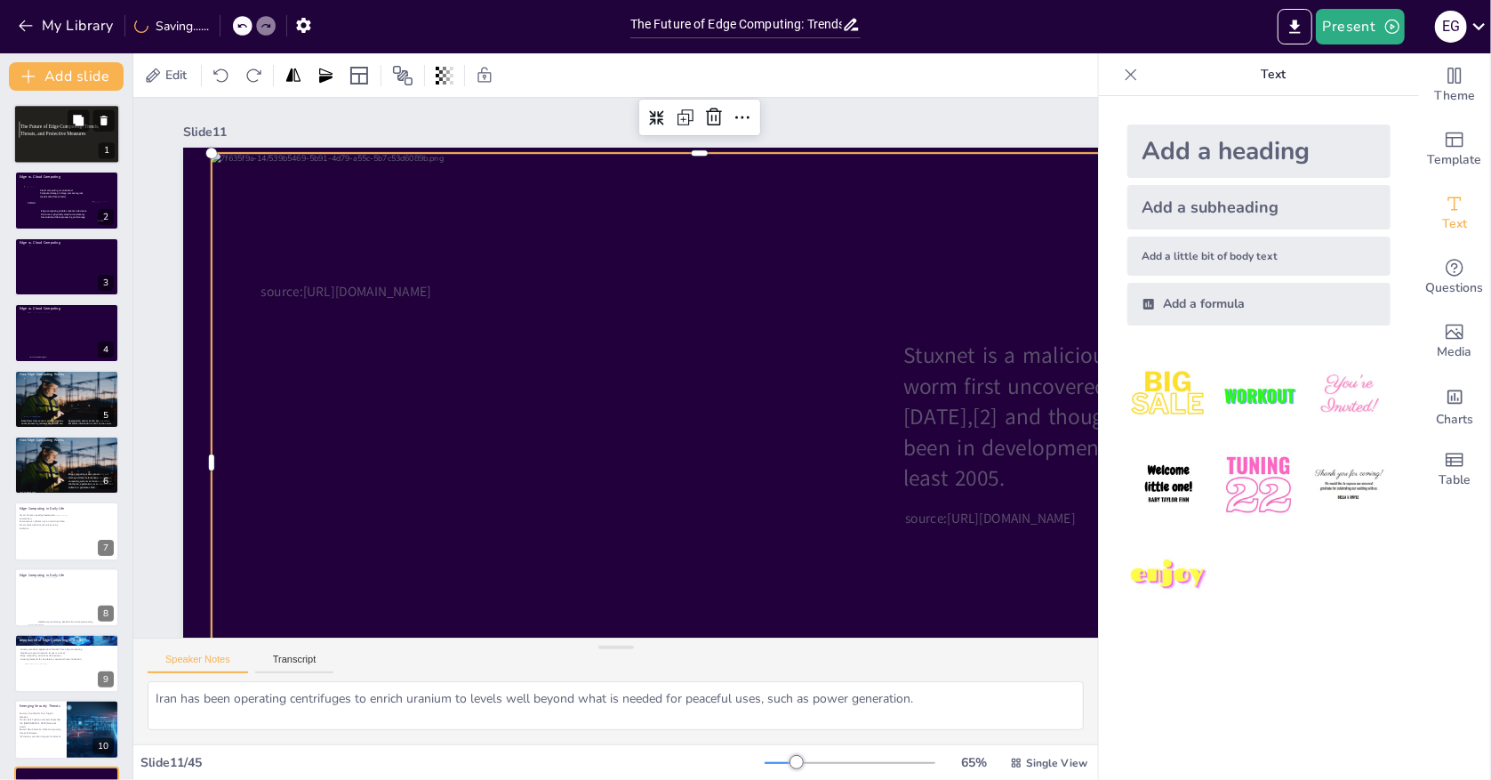
click at [51, 136] on p "The Future of Edge Computing: Trends, Threats, and Protective Measures" at bounding box center [66, 130] width 92 height 13
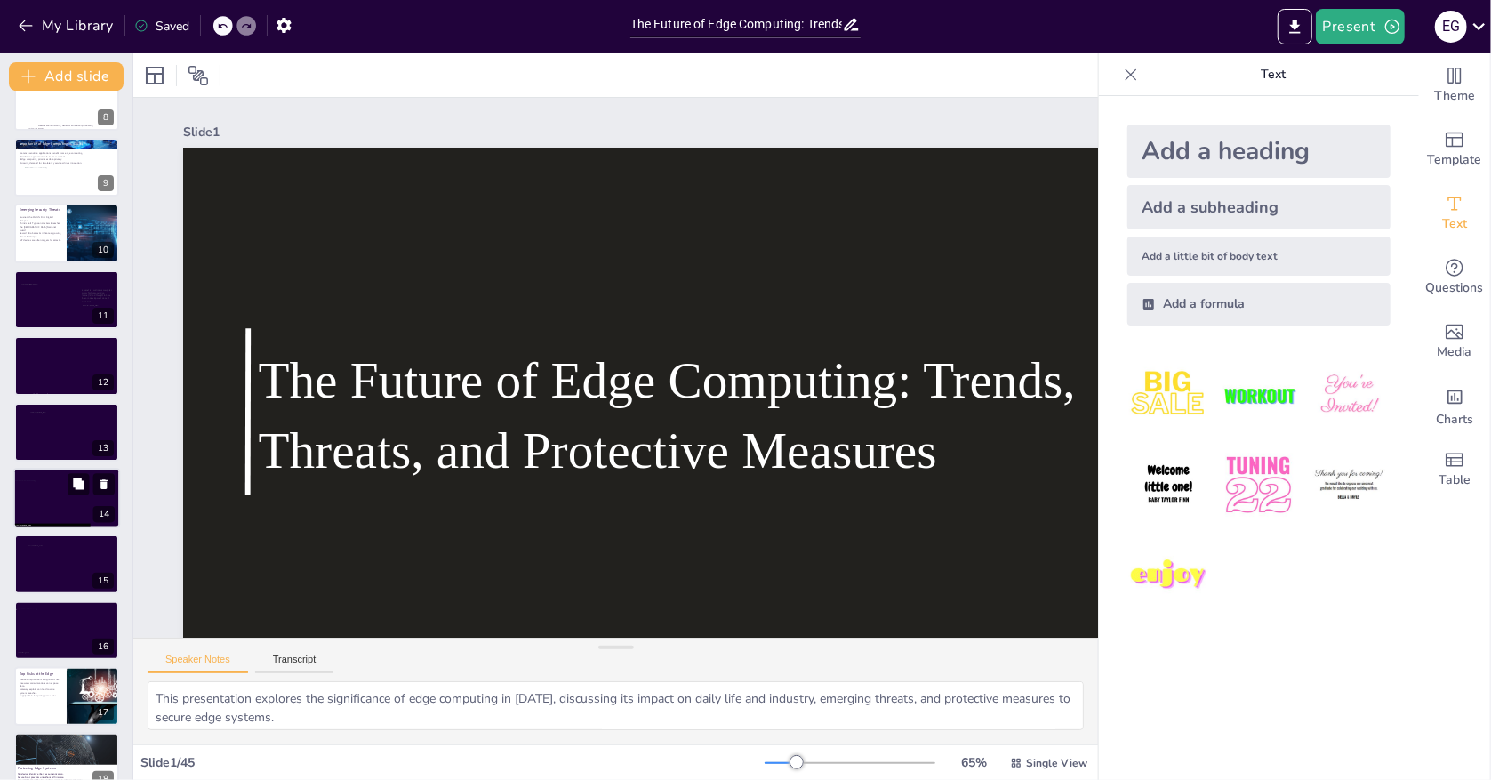
click at [45, 487] on div at bounding box center [66, 497] width 107 height 35
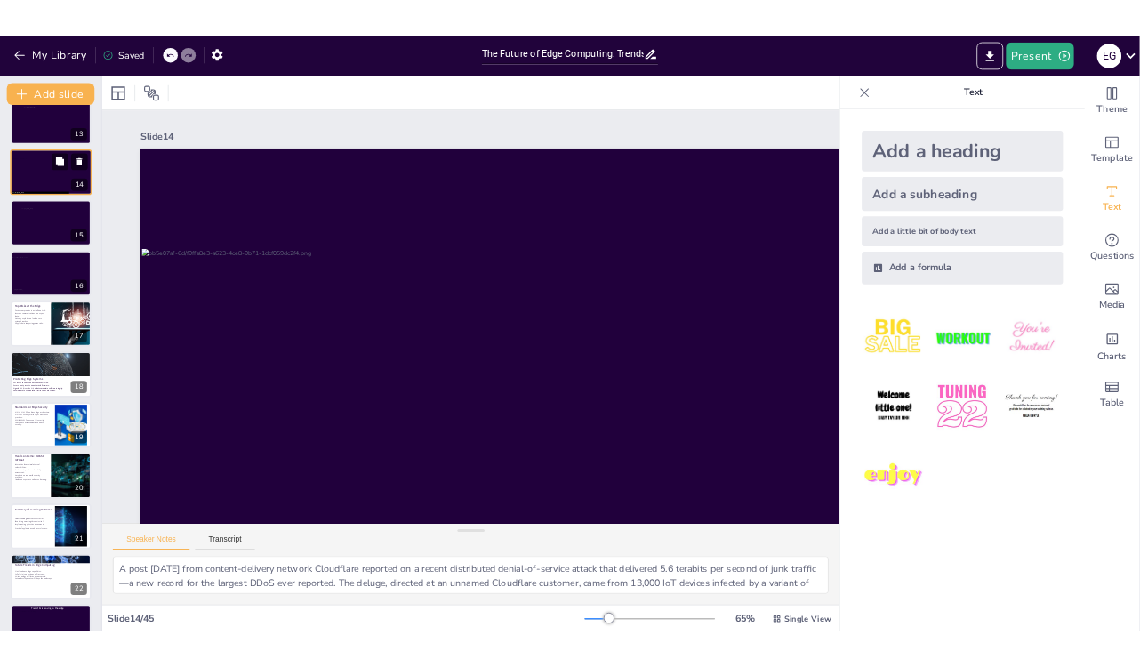
scroll to position [816, 0]
